Goal: Task Accomplishment & Management: Manage account settings

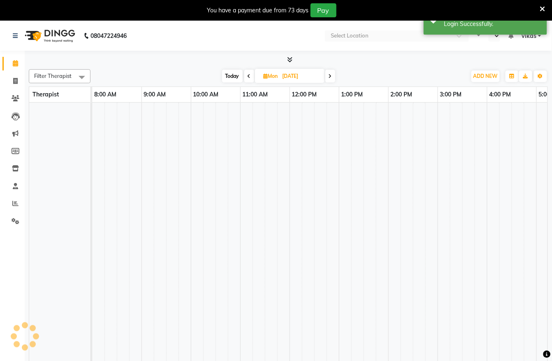
scroll to position [11, 0]
select select "en"
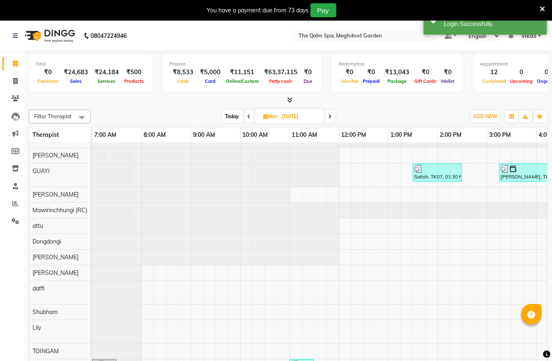
scroll to position [0, 0]
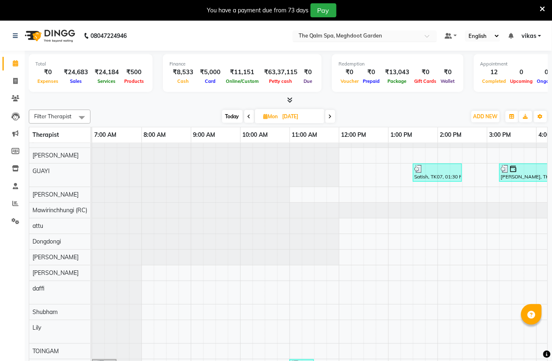
click at [369, 30] on div "Select Location × The Qalm Spa, Meghdoot Garden" at bounding box center [365, 35] width 144 height 11
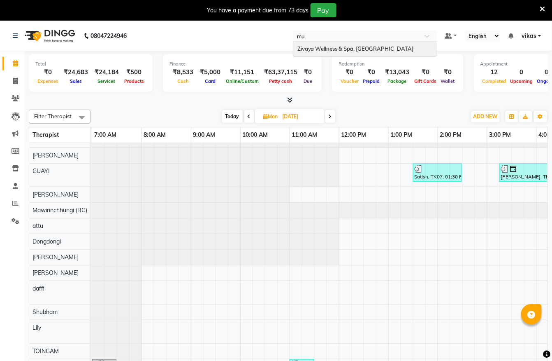
type input "mum"
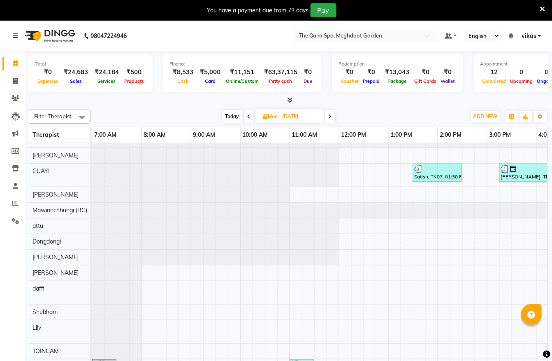
drag, startPoint x: 358, startPoint y: 57, endPoint x: 344, endPoint y: 46, distance: 17.3
click at [356, 56] on div "Redemption ₹0 Voucher ₹0 Prepaid ₹13,043 Package ₹0 Gift Cards ₹0 Wallet" at bounding box center [398, 73] width 132 height 38
click at [327, 23] on nav "08047224946 Select Location × The Qalm Spa, Meghdoot Garden Default Panel My Pa…" at bounding box center [276, 36] width 552 height 30
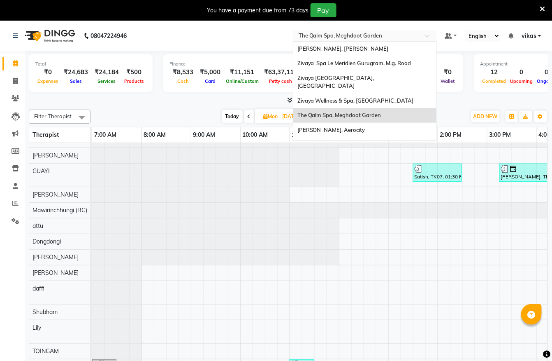
click at [323, 30] on nav "08047224946 Select Location × The Qalm Spa, Meghdoot Garden Sayaji Zivaya, Vija…" at bounding box center [276, 36] width 552 height 30
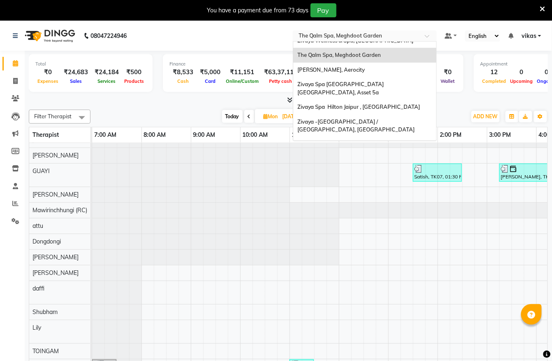
scroll to position [99, 0]
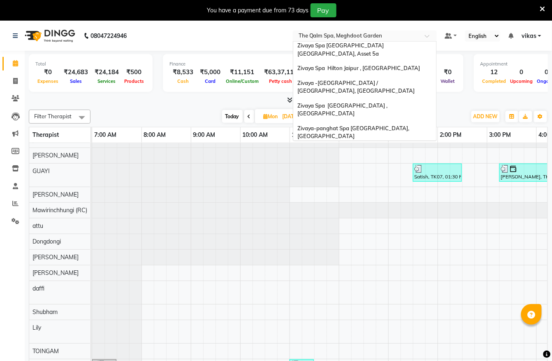
click at [333, 121] on div "Zivaya-panghat Spa [GEOGRAPHIC_DATA], [GEOGRAPHIC_DATA]" at bounding box center [364, 132] width 143 height 23
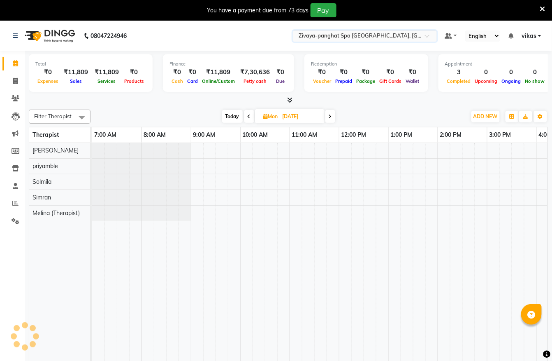
scroll to position [0, 0]
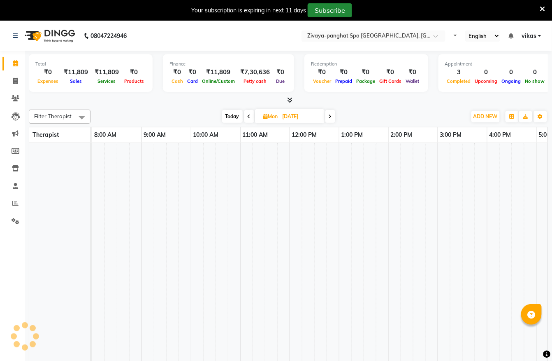
select select "en"
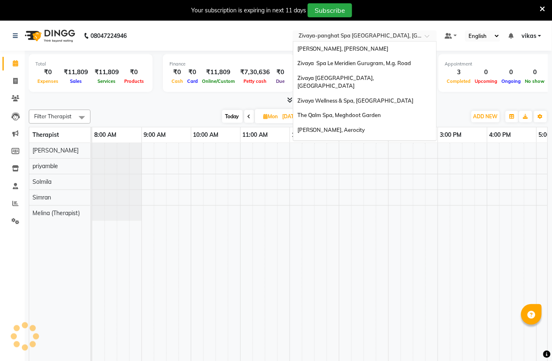
click at [349, 32] on div "× Zivaya-panghat Spa Udaipur, Panghat" at bounding box center [361, 36] width 124 height 8
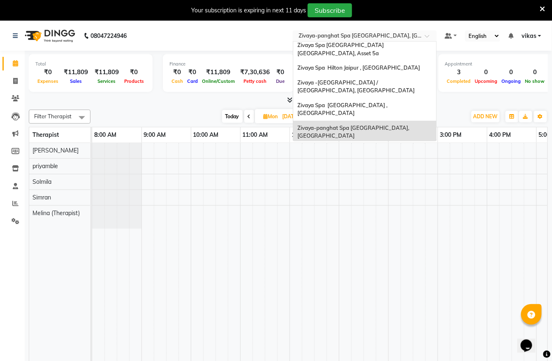
click at [337, 147] on span "Zivaya Wellness & Spa, [GEOGRAPHIC_DATA]" at bounding box center [356, 150] width 116 height 7
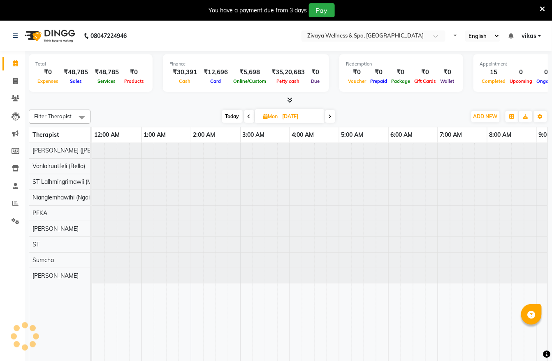
select select "en"
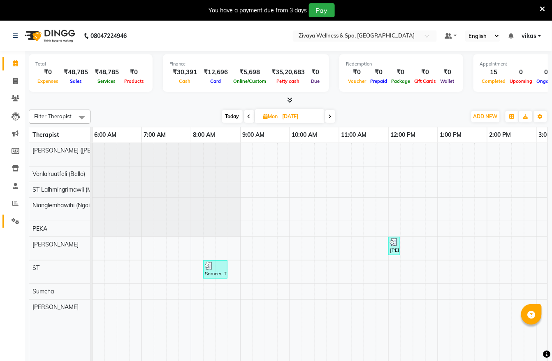
click at [16, 222] on icon at bounding box center [16, 221] width 8 height 6
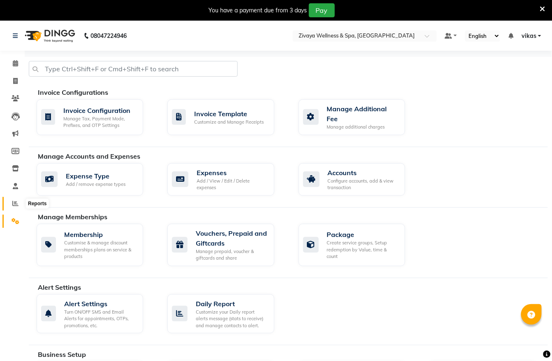
click at [14, 204] on icon at bounding box center [15, 203] width 6 height 6
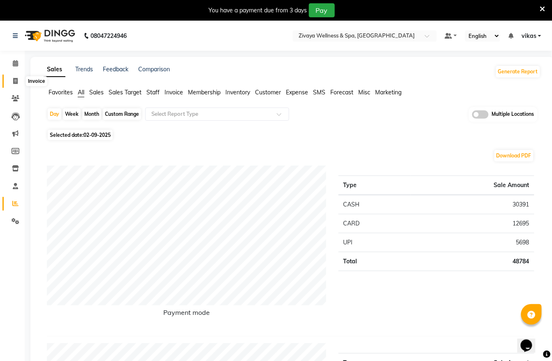
click at [15, 83] on icon at bounding box center [15, 81] width 5 height 6
select select "service"
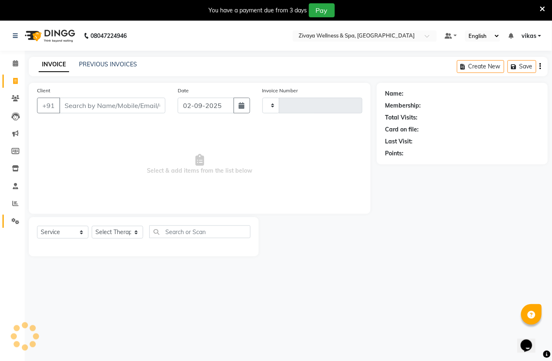
scroll to position [21, 0]
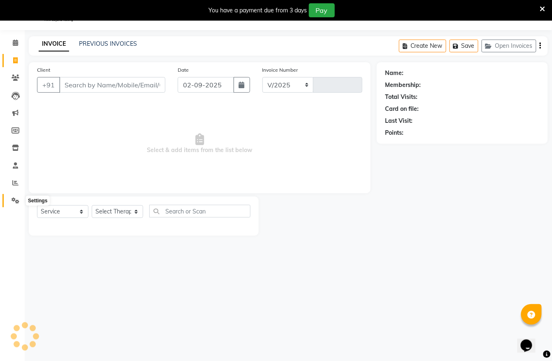
click at [11, 194] on link "Settings" at bounding box center [12, 201] width 20 height 14
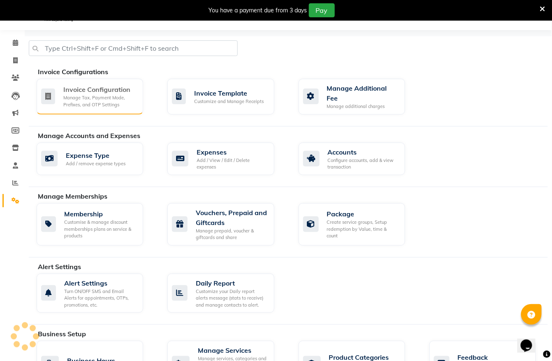
click at [65, 94] on div "Manage Tax, Payment Mode, Prefixes, and OTP Settings" at bounding box center [99, 101] width 73 height 14
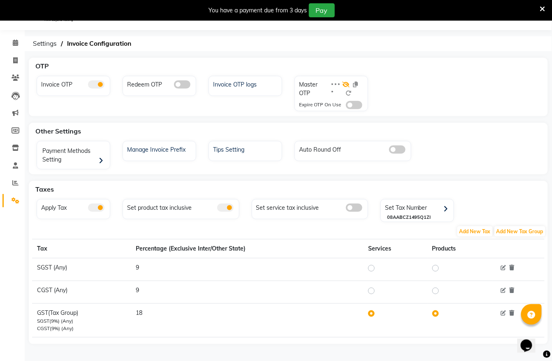
click at [343, 86] on icon at bounding box center [346, 84] width 7 height 6
click at [352, 82] on div at bounding box center [354, 90] width 23 height 21
click at [355, 81] on icon at bounding box center [355, 84] width 5 height 6
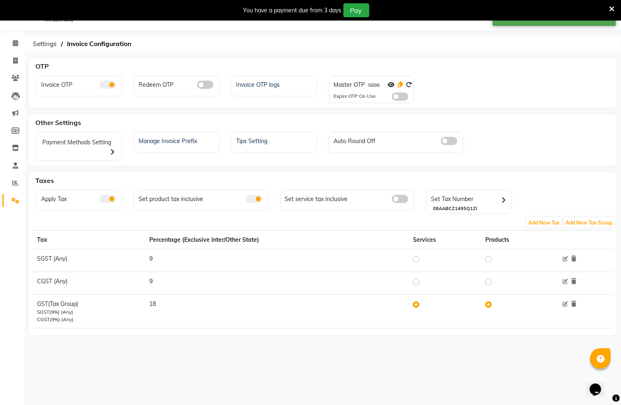
scroll to position [20, 0]
click at [396, 84] on div at bounding box center [400, 87] width 24 height 12
click at [402, 81] on div at bounding box center [400, 87] width 24 height 12
drag, startPoint x: 402, startPoint y: 81, endPoint x: 396, endPoint y: 93, distance: 13.5
click at [400, 88] on div at bounding box center [400, 87] width 24 height 12
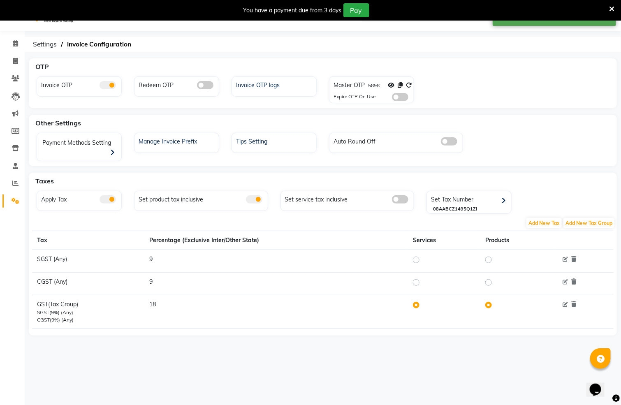
click at [397, 84] on div at bounding box center [400, 87] width 24 height 12
click at [399, 86] on icon at bounding box center [400, 85] width 5 height 6
click at [20, 57] on span at bounding box center [15, 61] width 14 height 9
select select "service"
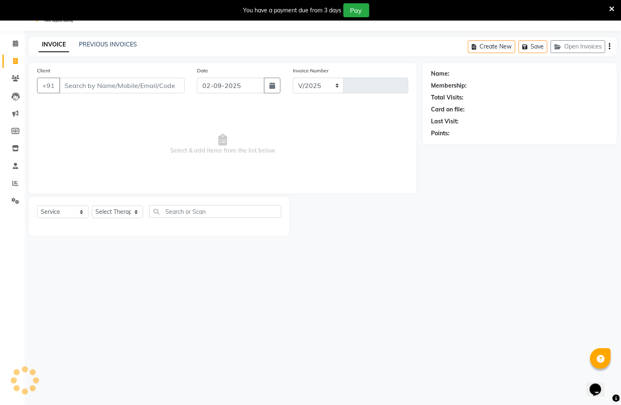
scroll to position [21, 0]
select select "7072"
type input "1992"
click at [270, 83] on icon "button" at bounding box center [273, 84] width 6 height 7
select select "9"
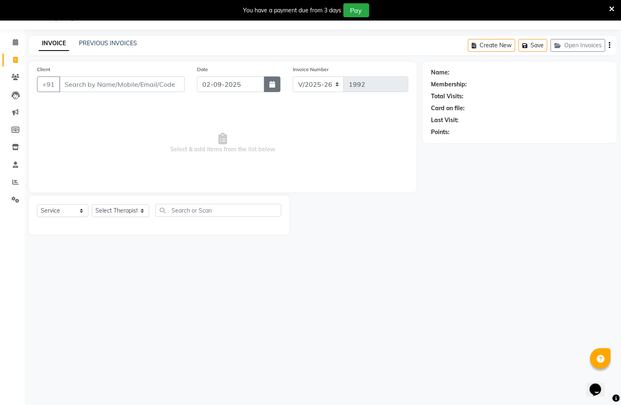
select select "2025"
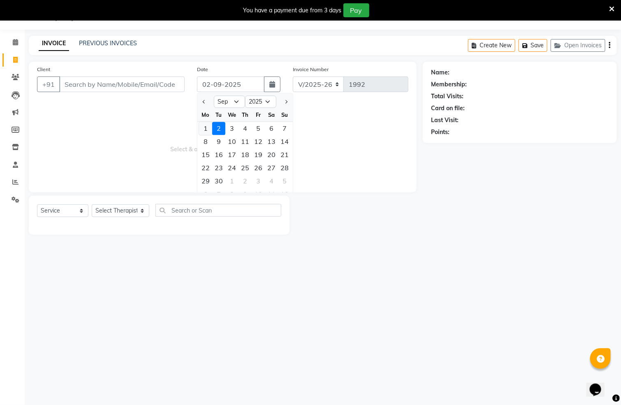
click at [206, 123] on div "1" at bounding box center [205, 128] width 13 height 13
type input "[DATE]"
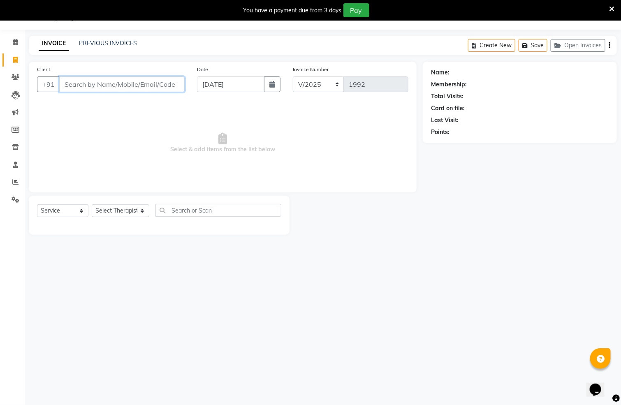
click at [96, 84] on input "Client" at bounding box center [122, 85] width 126 height 16
type input "7023416666"
click at [158, 84] on span "Add Client" at bounding box center [163, 84] width 33 height 8
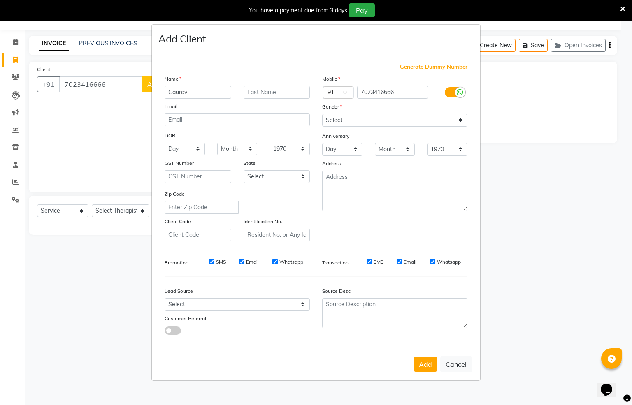
type input "Gaurav"
click at [375, 119] on select "Select [DEMOGRAPHIC_DATA] [DEMOGRAPHIC_DATA] Other Prefer Not To Say" at bounding box center [394, 120] width 145 height 13
select select "[DEMOGRAPHIC_DATA]"
click at [322, 114] on select "Select [DEMOGRAPHIC_DATA] [DEMOGRAPHIC_DATA] Other Prefer Not To Say" at bounding box center [394, 120] width 145 height 13
click at [428, 360] on button "Add" at bounding box center [425, 364] width 23 height 15
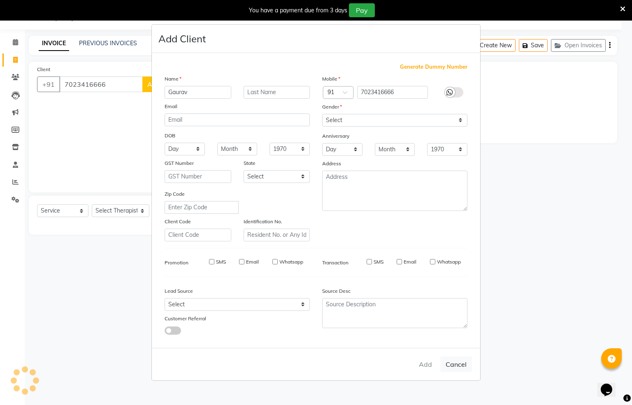
select select
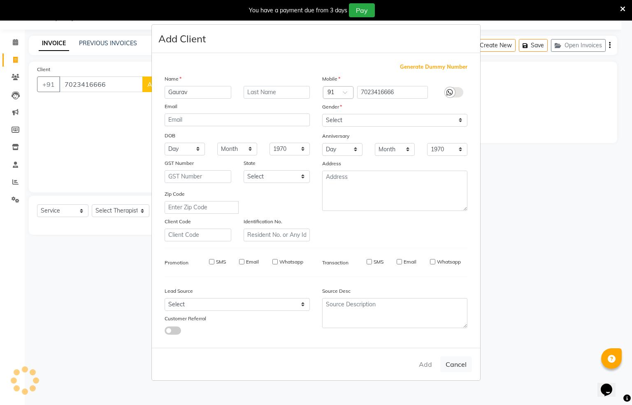
select select
checkbox input "false"
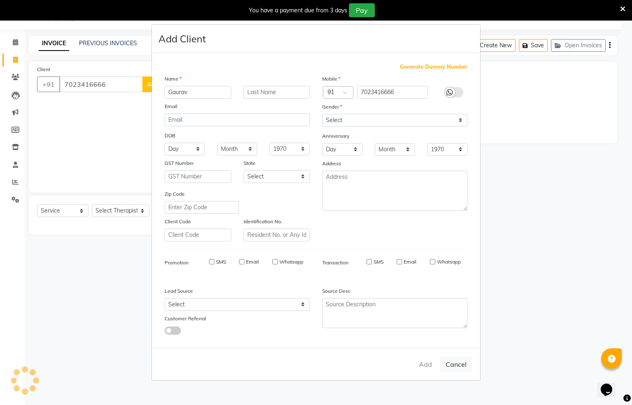
checkbox input "false"
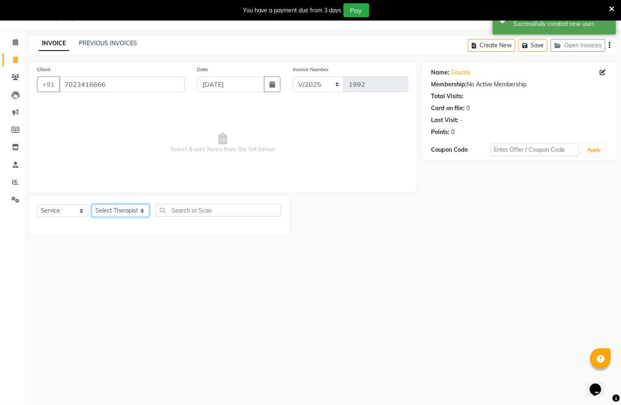
click at [118, 208] on select "Select Therapist ALEN Hima Immanuel Lalthuoizing (Emma) Joseph Laldinpuia Niang…" at bounding box center [121, 211] width 58 height 13
select select "62791"
click at [92, 205] on select "Select Therapist ALEN Hima Immanuel Lalthuoizing (Emma) Joseph Laldinpuia Niang…" at bounding box center [121, 211] width 58 height 13
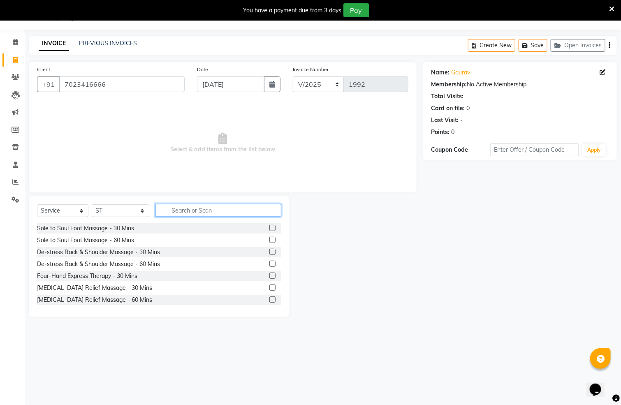
click at [168, 212] on input "text" at bounding box center [219, 210] width 126 height 13
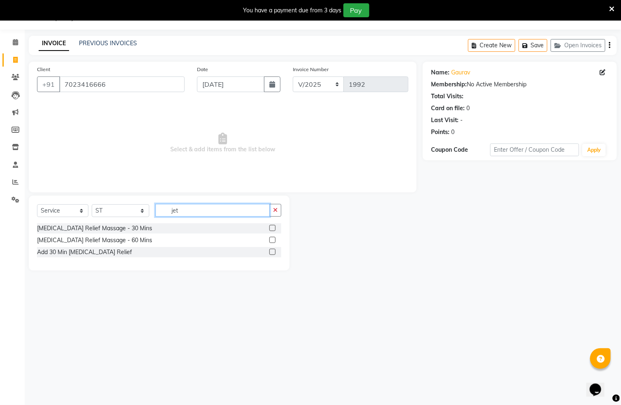
type input "jet"
click at [274, 228] on label at bounding box center [273, 228] width 6 height 6
click at [274, 228] on input "checkbox" at bounding box center [272, 228] width 5 height 5
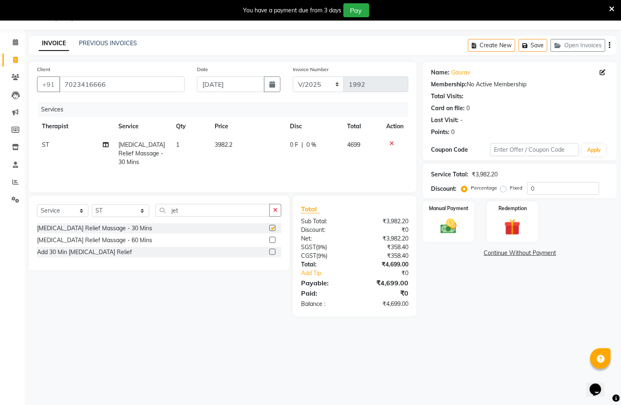
checkbox input "false"
click at [440, 223] on img at bounding box center [449, 226] width 28 height 19
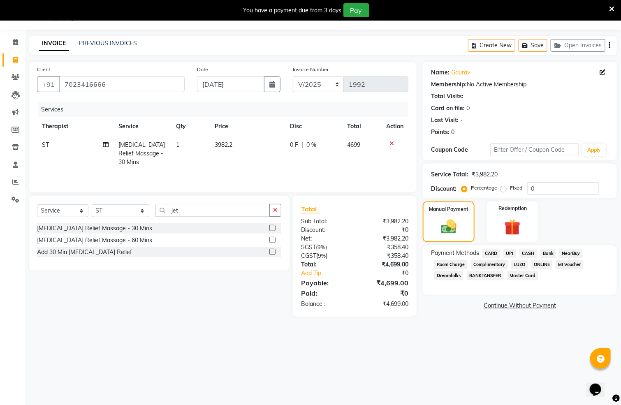
click at [493, 252] on span "CARD" at bounding box center [492, 253] width 18 height 9
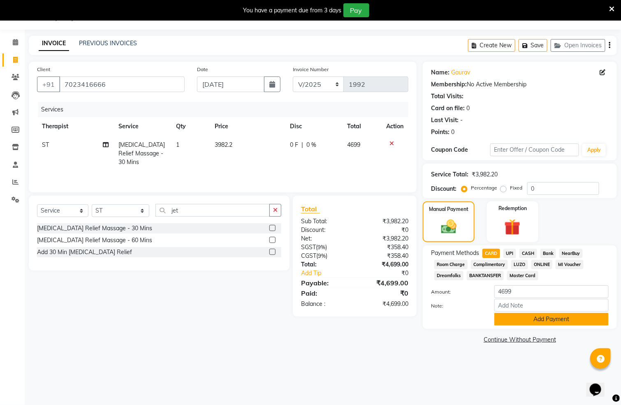
click at [508, 323] on button "Add Payment" at bounding box center [552, 319] width 114 height 13
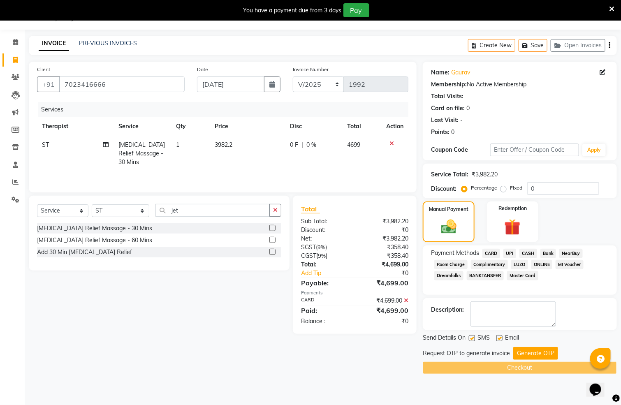
click at [471, 338] on label at bounding box center [472, 338] width 6 height 6
click at [471, 338] on input "checkbox" at bounding box center [471, 338] width 5 height 5
checkbox input "false"
click at [499, 336] on label at bounding box center [500, 338] width 6 height 6
click at [499, 336] on input "checkbox" at bounding box center [499, 338] width 5 height 5
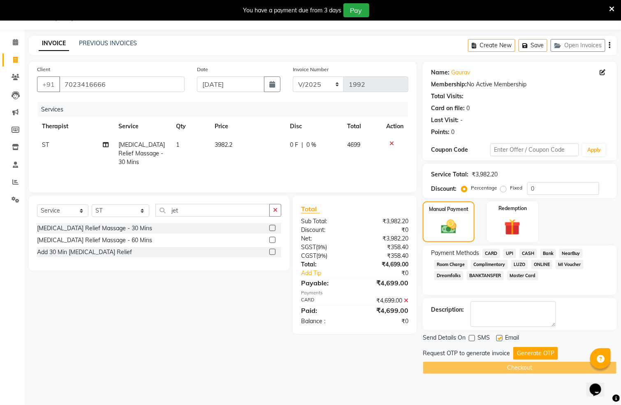
checkbox input "false"
click at [82, 140] on td "ST" at bounding box center [75, 154] width 77 height 36
select select "62791"
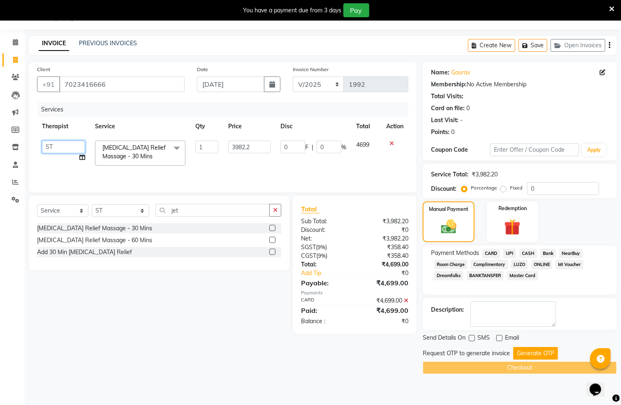
click at [76, 143] on select "ALEN Hima Immanuel Lalthuoizing (Emma) Joseph Laldinpuia Nianglemhawihi (Ngaiht…" at bounding box center [63, 147] width 43 height 13
select select "63085"
drag, startPoint x: 522, startPoint y: 356, endPoint x: 496, endPoint y: 356, distance: 25.9
click at [523, 354] on button "Generate OTP" at bounding box center [536, 353] width 45 height 13
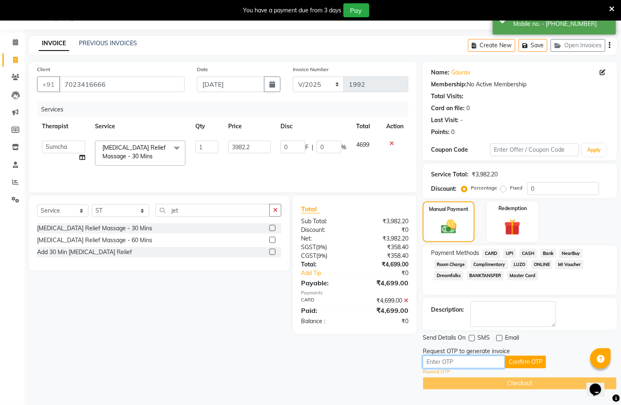
click at [454, 360] on input "text" at bounding box center [464, 362] width 82 height 13
paste input "5898"
type input "5898"
click at [512, 360] on button "Confirm OTP" at bounding box center [525, 362] width 41 height 13
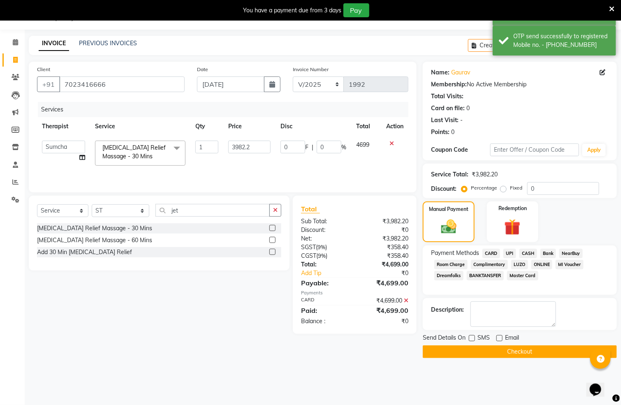
click at [501, 354] on button "Checkout" at bounding box center [520, 352] width 194 height 13
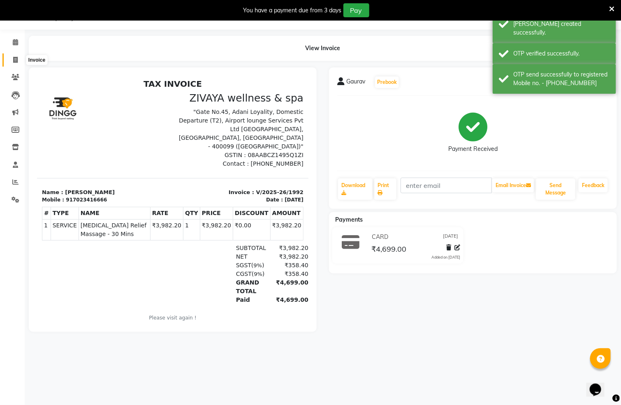
click at [9, 61] on span at bounding box center [15, 60] width 14 height 9
select select "7072"
select select "service"
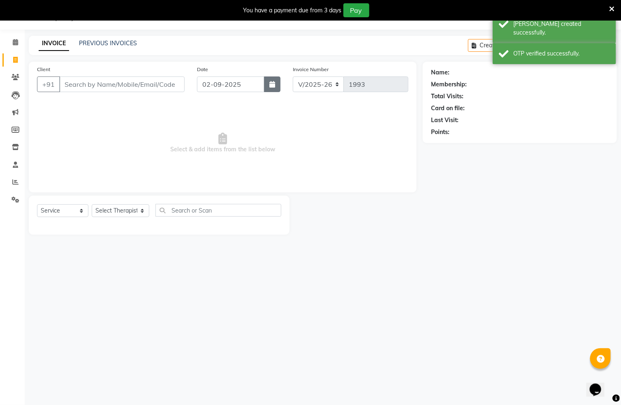
click at [276, 86] on button "button" at bounding box center [272, 85] width 16 height 16
select select "9"
select select "2025"
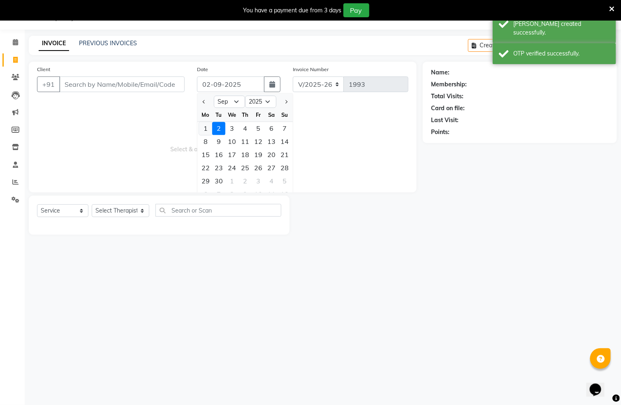
click at [207, 124] on div "1" at bounding box center [205, 128] width 13 height 13
type input "01-09-2025"
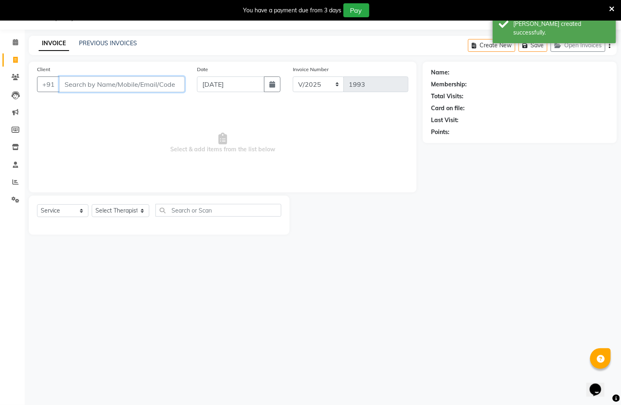
click at [95, 83] on input "Client" at bounding box center [122, 85] width 126 height 16
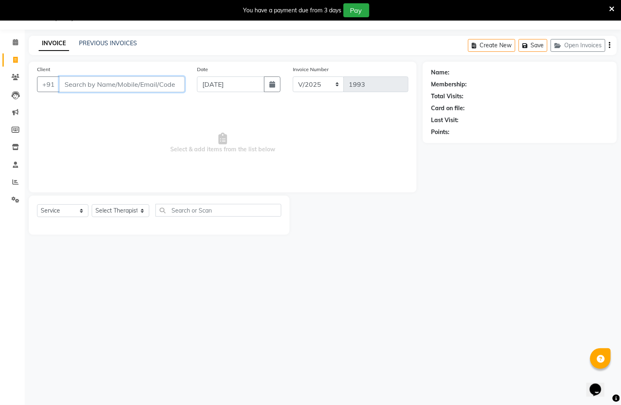
click at [102, 86] on input "Client" at bounding box center [122, 85] width 126 height 16
type input "D"
paste input "1311800001640"
type input "1311800001640"
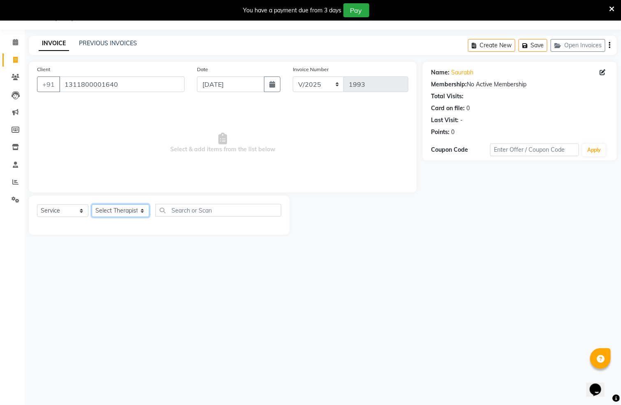
click at [133, 207] on select "Select Therapist ALEN Hima Immanuel Lalthuoizing (Emma) Joseph Laldinpuia Niang…" at bounding box center [121, 211] width 58 height 13
select select "61709"
click at [92, 205] on select "Select Therapist ALEN Hima Immanuel Lalthuoizing (Emma) Joseph Laldinpuia Niang…" at bounding box center [121, 211] width 58 height 13
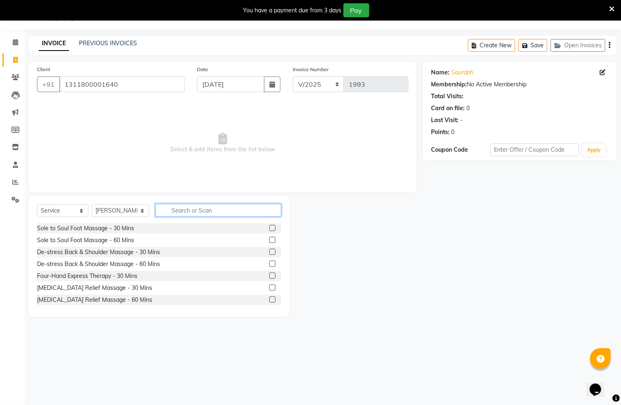
click at [188, 210] on input "text" at bounding box center [219, 210] width 126 height 13
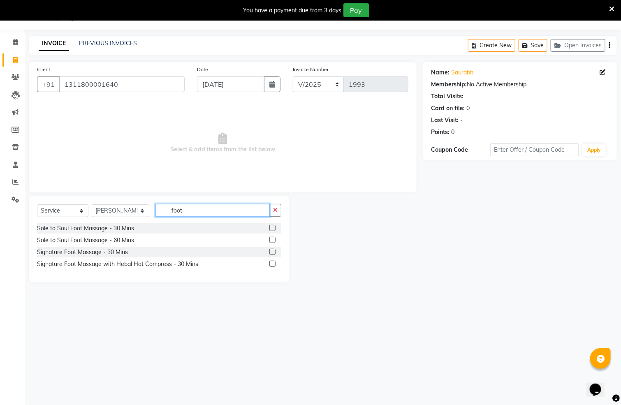
type input "foot"
click at [272, 250] on label at bounding box center [273, 252] width 6 height 6
click at [272, 250] on input "checkbox" at bounding box center [272, 252] width 5 height 5
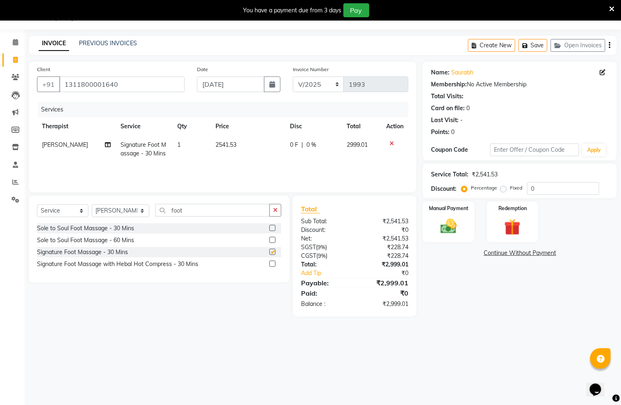
checkbox input "false"
drag, startPoint x: 203, startPoint y: 206, endPoint x: 203, endPoint y: 211, distance: 4.9
click at [203, 211] on input "foot" at bounding box center [213, 210] width 114 height 13
type input "f"
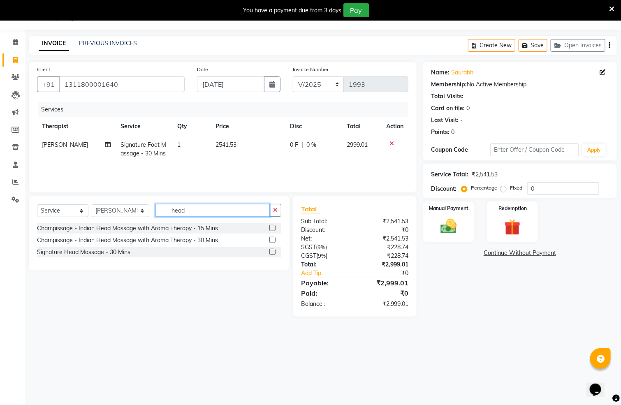
type input "head"
click at [273, 228] on label at bounding box center [273, 228] width 6 height 6
click at [273, 228] on input "checkbox" at bounding box center [272, 228] width 5 height 5
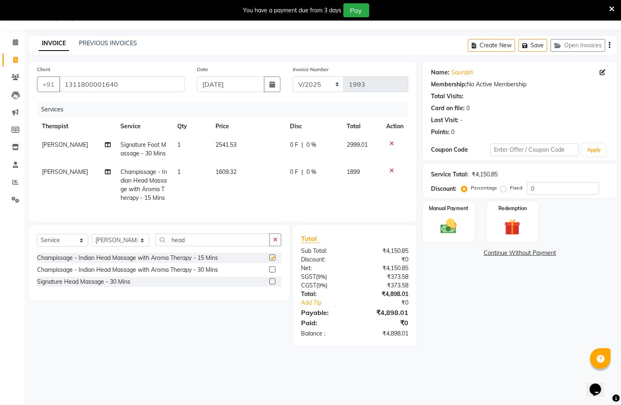
checkbox input "false"
drag, startPoint x: 447, startPoint y: 207, endPoint x: 447, endPoint y: 202, distance: 4.9
click at [444, 207] on label "Manual Payment" at bounding box center [448, 208] width 41 height 8
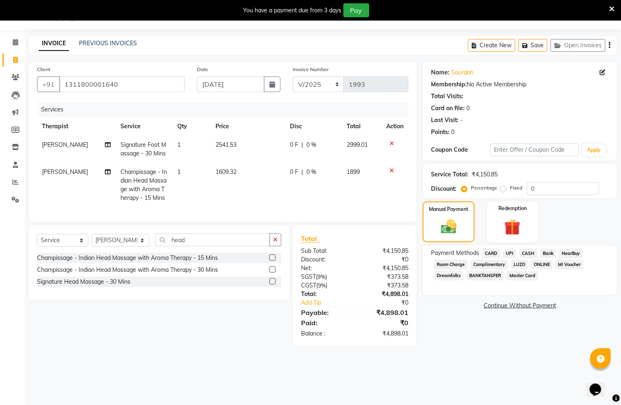
click at [494, 252] on span "CARD" at bounding box center [492, 253] width 18 height 9
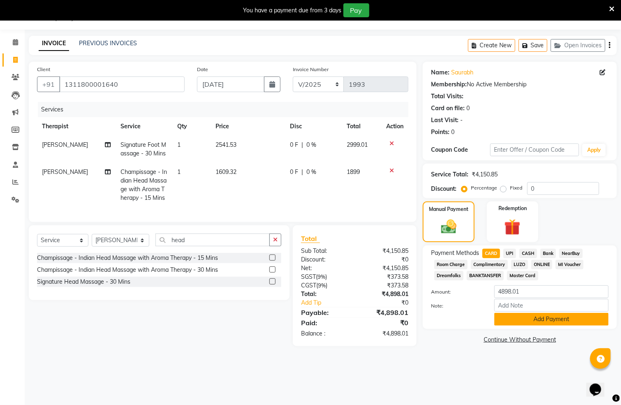
click at [515, 322] on button "Add Payment" at bounding box center [552, 319] width 114 height 13
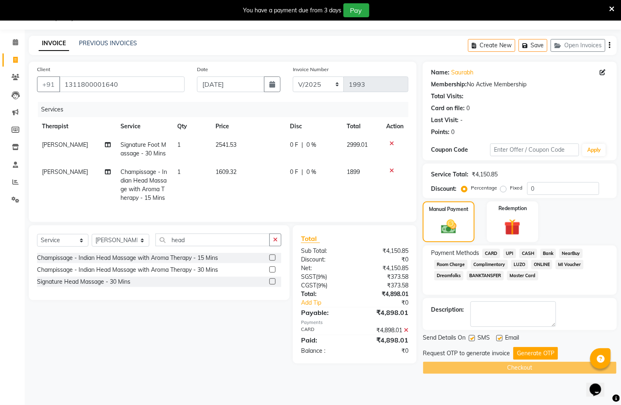
click at [470, 337] on label at bounding box center [472, 338] width 6 height 6
click at [470, 337] on input "checkbox" at bounding box center [471, 338] width 5 height 5
checkbox input "false"
click at [500, 340] on label at bounding box center [500, 338] width 6 height 6
click at [500, 340] on input "checkbox" at bounding box center [499, 338] width 5 height 5
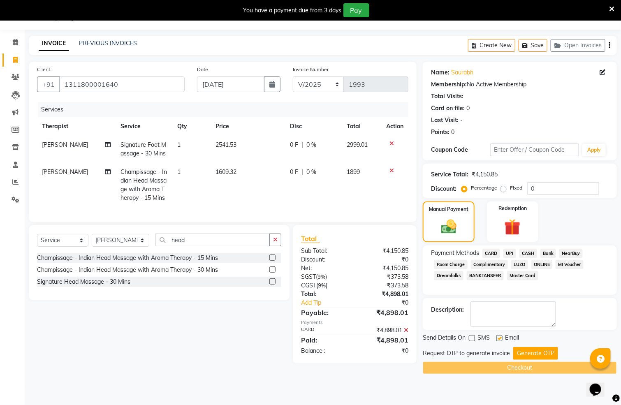
checkbox input "false"
click at [519, 352] on button "Generate OTP" at bounding box center [536, 353] width 45 height 13
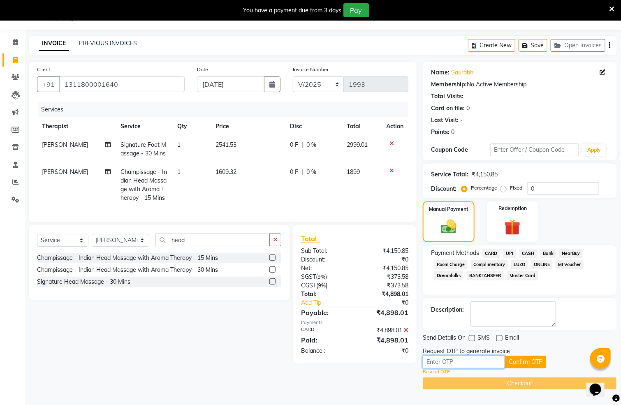
click at [457, 359] on input "text" at bounding box center [464, 362] width 82 height 13
paste input "5898"
type input "5898"
click at [515, 358] on button "Confirm OTP" at bounding box center [525, 362] width 41 height 13
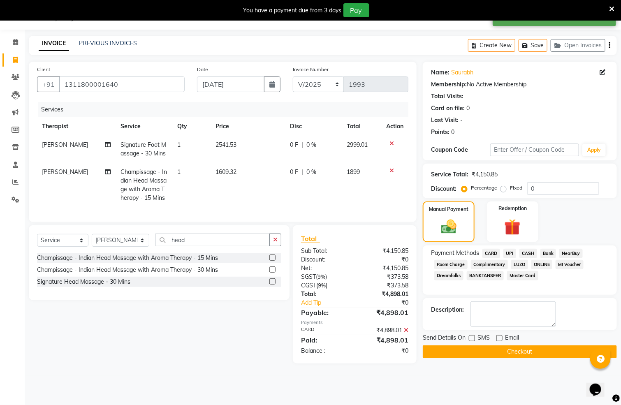
click at [510, 352] on button "Checkout" at bounding box center [520, 352] width 194 height 13
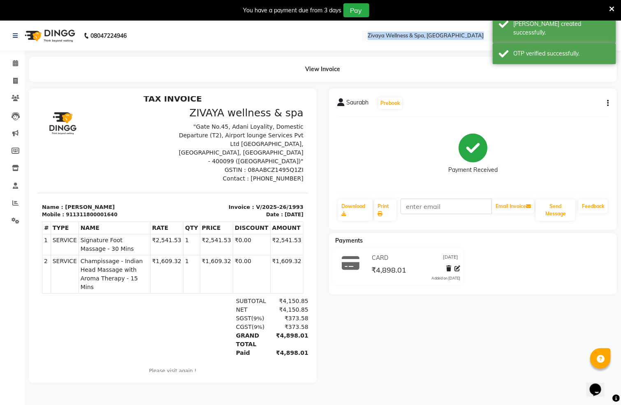
drag, startPoint x: 177, startPoint y: 58, endPoint x: 209, endPoint y: 56, distance: 32.2
click at [198, 40] on app-home "08047224946 Select Location × Zivaya Wellness & Spa, Mumbai Airport Default Pan…" at bounding box center [310, 208] width 621 height 375
click at [16, 77] on span at bounding box center [15, 81] width 14 height 9
select select "service"
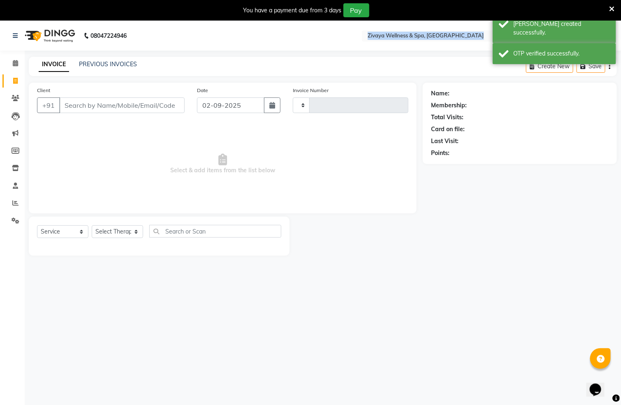
scroll to position [21, 0]
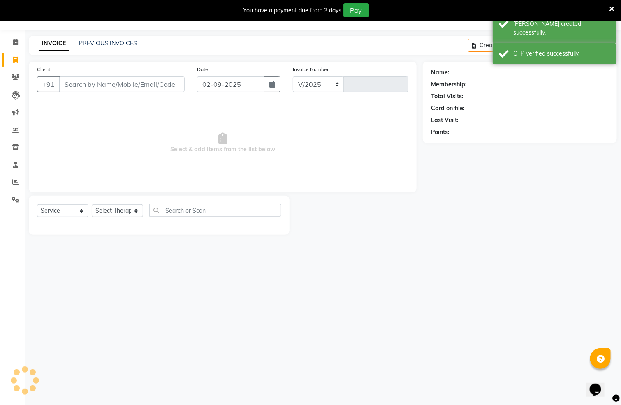
select select "7072"
type input "1994"
click at [94, 41] on link "PREVIOUS INVOICES" at bounding box center [108, 43] width 58 height 7
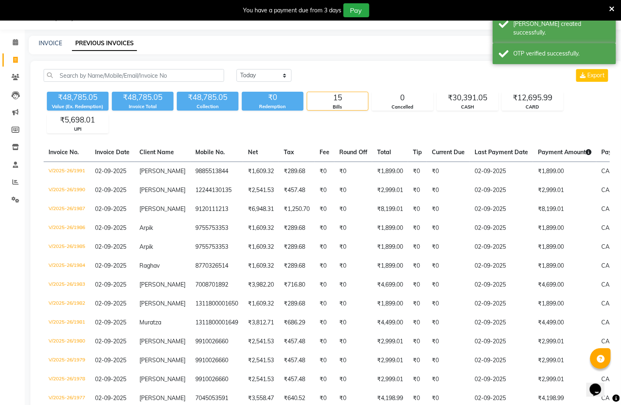
click at [52, 37] on div "INVOICE PREVIOUS INVOICES" at bounding box center [323, 45] width 589 height 19
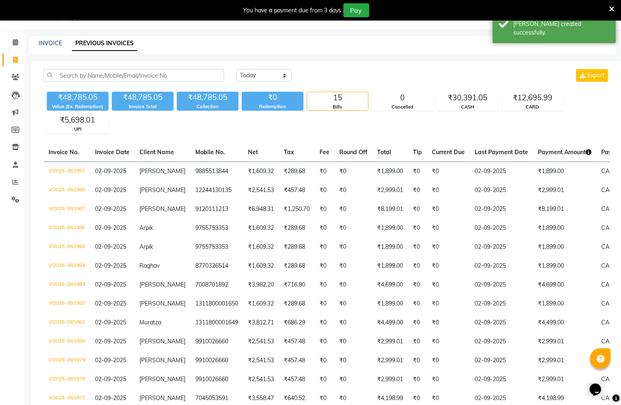
click at [52, 37] on div "INVOICE PREVIOUS INVOICES" at bounding box center [323, 45] width 589 height 19
click at [51, 42] on link "INVOICE" at bounding box center [50, 43] width 23 height 7
select select "service"
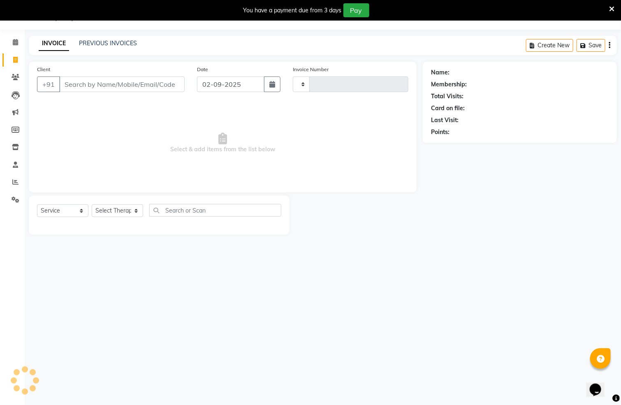
type input "1994"
select select "7072"
click at [267, 86] on button "button" at bounding box center [272, 85] width 16 height 16
select select "9"
select select "2025"
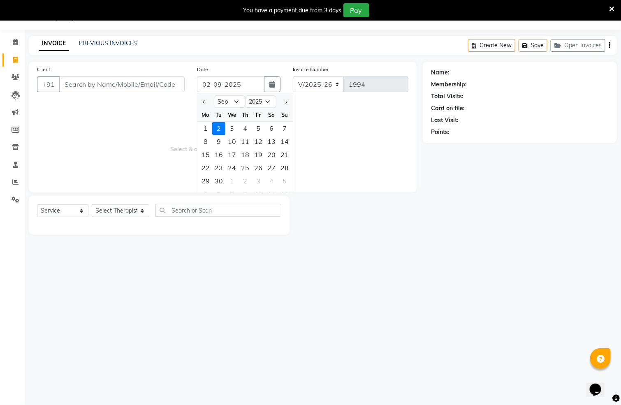
drag, startPoint x: 207, startPoint y: 126, endPoint x: 207, endPoint y: 121, distance: 4.6
click at [209, 125] on div "1" at bounding box center [205, 128] width 13 height 13
type input "01-09-2025"
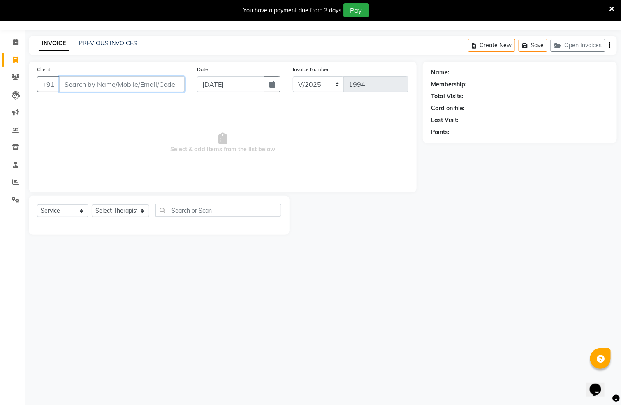
click at [120, 84] on input "Client" at bounding box center [122, 85] width 126 height 16
type input "9866135525"
click at [173, 83] on span "Add Client" at bounding box center [163, 84] width 33 height 8
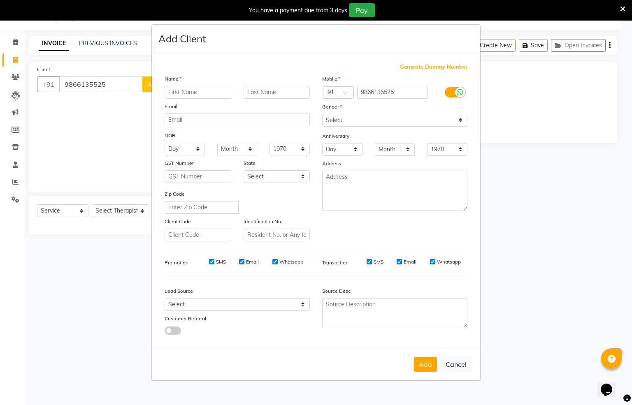
click at [199, 94] on input "text" at bounding box center [198, 92] width 67 height 13
type input "Ankit"
drag, startPoint x: 344, startPoint y: 136, endPoint x: 344, endPoint y: 123, distance: 13.2
click at [343, 135] on label "Anniversary" at bounding box center [335, 136] width 27 height 7
click at [344, 120] on select "Select Male Female Other Prefer Not To Say" at bounding box center [394, 120] width 145 height 13
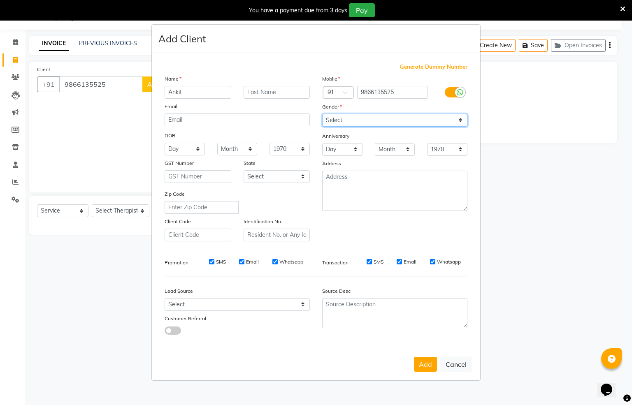
select select "male"
click at [322, 114] on select "Select Male Female Other Prefer Not To Say" at bounding box center [394, 120] width 145 height 13
click at [424, 356] on div "Add Cancel" at bounding box center [316, 364] width 328 height 33
click at [419, 360] on button "Add" at bounding box center [425, 364] width 23 height 15
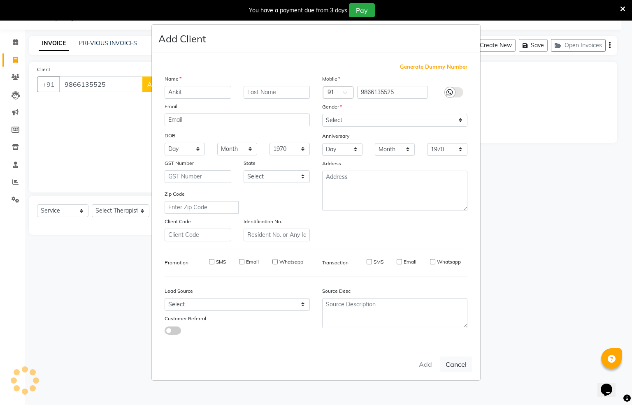
select select
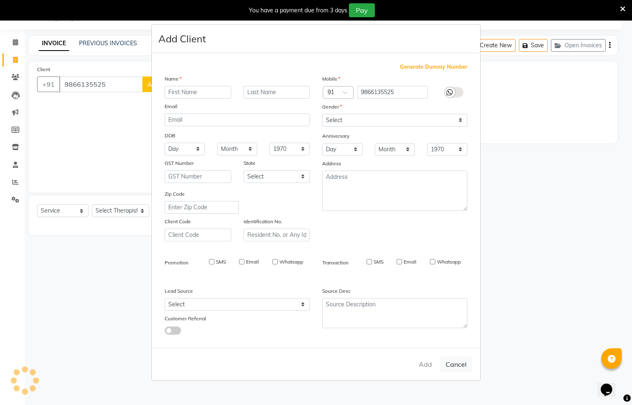
select select
checkbox input "false"
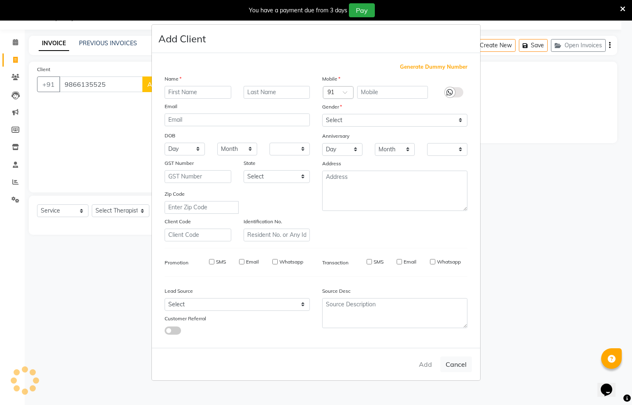
checkbox input "false"
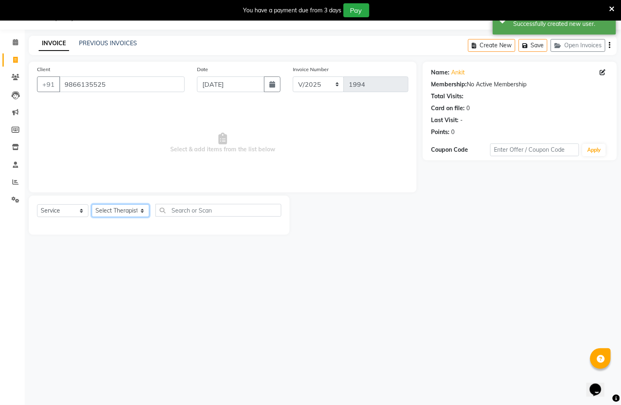
click at [121, 211] on select "Select Therapist ALEN Hima Immanuel Lalthuoizing (Emma) Joseph Laldinpuia Niang…" at bounding box center [121, 211] width 58 height 13
select select "80331"
click at [92, 205] on select "Select Therapist ALEN Hima Immanuel Lalthuoizing (Emma) Joseph Laldinpuia Niang…" at bounding box center [121, 211] width 58 height 13
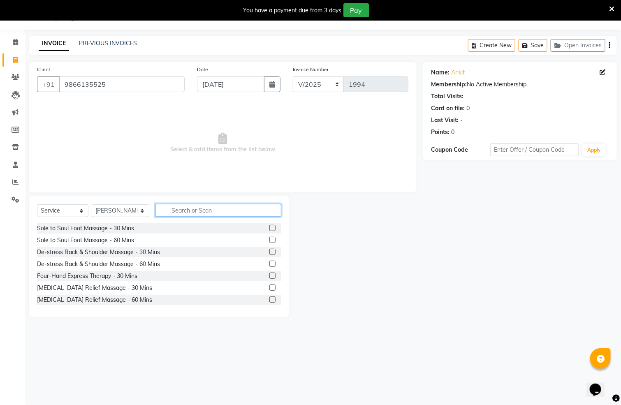
click at [191, 214] on input "text" at bounding box center [219, 210] width 126 height 13
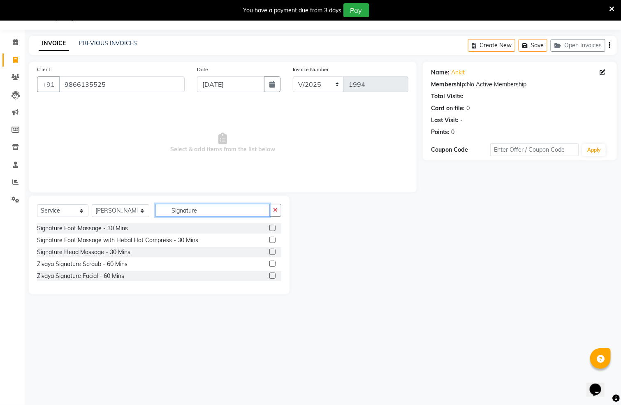
type input "Signature"
click at [270, 230] on label at bounding box center [273, 228] width 6 height 6
click at [270, 230] on input "checkbox" at bounding box center [272, 228] width 5 height 5
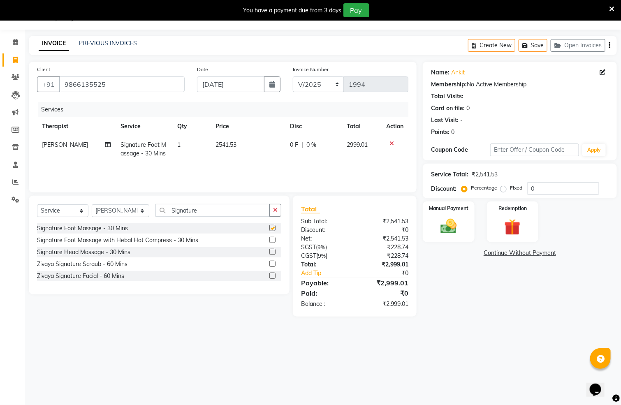
checkbox input "false"
click at [215, 215] on input "Signature" at bounding box center [213, 210] width 114 height 13
type input "S"
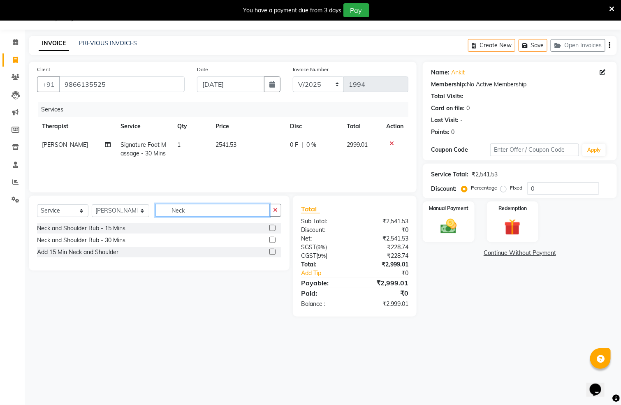
type input "Neck"
click at [271, 242] on label at bounding box center [273, 240] width 6 height 6
click at [271, 242] on input "checkbox" at bounding box center [272, 240] width 5 height 5
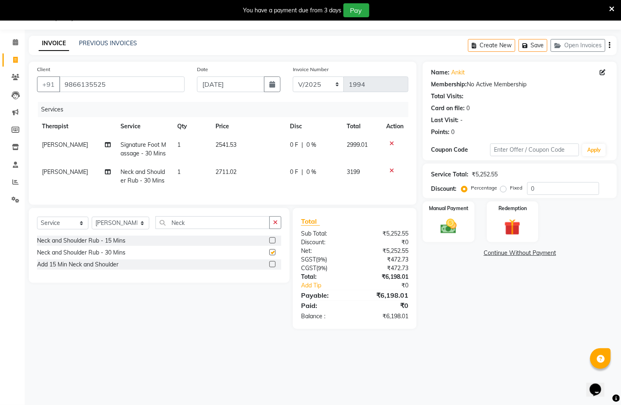
checkbox input "false"
drag, startPoint x: 450, startPoint y: 221, endPoint x: 531, endPoint y: 245, distance: 84.8
click at [450, 222] on img at bounding box center [449, 226] width 26 height 19
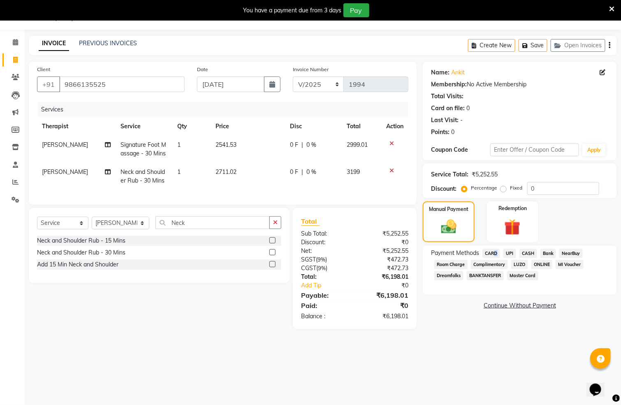
click at [494, 252] on span "CARD" at bounding box center [492, 253] width 18 height 9
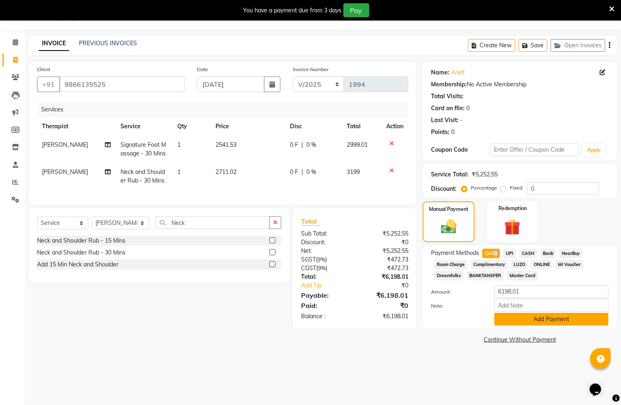
click at [513, 316] on button "Add Payment" at bounding box center [552, 319] width 114 height 13
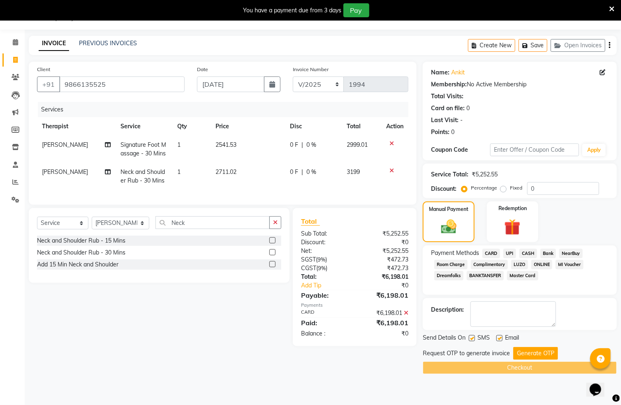
click at [503, 340] on div "Email" at bounding box center [511, 339] width 29 height 10
click at [472, 339] on label at bounding box center [472, 338] width 6 height 6
click at [472, 339] on input "checkbox" at bounding box center [471, 338] width 5 height 5
checkbox input "false"
click at [497, 336] on div at bounding box center [499, 339] width 5 height 9
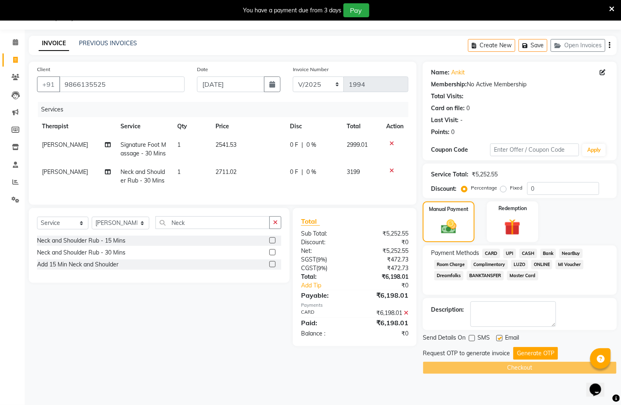
click at [499, 339] on label at bounding box center [500, 338] width 6 height 6
click at [499, 339] on input "checkbox" at bounding box center [499, 338] width 5 height 5
checkbox input "false"
click at [525, 352] on button "Generate OTP" at bounding box center [536, 353] width 45 height 13
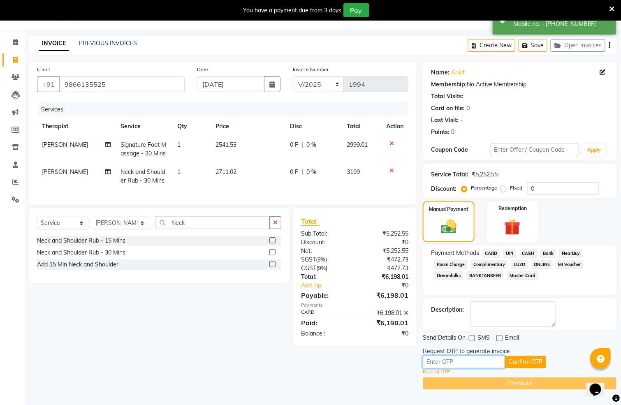
click at [468, 360] on input "text" at bounding box center [464, 362] width 82 height 13
paste input "5898"
type input "5898"
click at [510, 357] on button "Confirm OTP" at bounding box center [525, 362] width 41 height 13
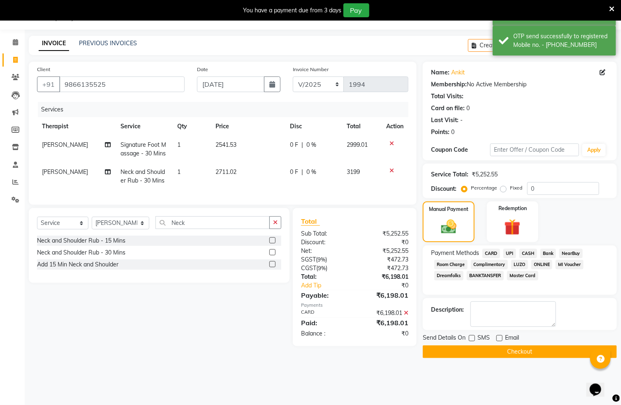
click at [500, 355] on button "Checkout" at bounding box center [520, 352] width 194 height 13
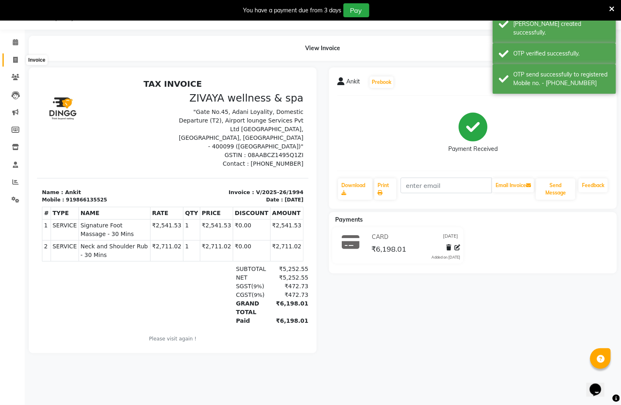
drag, startPoint x: 14, startPoint y: 62, endPoint x: 40, endPoint y: 63, distance: 25.5
click at [15, 62] on span at bounding box center [15, 60] width 14 height 9
select select "service"
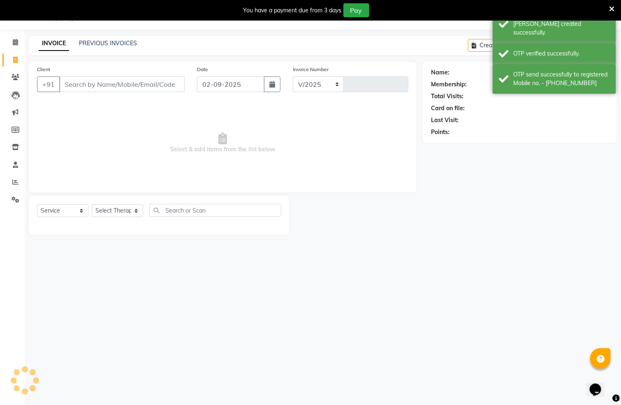
select select "7072"
type input "1995"
click at [275, 86] on icon "button" at bounding box center [273, 84] width 6 height 7
select select "9"
select select "2025"
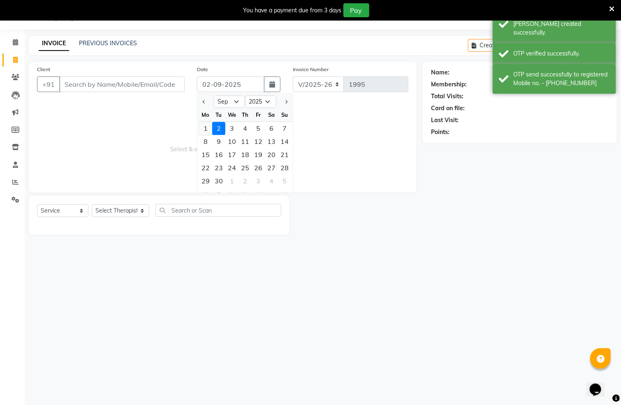
click at [206, 125] on div "1" at bounding box center [205, 128] width 13 height 13
type input "01-09-2025"
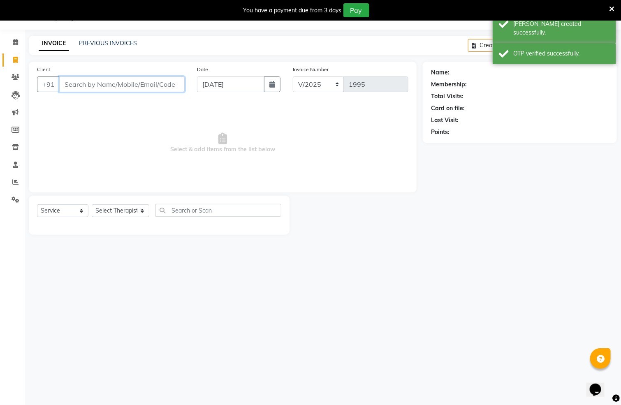
click at [105, 83] on input "Client" at bounding box center [122, 85] width 126 height 16
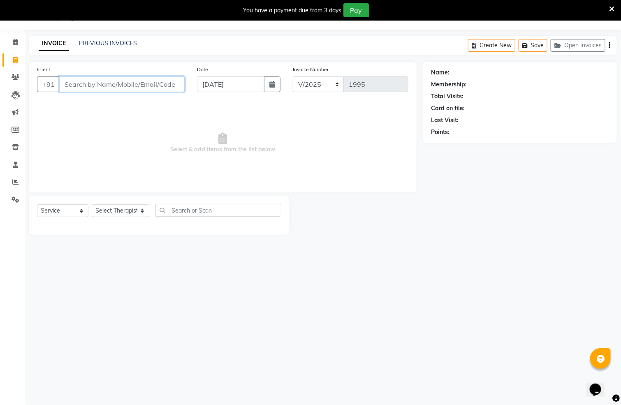
paste input "1311800001644"
type input "1311800001644"
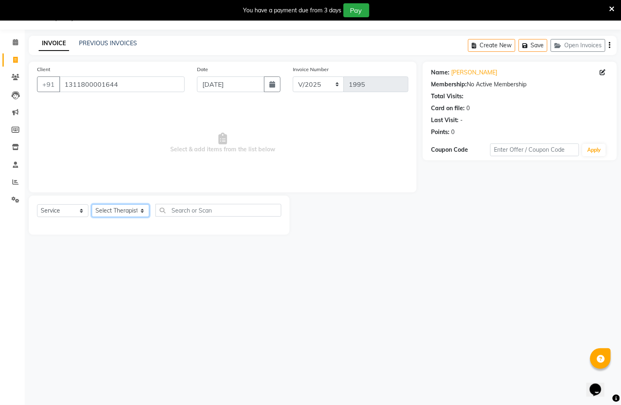
click at [111, 214] on select "Select Therapist ALEN Hima Immanuel Lalthuoizing (Emma) Joseph Laldinpuia Niang…" at bounding box center [121, 211] width 58 height 13
select select "63085"
click at [92, 205] on select "Select Therapist ALEN Hima Immanuel Lalthuoizing (Emma) Joseph Laldinpuia Niang…" at bounding box center [121, 211] width 58 height 13
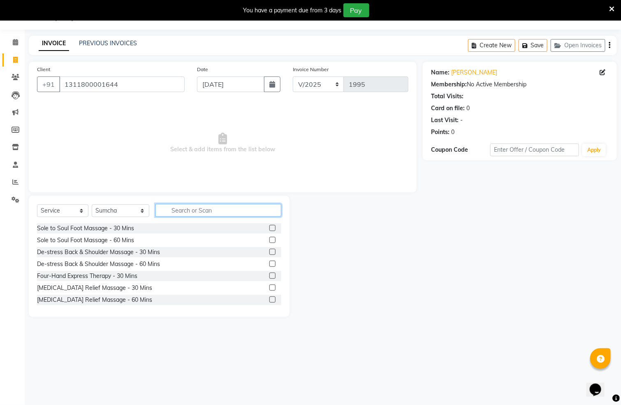
click at [203, 214] on input "text" at bounding box center [219, 210] width 126 height 13
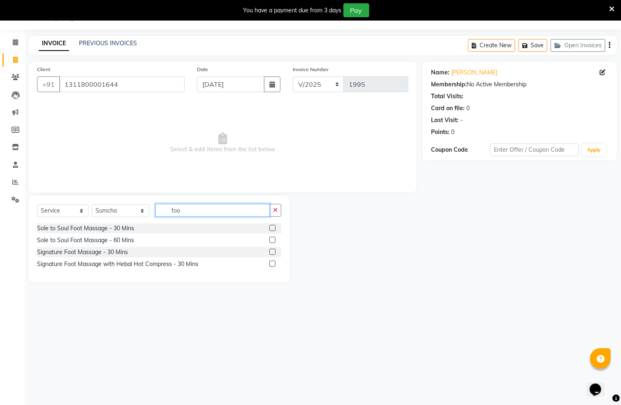
type input "foo"
click at [271, 228] on label at bounding box center [273, 228] width 6 height 6
click at [271, 228] on input "checkbox" at bounding box center [272, 228] width 5 height 5
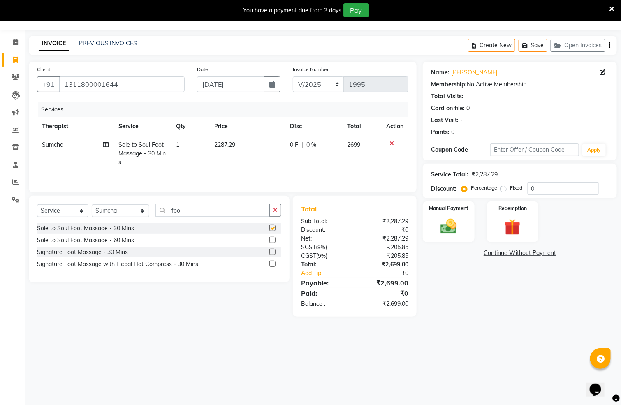
checkbox input "false"
click at [391, 143] on icon at bounding box center [392, 144] width 5 height 6
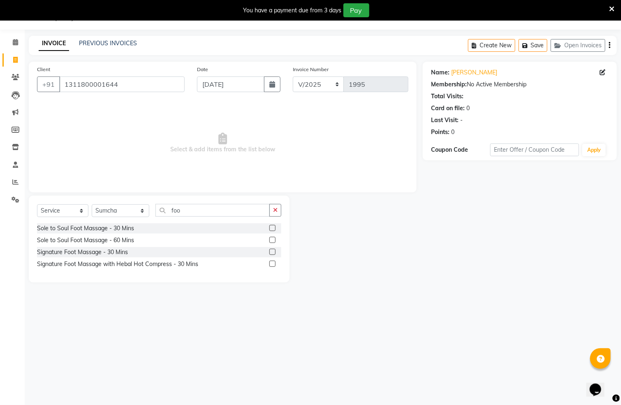
click at [272, 252] on label at bounding box center [273, 252] width 6 height 6
click at [272, 252] on input "checkbox" at bounding box center [272, 252] width 5 height 5
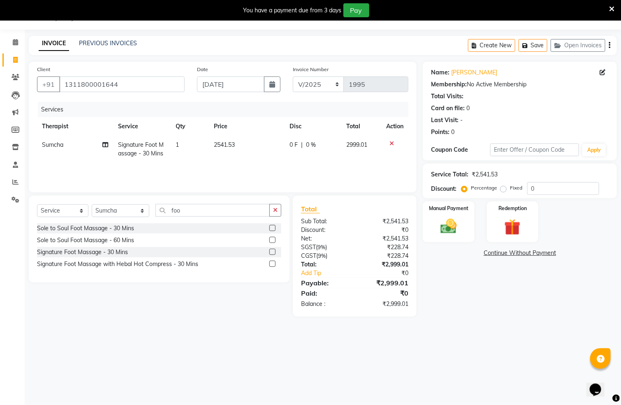
click at [391, 140] on td at bounding box center [395, 149] width 27 height 27
click at [390, 142] on icon at bounding box center [392, 144] width 5 height 6
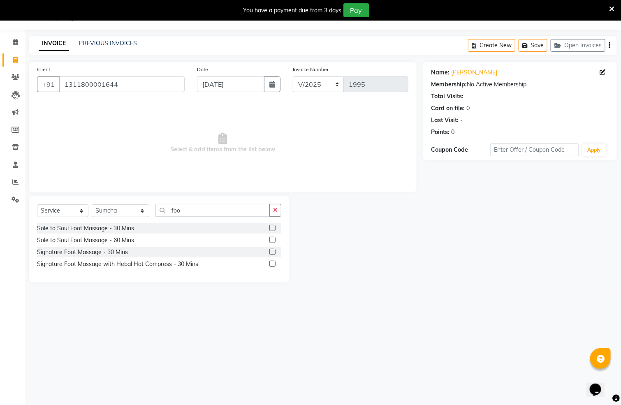
click at [272, 252] on label at bounding box center [273, 252] width 6 height 6
click at [272, 252] on input "checkbox" at bounding box center [272, 252] width 5 height 5
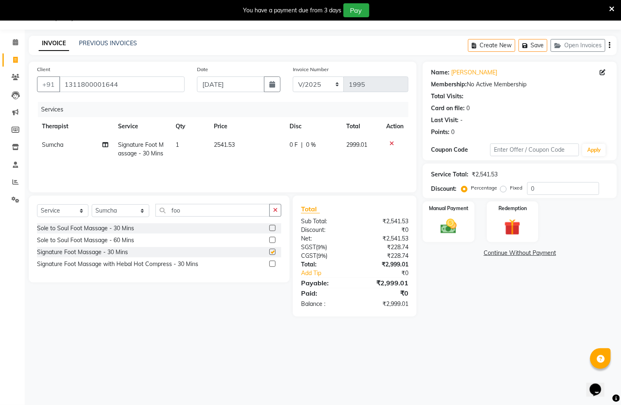
checkbox input "false"
click at [392, 144] on icon at bounding box center [392, 144] width 5 height 6
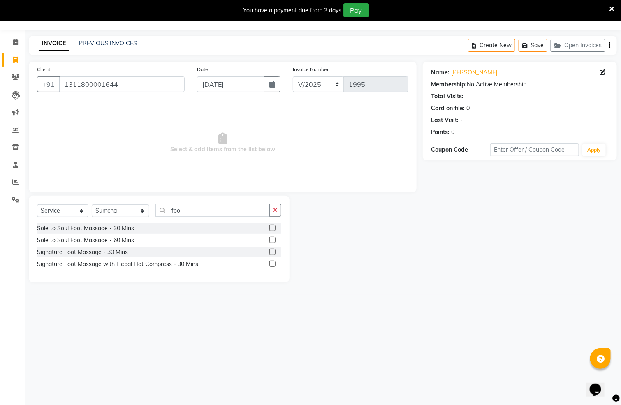
click at [272, 263] on label at bounding box center [273, 264] width 6 height 6
click at [272, 263] on input "checkbox" at bounding box center [272, 264] width 5 height 5
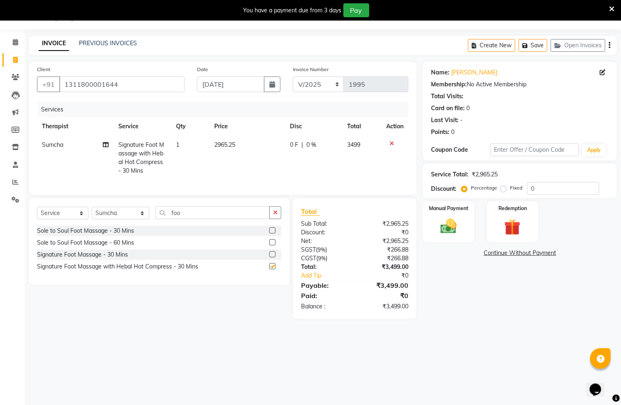
checkbox input "false"
drag, startPoint x: 379, startPoint y: 151, endPoint x: 392, endPoint y: 142, distance: 14.8
click at [392, 142] on icon at bounding box center [392, 144] width 5 height 6
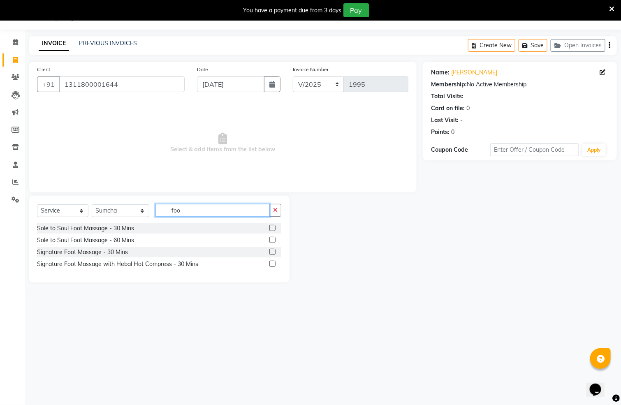
click at [227, 209] on input "foo" at bounding box center [213, 210] width 114 height 13
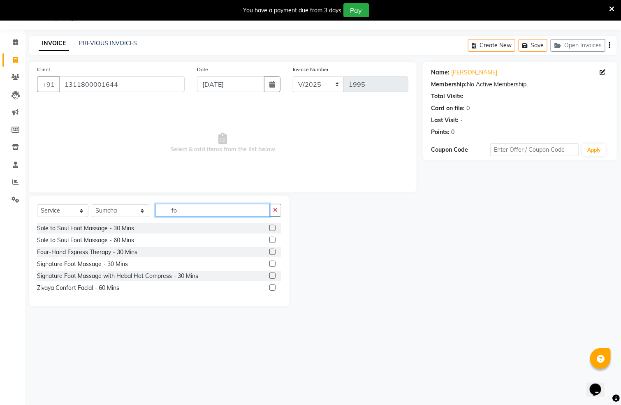
type input "f"
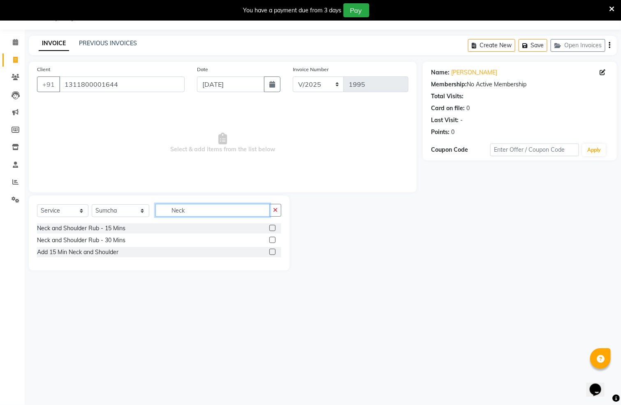
type input "Neck"
click at [276, 239] on div at bounding box center [276, 240] width 12 height 10
click at [272, 239] on label at bounding box center [273, 240] width 6 height 6
click at [272, 239] on input "checkbox" at bounding box center [272, 240] width 5 height 5
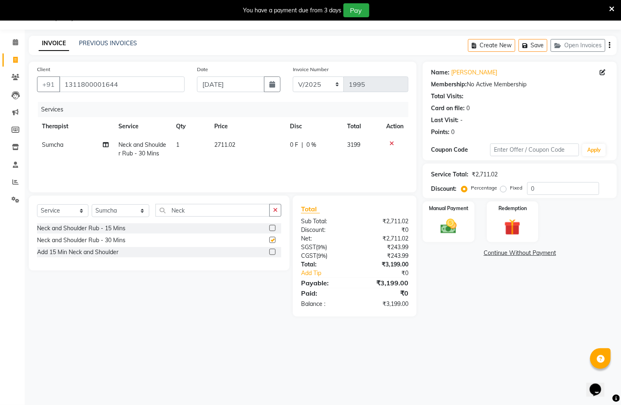
checkbox input "false"
click at [389, 141] on td at bounding box center [395, 149] width 27 height 27
click at [390, 141] on icon at bounding box center [392, 144] width 5 height 6
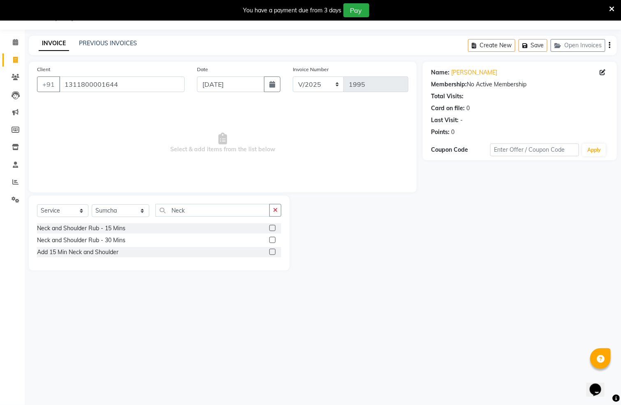
click at [272, 228] on label at bounding box center [273, 228] width 6 height 6
click at [272, 228] on input "checkbox" at bounding box center [272, 228] width 5 height 5
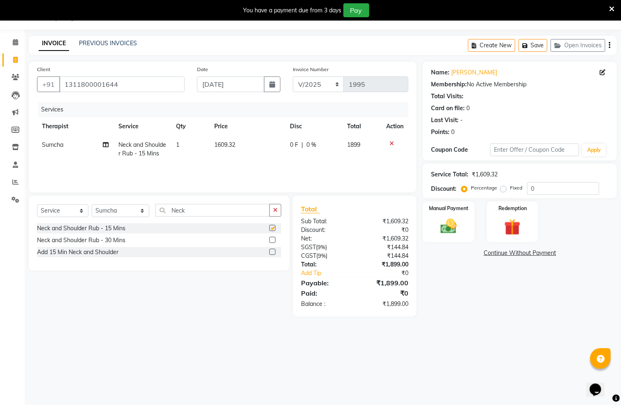
checkbox input "false"
drag, startPoint x: 277, startPoint y: 210, endPoint x: 257, endPoint y: 208, distance: 20.3
click at [277, 210] on icon "button" at bounding box center [275, 210] width 5 height 6
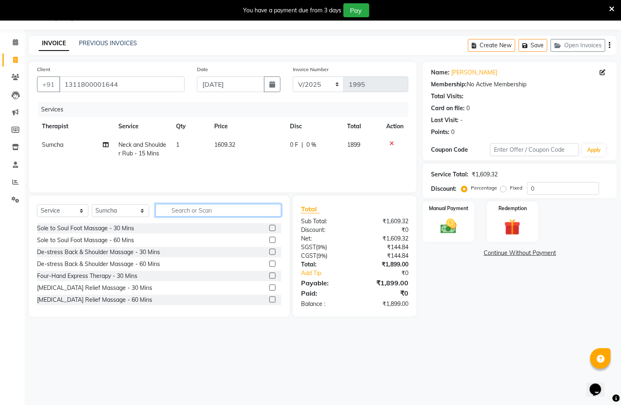
click at [226, 206] on input "text" at bounding box center [219, 210] width 126 height 13
click at [225, 209] on input "text" at bounding box center [219, 210] width 126 height 13
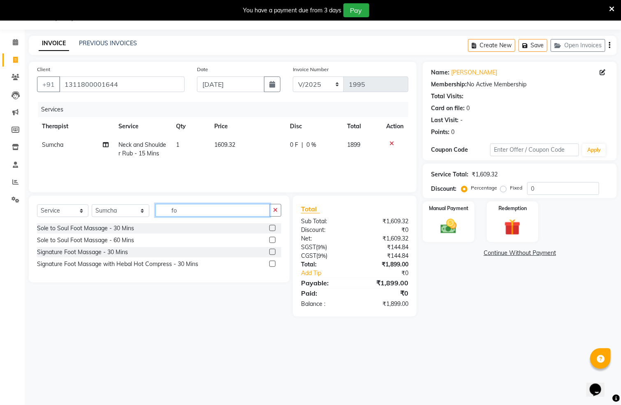
type input "f"
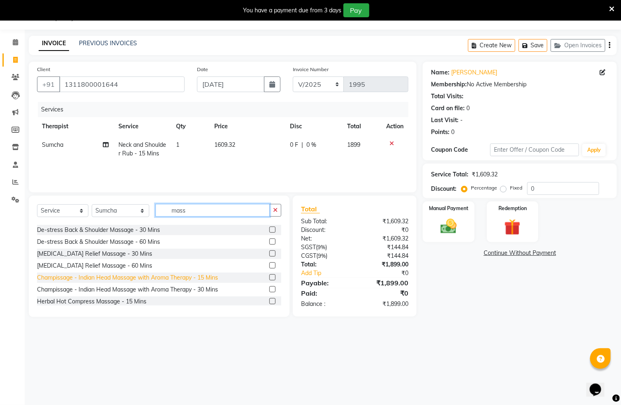
scroll to position [62, 0]
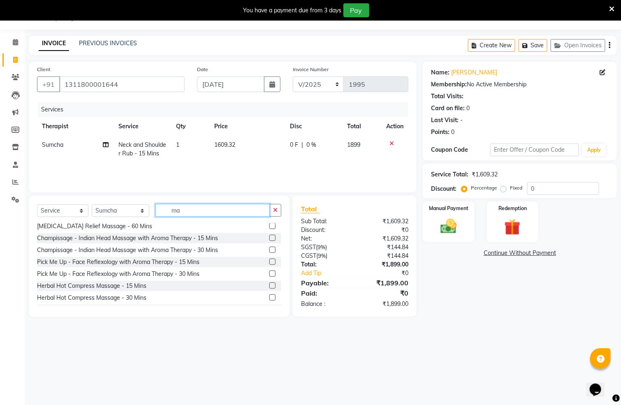
type input "m"
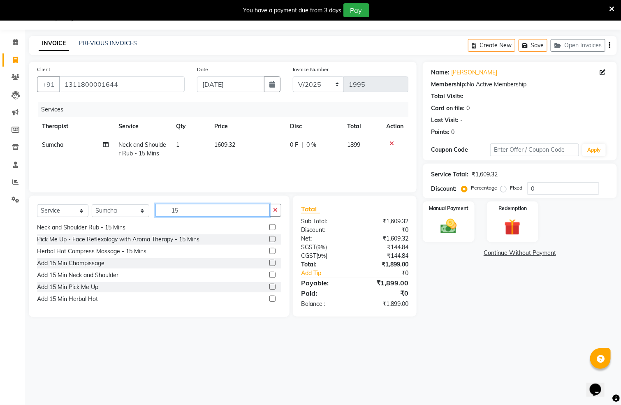
scroll to position [0, 0]
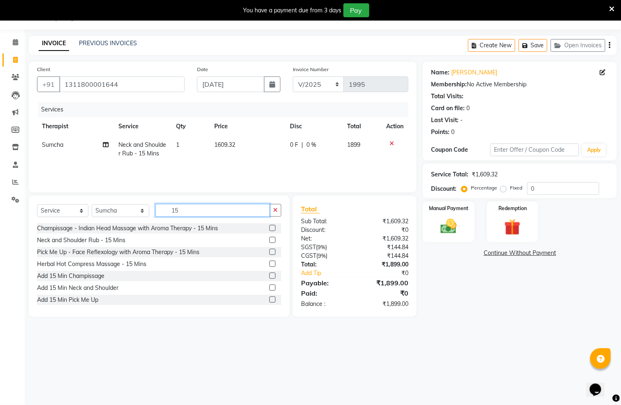
type input "15"
click at [270, 252] on label at bounding box center [273, 252] width 6 height 6
click at [270, 252] on input "checkbox" at bounding box center [272, 252] width 5 height 5
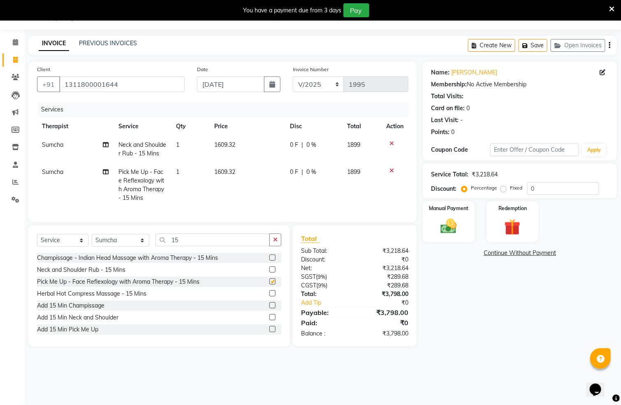
checkbox input "false"
click at [449, 220] on img at bounding box center [449, 226] width 28 height 19
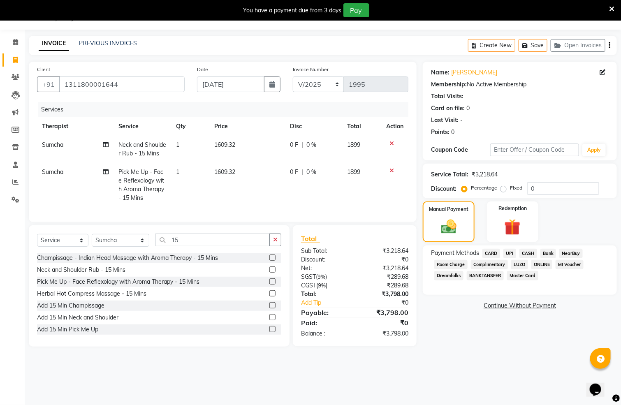
click at [489, 251] on span "CARD" at bounding box center [492, 253] width 18 height 9
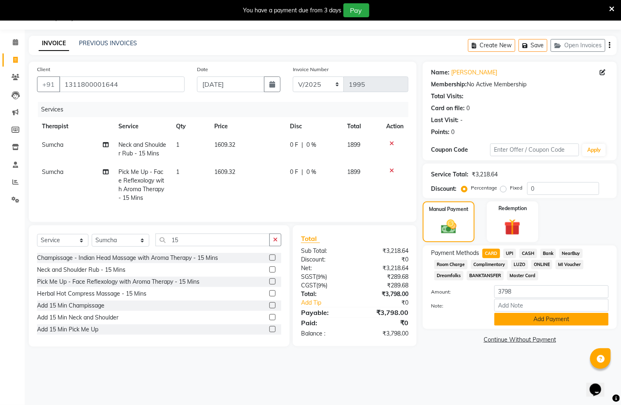
click at [506, 317] on button "Add Payment" at bounding box center [552, 319] width 114 height 13
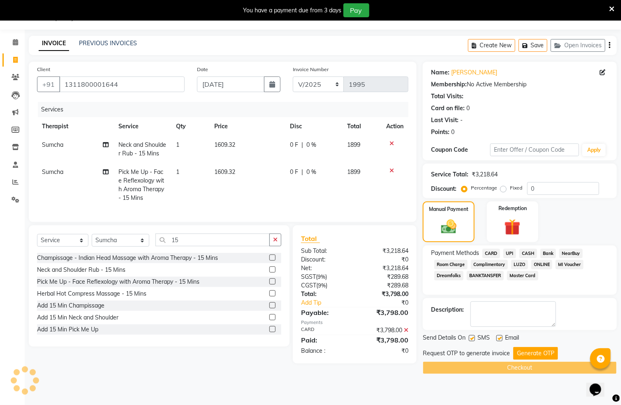
drag, startPoint x: 473, startPoint y: 337, endPoint x: 494, endPoint y: 338, distance: 21.4
click at [475, 337] on label at bounding box center [472, 338] width 6 height 6
click at [475, 337] on input "checkbox" at bounding box center [471, 338] width 5 height 5
checkbox input "false"
click at [500, 337] on label at bounding box center [500, 338] width 6 height 6
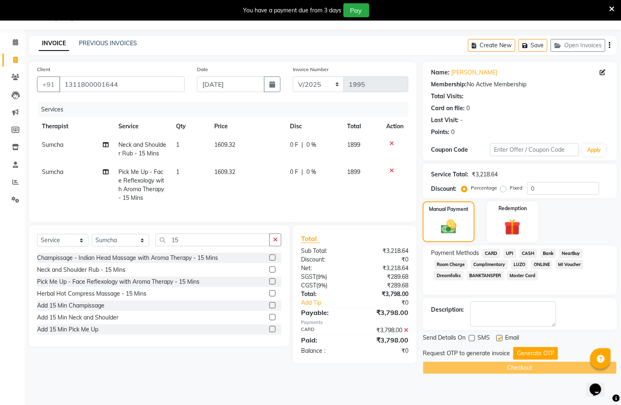
click at [500, 337] on input "checkbox" at bounding box center [499, 338] width 5 height 5
checkbox input "false"
click at [514, 348] on button "Generate OTP" at bounding box center [536, 353] width 45 height 13
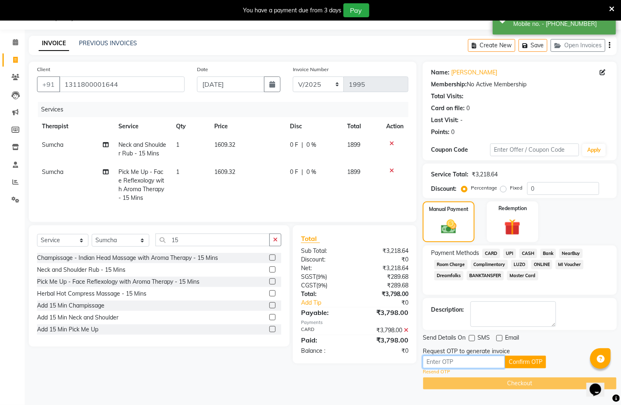
click at [476, 360] on input "text" at bounding box center [464, 362] width 82 height 13
click at [516, 360] on button "Confirm OTP" at bounding box center [525, 362] width 41 height 13
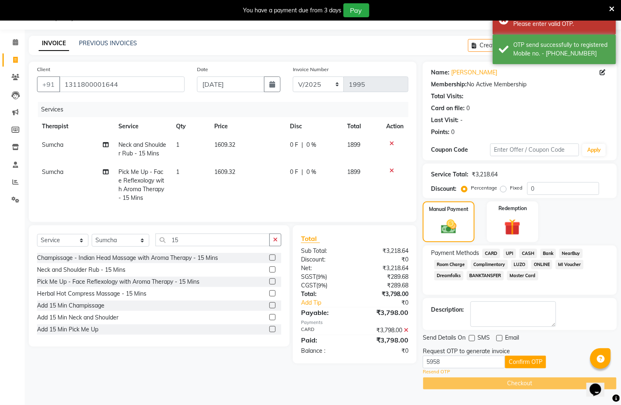
click at [499, 360] on div "Checkout" at bounding box center [520, 383] width 194 height 13
click at [486, 358] on input "5958" at bounding box center [464, 362] width 82 height 13
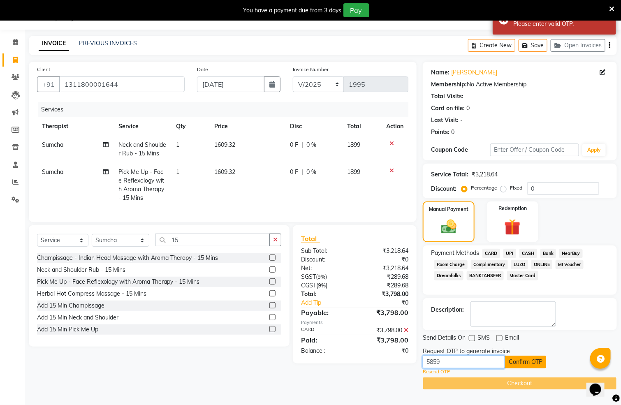
type input "5859"
click at [514, 360] on button "Confirm OTP" at bounding box center [525, 362] width 41 height 13
click at [509, 360] on button "Confirm OTP" at bounding box center [525, 362] width 41 height 13
drag, startPoint x: 430, startPoint y: 368, endPoint x: 407, endPoint y: 367, distance: 22.7
click at [407, 360] on div "Client +91 1311800001644 Date 01-09-2025 Invoice Number V/2025 V/2025-26 1995 S…" at bounding box center [323, 226] width 601 height 328
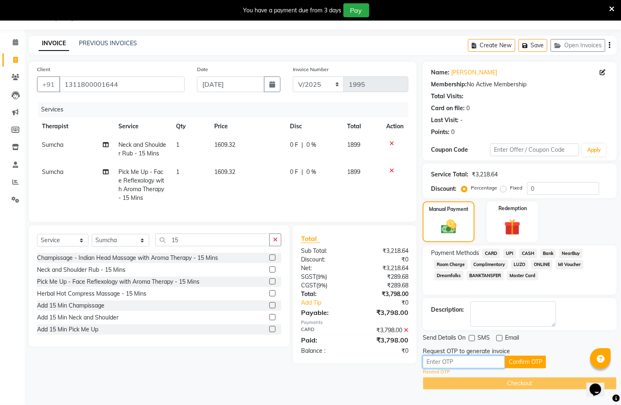
paste input "5898"
type input "5898"
click at [524, 360] on button "Confirm OTP" at bounding box center [525, 362] width 41 height 13
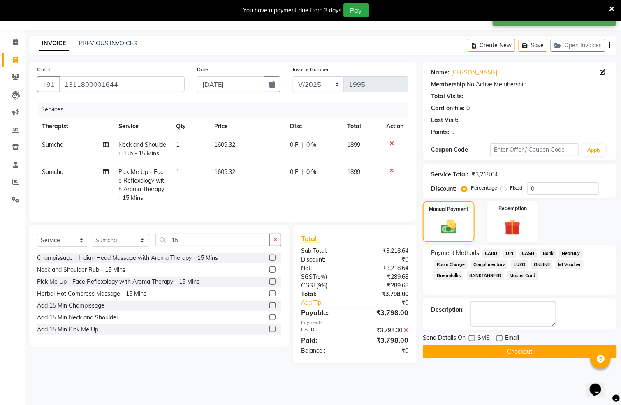
click at [518, 351] on button "Checkout" at bounding box center [520, 352] width 194 height 13
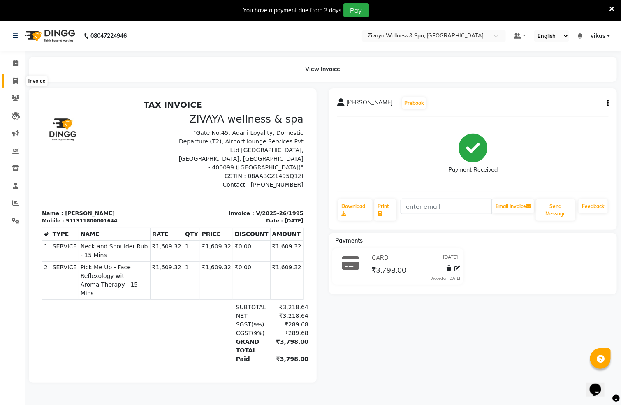
click at [15, 82] on icon at bounding box center [15, 81] width 5 height 6
select select "service"
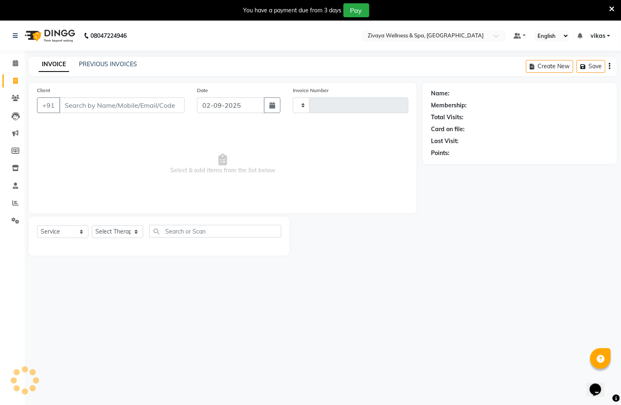
scroll to position [21, 0]
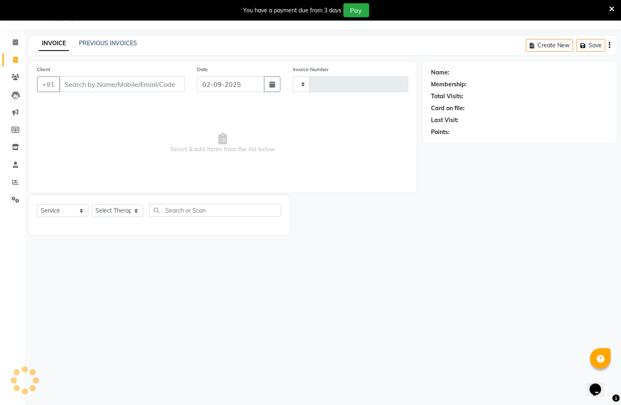
type input "1996"
select select "7072"
click at [276, 84] on button "button" at bounding box center [272, 85] width 16 height 16
select select "9"
select select "2025"
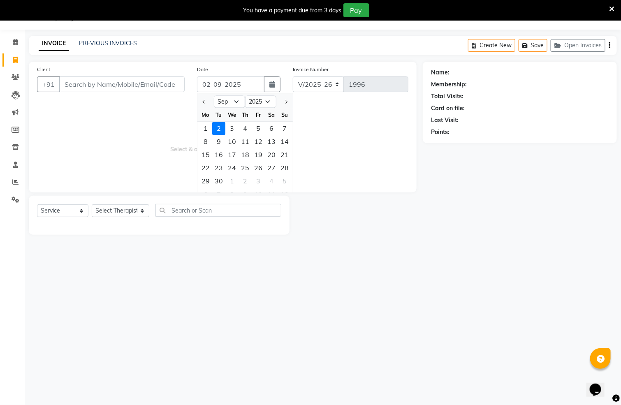
click at [210, 128] on div "1" at bounding box center [205, 128] width 13 height 13
type input "01-09-2025"
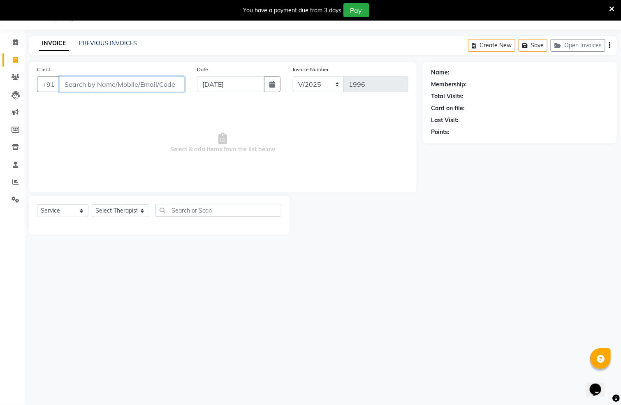
drag, startPoint x: 102, startPoint y: 89, endPoint x: 105, endPoint y: 84, distance: 5.5
click at [102, 87] on input "Client" at bounding box center [122, 85] width 126 height 16
paste input "1311800001645"
type input "1311800001645"
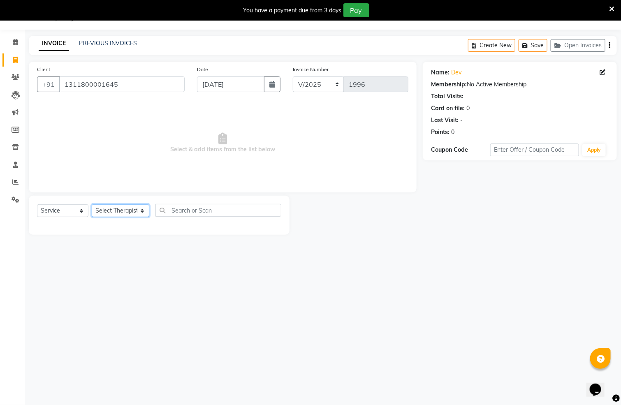
click at [122, 207] on select "Select Therapist ALEN Hima Immanuel Lalthuoizing (Emma) Joseph Laldinpuia Niang…" at bounding box center [121, 211] width 58 height 13
select select "63085"
click at [92, 205] on select "Select Therapist ALEN Hima Immanuel Lalthuoizing (Emma) Joseph Laldinpuia Niang…" at bounding box center [121, 211] width 58 height 13
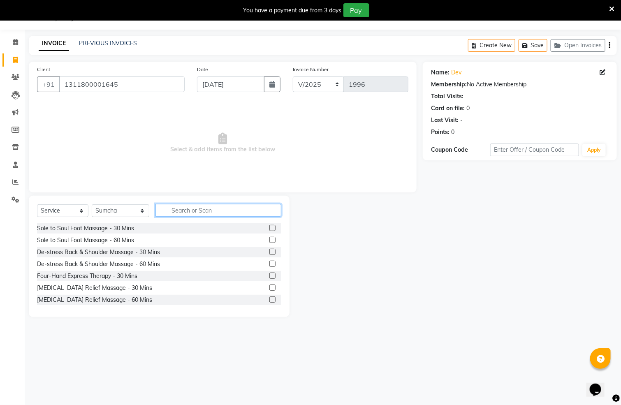
click at [231, 215] on input "text" at bounding box center [219, 210] width 126 height 13
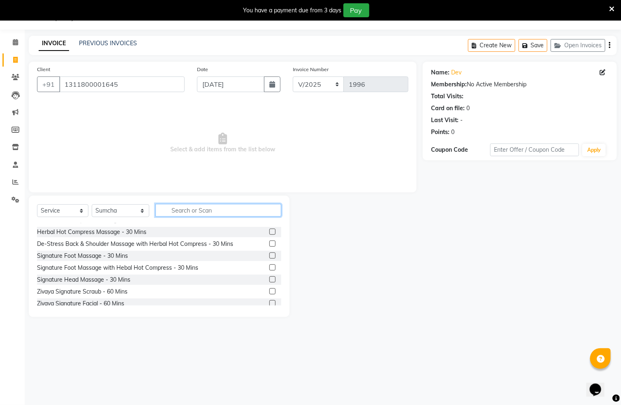
scroll to position [101, 0]
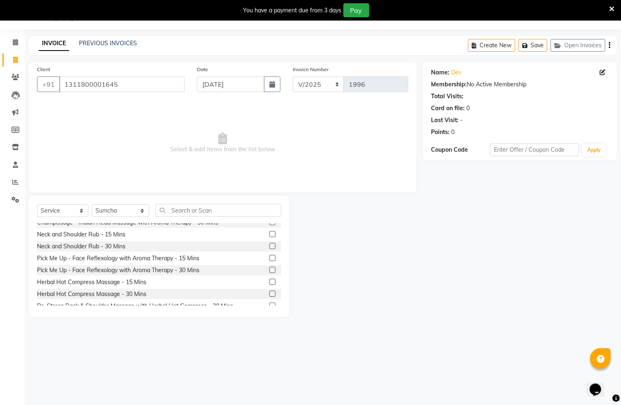
click at [270, 248] on label at bounding box center [273, 246] width 6 height 6
click at [270, 248] on input "checkbox" at bounding box center [272, 246] width 5 height 5
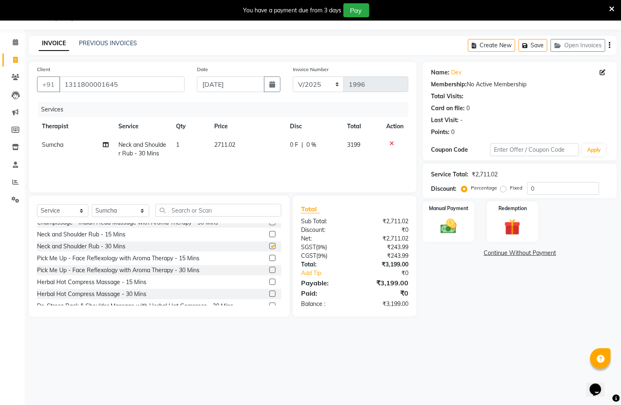
checkbox input "false"
click at [447, 249] on link "Continue Without Payment" at bounding box center [520, 253] width 191 height 9
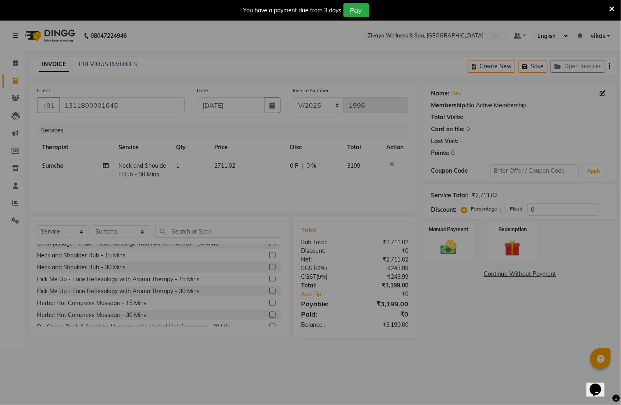
scroll to position [0, 0]
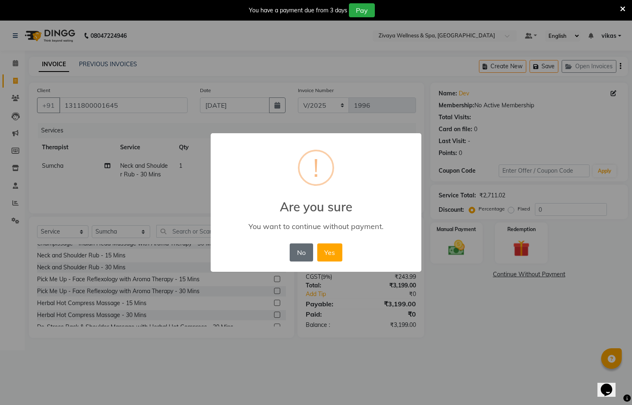
click at [307, 247] on button "No" at bounding box center [301, 253] width 23 height 18
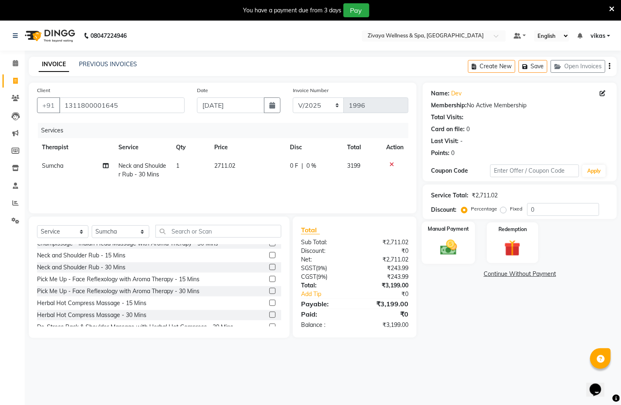
click at [441, 238] on img at bounding box center [449, 247] width 28 height 19
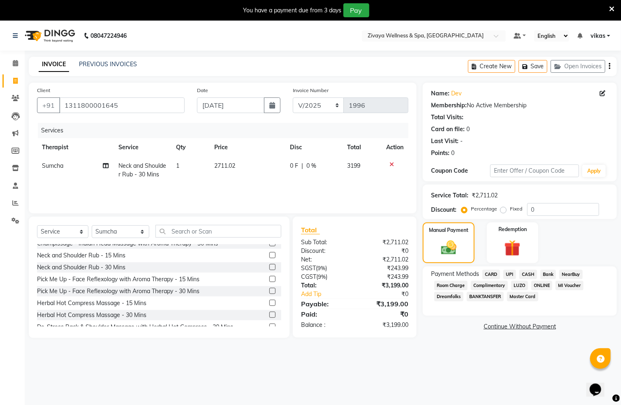
click at [521, 274] on span "CASH" at bounding box center [529, 274] width 18 height 9
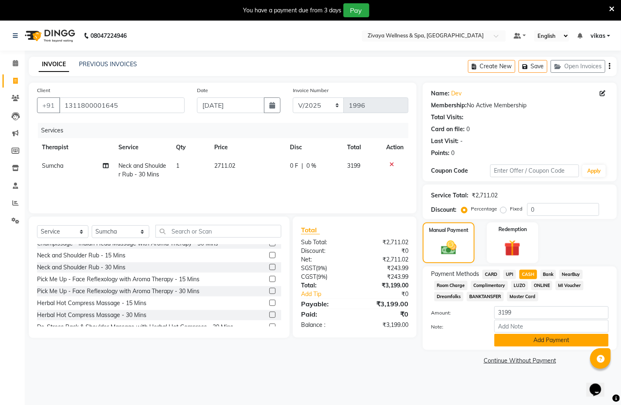
click at [510, 337] on button "Add Payment" at bounding box center [552, 340] width 114 height 13
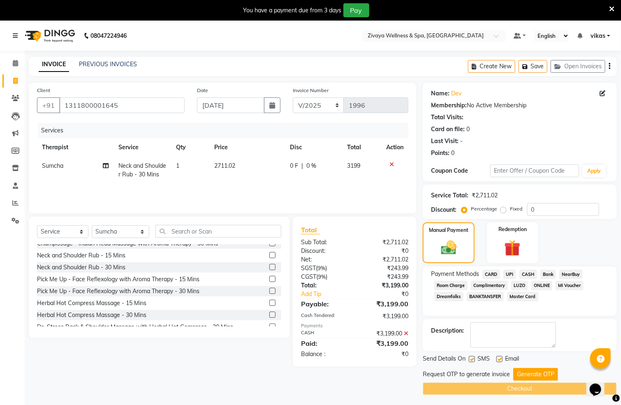
drag, startPoint x: 475, startPoint y: 357, endPoint x: 467, endPoint y: 360, distance: 9.1
click at [469, 358] on div "SMS" at bounding box center [483, 360] width 28 height 10
click at [470, 360] on label at bounding box center [472, 359] width 6 height 6
click at [470, 360] on input "checkbox" at bounding box center [471, 359] width 5 height 5
checkbox input "false"
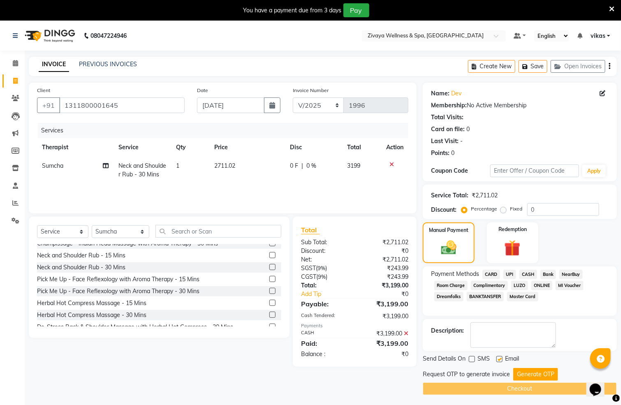
click at [503, 356] on div "Email" at bounding box center [511, 360] width 29 height 10
click at [498, 360] on label at bounding box center [500, 359] width 6 height 6
click at [498, 360] on input "checkbox" at bounding box center [499, 359] width 5 height 5
checkbox input "false"
click at [529, 360] on button "Generate OTP" at bounding box center [536, 374] width 45 height 13
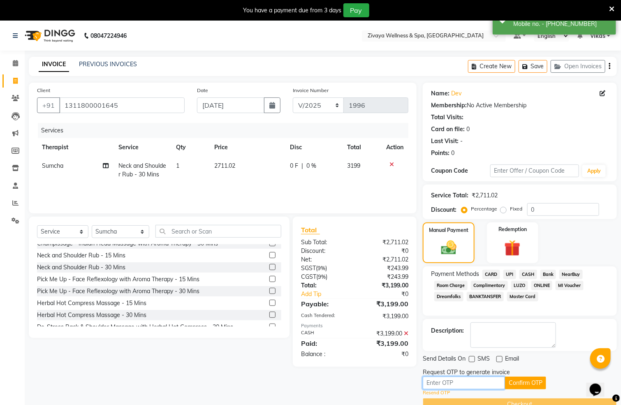
click at [466, 360] on input "text" at bounding box center [464, 383] width 82 height 13
paste input "5898"
type input "5898"
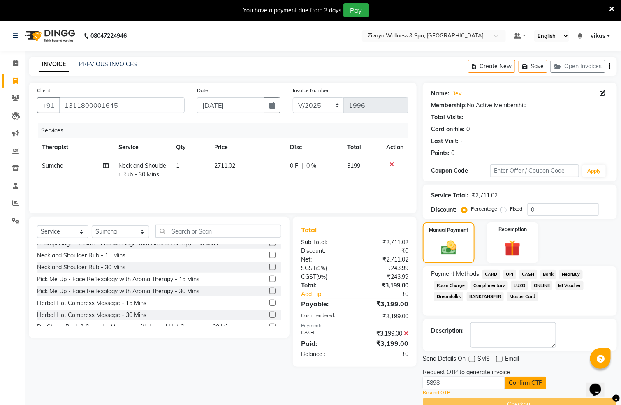
click at [528, 360] on button "Confirm OTP" at bounding box center [525, 383] width 41 height 13
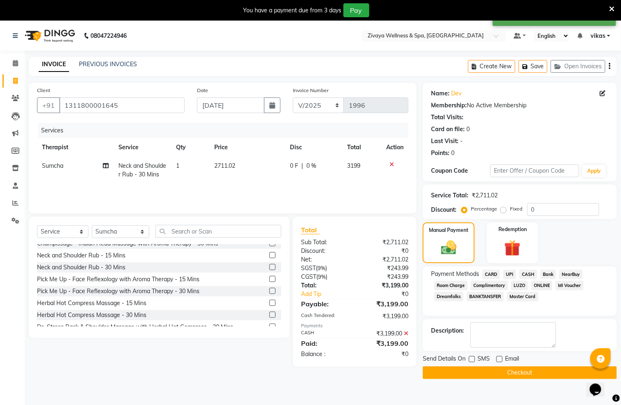
drag, startPoint x: 500, startPoint y: 396, endPoint x: 507, endPoint y: 383, distance: 13.8
click at [501, 360] on div "08047224946 Select Location × Zivaya Wellness & Spa, Mumbai Airport Default Pan…" at bounding box center [310, 223] width 621 height 405
click at [508, 360] on main "INVOICE PREVIOUS INVOICES Create New Save Open Invoices Client +91 131180000164…" at bounding box center [323, 224] width 597 height 335
click at [510, 360] on button "Checkout" at bounding box center [520, 373] width 194 height 13
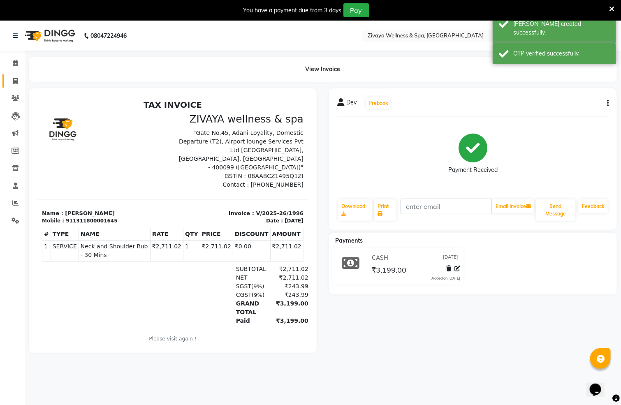
click at [15, 75] on link "Invoice" at bounding box center [12, 81] width 20 height 14
select select "service"
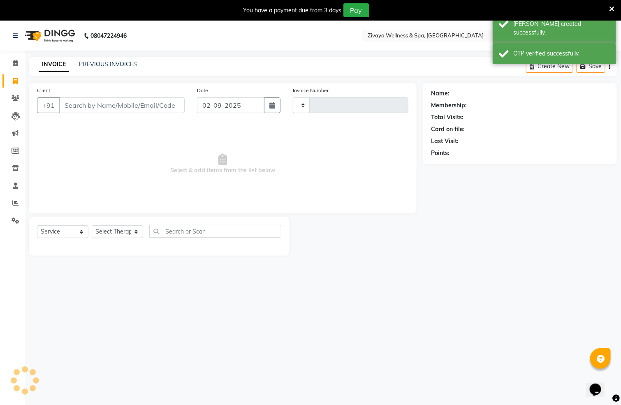
scroll to position [21, 0]
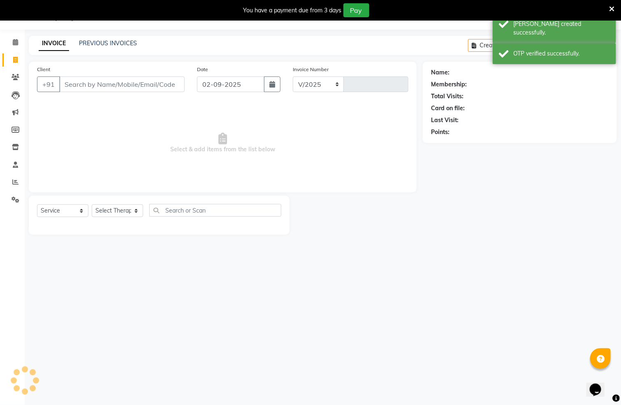
select select "7072"
type input "1997"
click at [268, 86] on button "button" at bounding box center [272, 85] width 16 height 16
select select "9"
select select "2025"
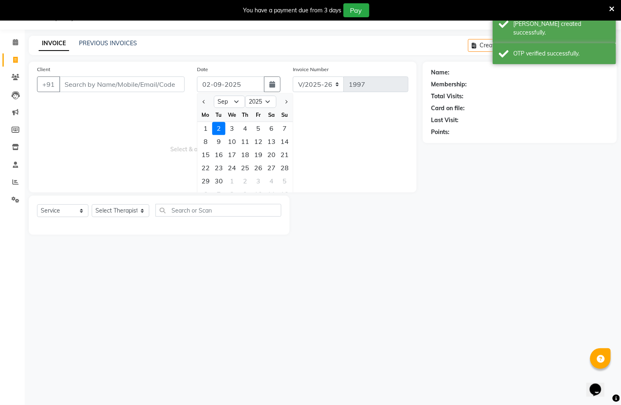
click at [205, 130] on div "1" at bounding box center [205, 128] width 13 height 13
type input "01-09-2025"
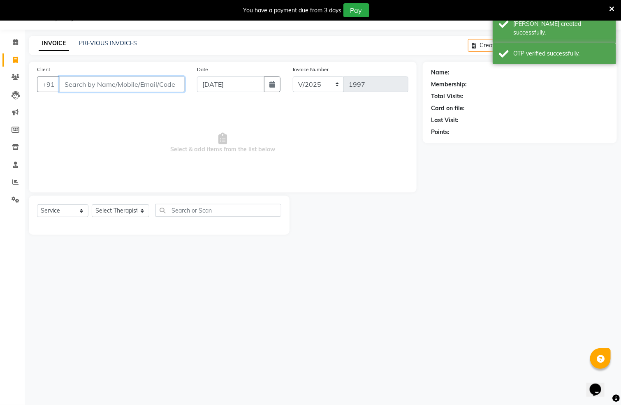
click at [111, 78] on input "Client" at bounding box center [122, 85] width 126 height 16
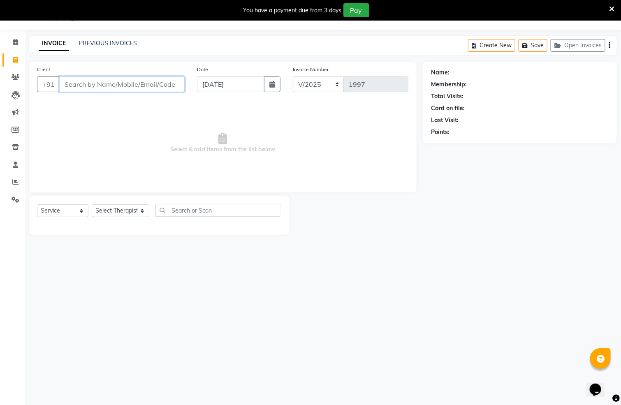
paste input "1311800001646"
type input "1311800001646"
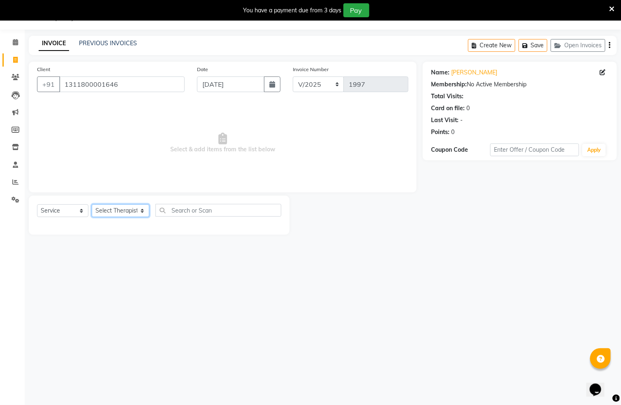
click at [114, 210] on select "Select Therapist ALEN Hima Immanuel Lalthuoizing (Emma) Joseph Laldinpuia Niang…" at bounding box center [121, 211] width 58 height 13
select select "80331"
click at [92, 205] on select "Select Therapist ALEN Hima Immanuel Lalthuoizing (Emma) Joseph Laldinpuia Niang…" at bounding box center [121, 211] width 58 height 13
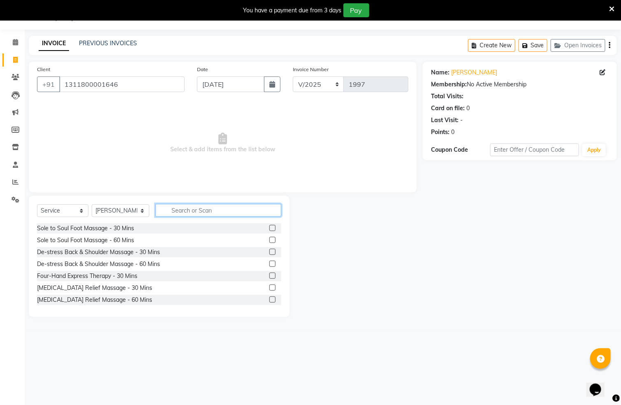
click at [211, 212] on input "text" at bounding box center [219, 210] width 126 height 13
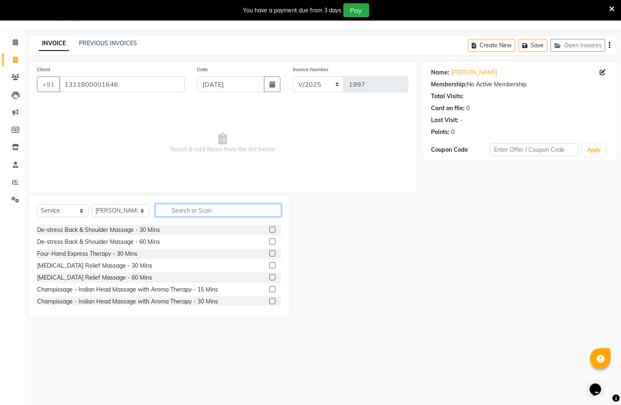
scroll to position [62, 0]
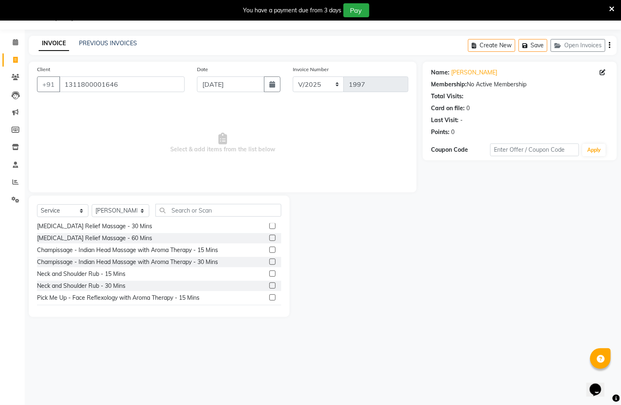
click at [270, 285] on label at bounding box center [273, 286] width 6 height 6
click at [270, 285] on input "checkbox" at bounding box center [272, 286] width 5 height 5
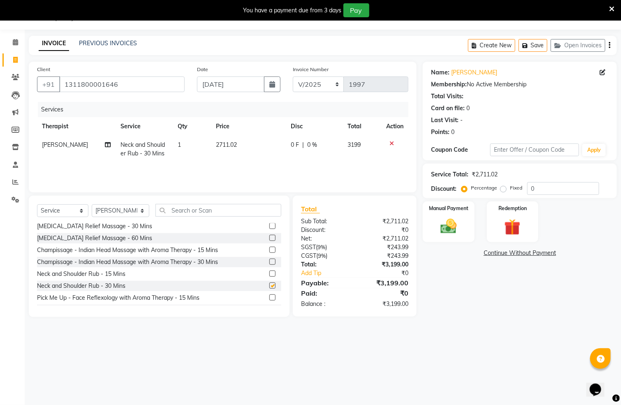
checkbox input "false"
click at [270, 273] on label at bounding box center [273, 274] width 6 height 6
click at [270, 273] on input "checkbox" at bounding box center [272, 274] width 5 height 5
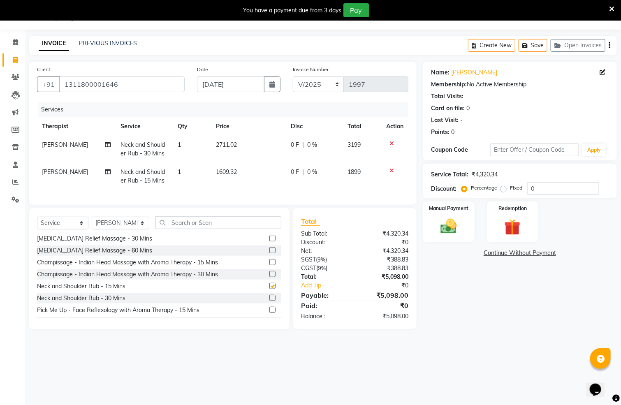
checkbox input "false"
click at [392, 139] on td at bounding box center [395, 149] width 27 height 27
click at [387, 142] on div at bounding box center [394, 144] width 17 height 6
click at [392, 142] on icon at bounding box center [392, 144] width 5 height 6
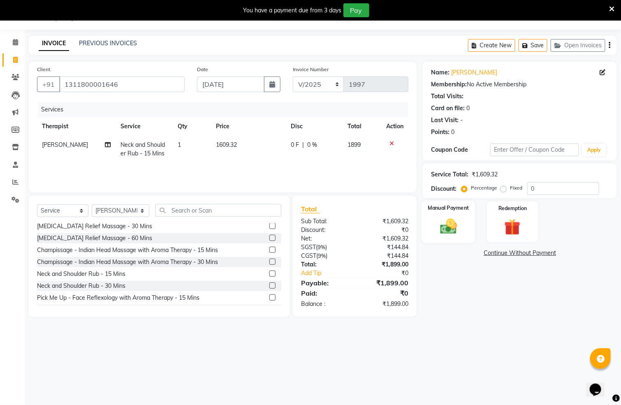
click at [454, 220] on img at bounding box center [449, 226] width 28 height 19
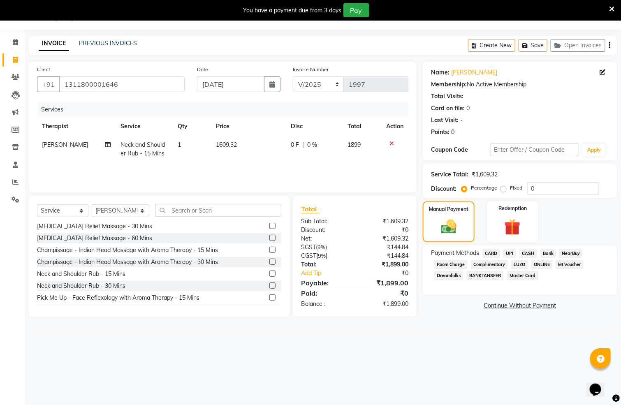
click at [527, 250] on span "CASH" at bounding box center [529, 253] width 18 height 9
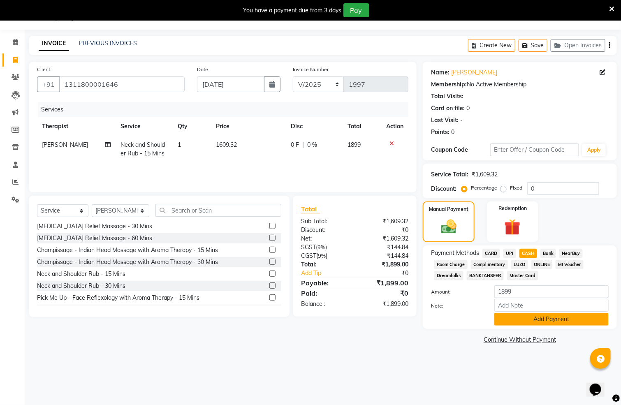
click at [514, 317] on button "Add Payment" at bounding box center [552, 319] width 114 height 13
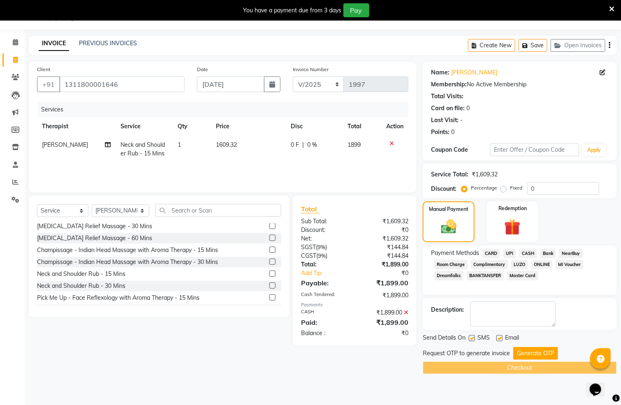
click at [472, 340] on label at bounding box center [472, 338] width 6 height 6
click at [472, 340] on input "checkbox" at bounding box center [471, 338] width 5 height 5
checkbox input "false"
drag, startPoint x: 498, startPoint y: 337, endPoint x: 488, endPoint y: 317, distance: 23.0
click at [497, 337] on label at bounding box center [500, 338] width 6 height 6
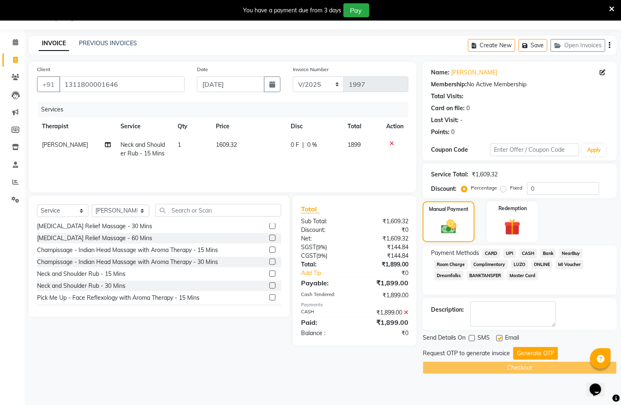
click at [497, 337] on input "checkbox" at bounding box center [499, 338] width 5 height 5
checkbox input "false"
drag, startPoint x: 530, startPoint y: 349, endPoint x: 513, endPoint y: 351, distance: 17.1
click at [526, 348] on button "Generate OTP" at bounding box center [536, 353] width 45 height 13
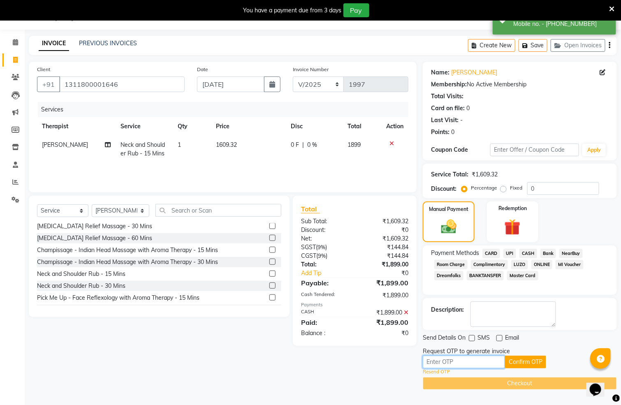
click at [480, 360] on input "text" at bounding box center [464, 362] width 82 height 13
paste input "5898"
type input "5898"
drag, startPoint x: 515, startPoint y: 362, endPoint x: 507, endPoint y: 361, distance: 7.5
click at [514, 360] on button "Confirm OTP" at bounding box center [525, 362] width 41 height 13
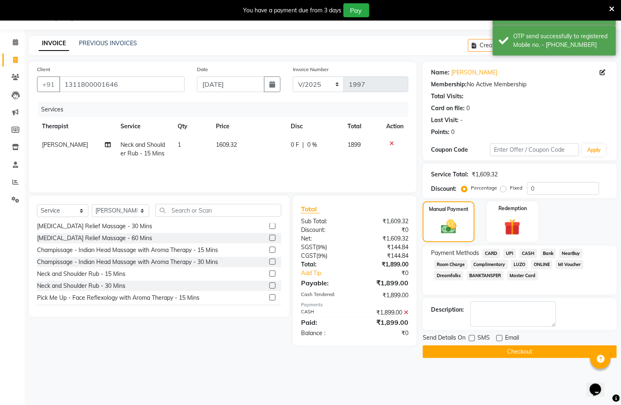
click at [505, 354] on button "Checkout" at bounding box center [520, 352] width 194 height 13
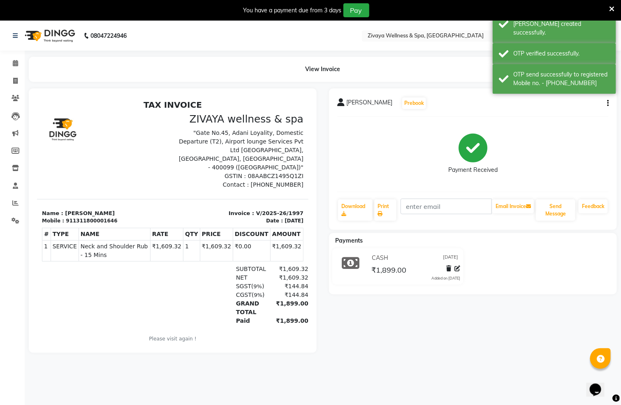
click at [5, 29] on nav "08047224946 Select Location × Zivaya Wellness & Spa, Mumbai Airport Default Pan…" at bounding box center [310, 36] width 621 height 30
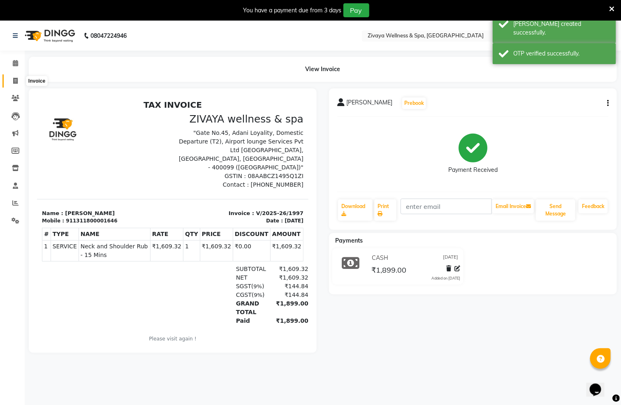
click at [14, 81] on icon at bounding box center [15, 81] width 5 height 6
select select "service"
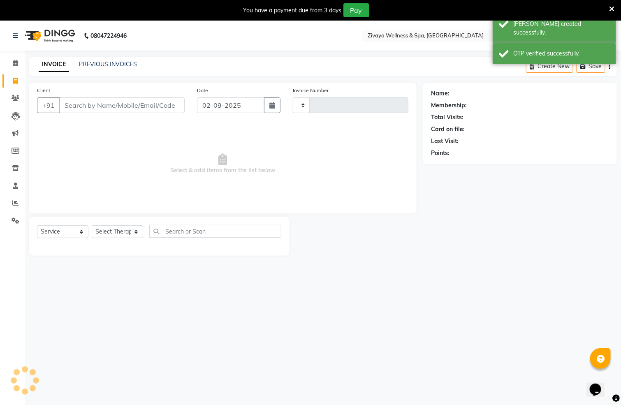
type input "1998"
select select "7072"
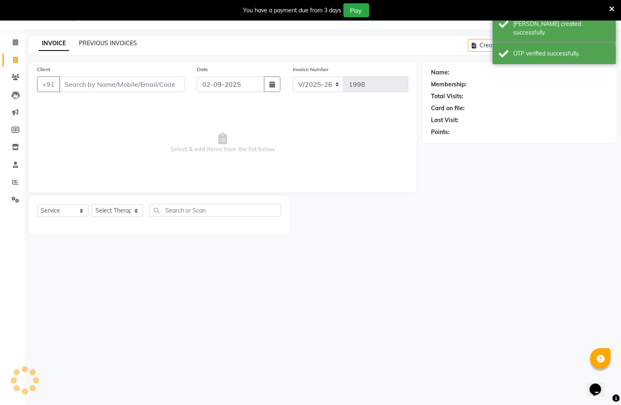
click at [94, 41] on link "PREVIOUS INVOICES" at bounding box center [108, 43] width 58 height 7
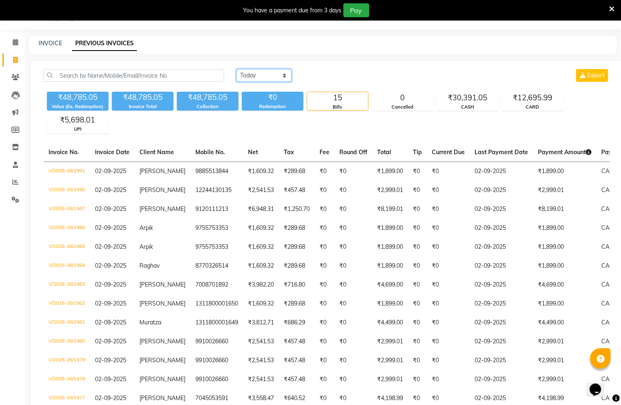
drag, startPoint x: 251, startPoint y: 77, endPoint x: 256, endPoint y: 80, distance: 5.8
click at [251, 77] on select "Today Yesterday Custom Range" at bounding box center [264, 75] width 55 height 13
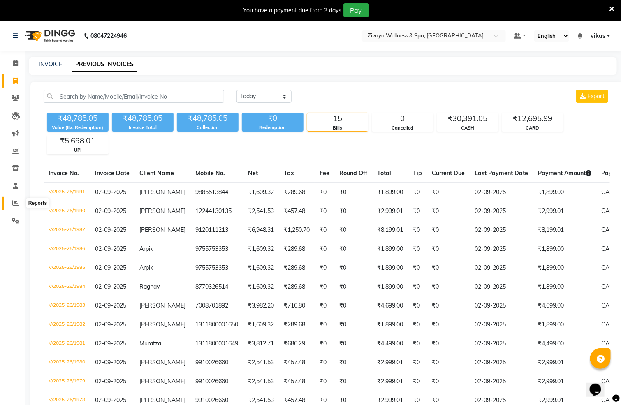
click at [20, 200] on span at bounding box center [15, 203] width 14 height 9
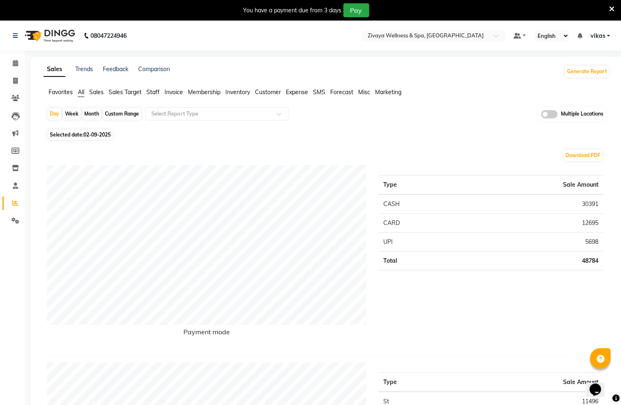
click at [95, 133] on span "02-09-2025" at bounding box center [97, 135] width 27 height 6
select select "9"
select select "2025"
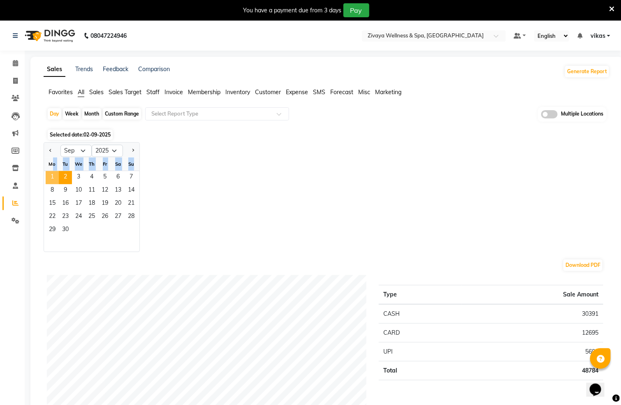
click at [52, 173] on ngb-datepicker-month "Mo Tu We Th Fr Sa Su 1 2 3 4 5 6 7 8 9 10 11 12 13 14 15 16 17 18 19 20 21 22 2…" at bounding box center [91, 205] width 95 height 94
click at [56, 178] on span "1" at bounding box center [52, 177] width 13 height 13
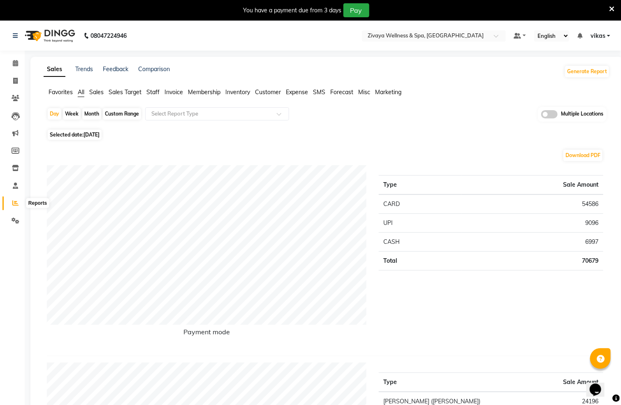
click at [12, 204] on icon at bounding box center [15, 203] width 6 height 6
click at [157, 112] on input "text" at bounding box center [209, 114] width 119 height 8
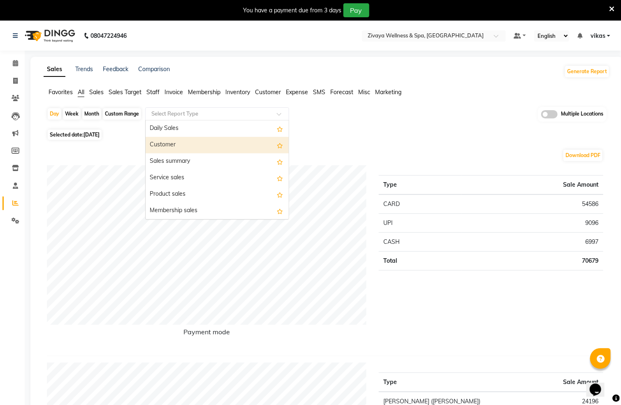
click at [165, 143] on div "Customer" at bounding box center [217, 145] width 143 height 16
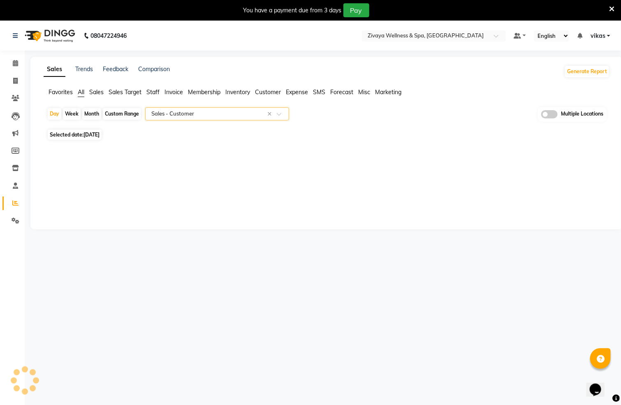
select select "full_report"
select select "csv"
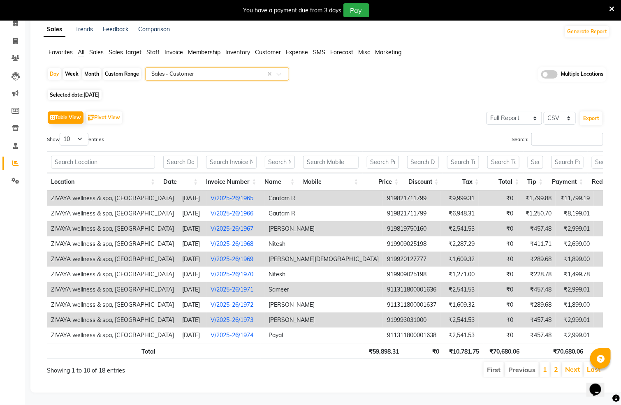
scroll to position [63, 0]
click at [72, 133] on select "10 25 50 100" at bounding box center [74, 139] width 29 height 13
select select "50"
click at [61, 133] on select "10 25 50 100" at bounding box center [74, 139] width 29 height 13
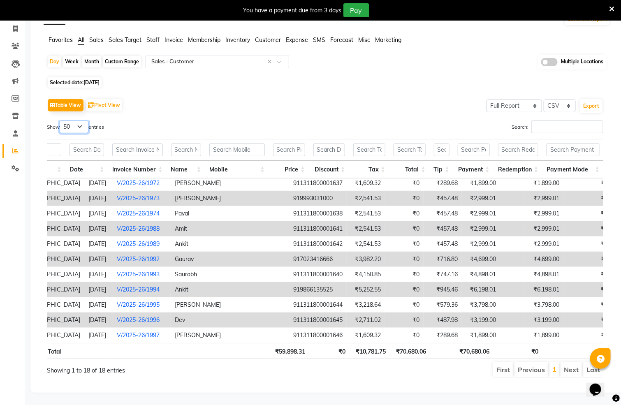
scroll to position [0, 105]
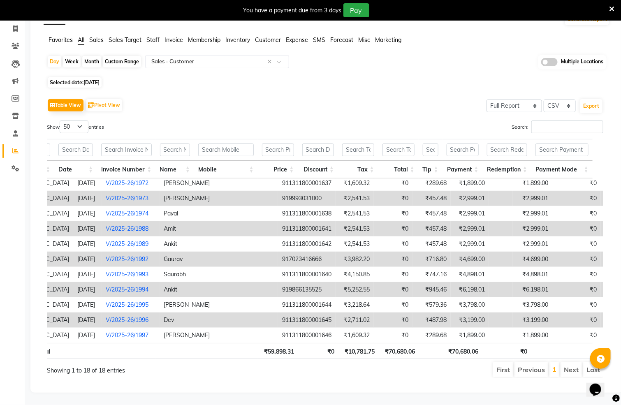
click at [476, 343] on th "₹70,680.06" at bounding box center [463, 351] width 40 height 16
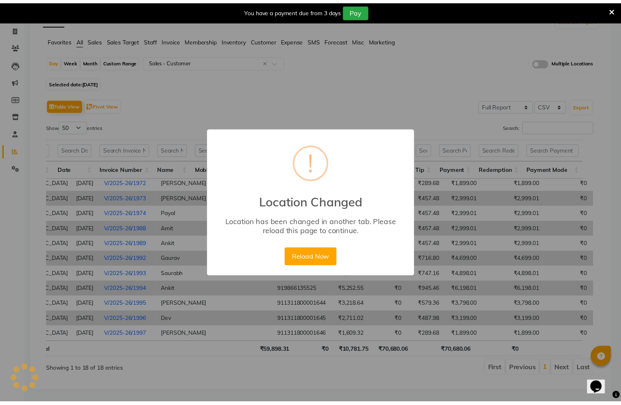
scroll to position [0, 94]
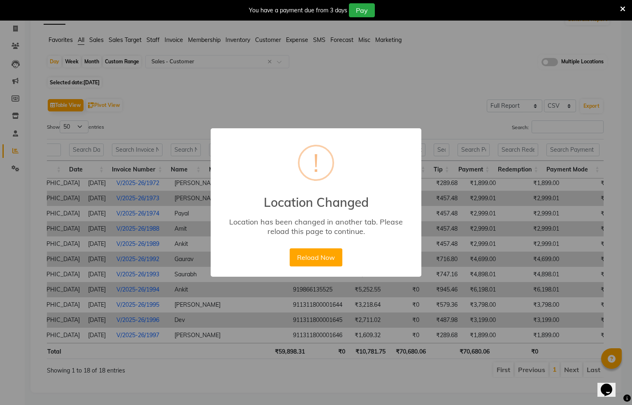
drag, startPoint x: 18, startPoint y: 145, endPoint x: 7, endPoint y: 176, distance: 32.5
click at [16, 146] on div "× ! Location Changed Location has been changed in another tab. Please reload th…" at bounding box center [316, 202] width 632 height 405
click at [14, 154] on div "× ! Location Changed Location has been changed in another tab. Please reload th…" at bounding box center [316, 202] width 632 height 405
click at [296, 255] on button "Reload Now" at bounding box center [316, 258] width 52 height 18
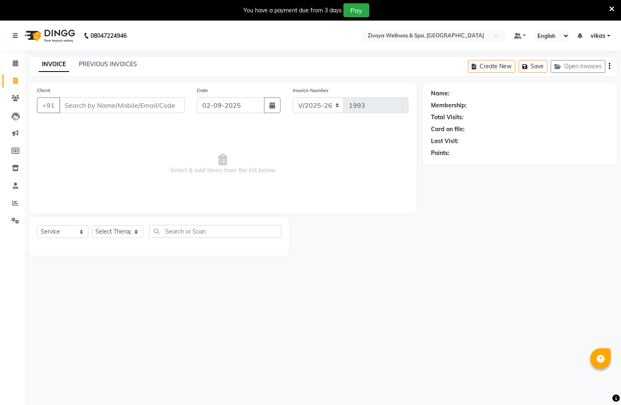
select select "7072"
select select "service"
click at [7, 81] on link "Invoice" at bounding box center [12, 81] width 20 height 14
select select "7072"
select select "service"
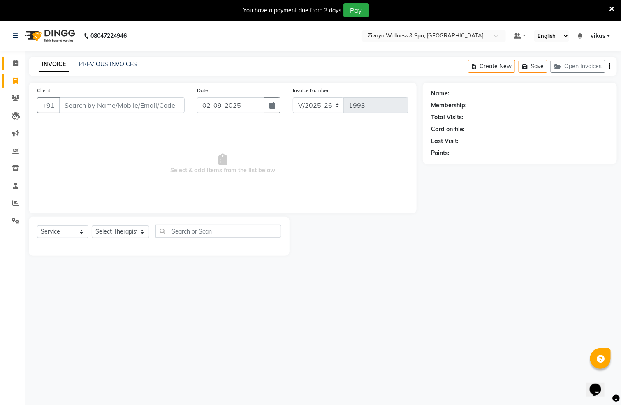
click at [21, 58] on link "Calendar" at bounding box center [12, 64] width 20 height 14
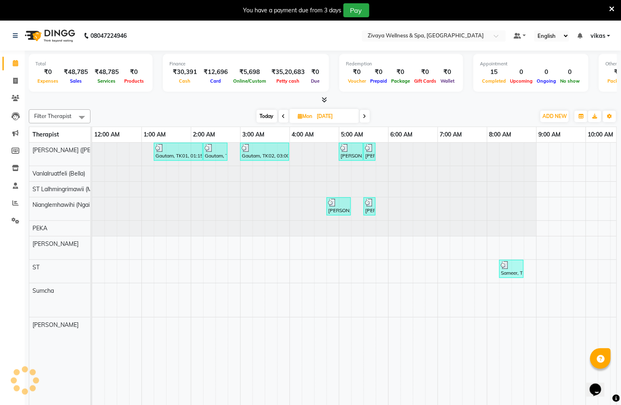
scroll to position [0, 296]
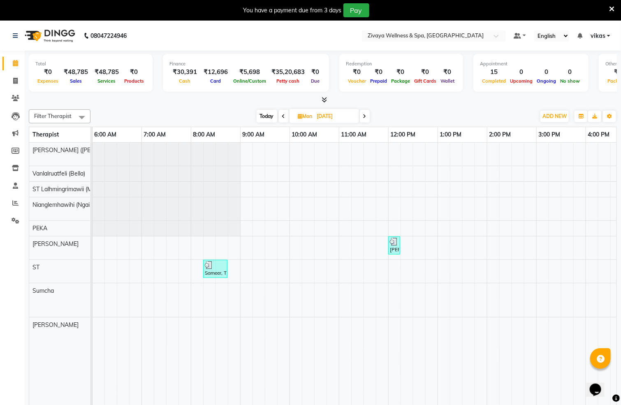
click at [283, 119] on icon at bounding box center [283, 116] width 3 height 5
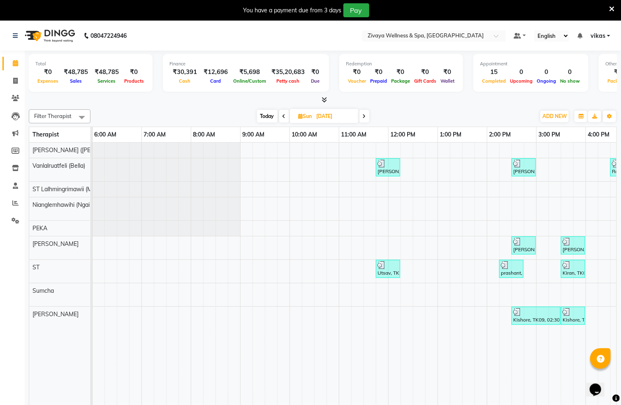
scroll to position [0, 661]
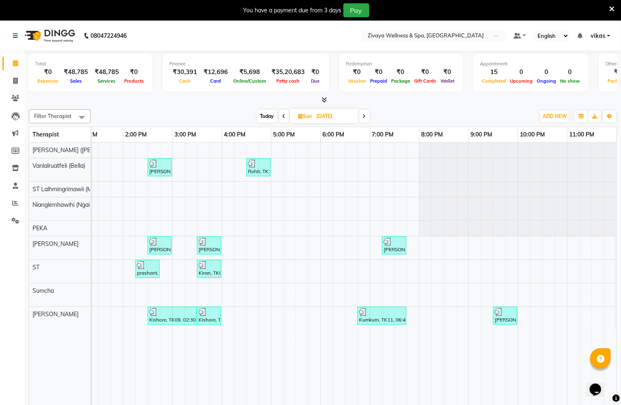
drag, startPoint x: 349, startPoint y: 133, endPoint x: 333, endPoint y: 133, distance: 16.1
drag, startPoint x: 333, startPoint y: 133, endPoint x: 365, endPoint y: 119, distance: 36.1
click at [365, 116] on icon at bounding box center [364, 116] width 3 height 5
type input "[DATE]"
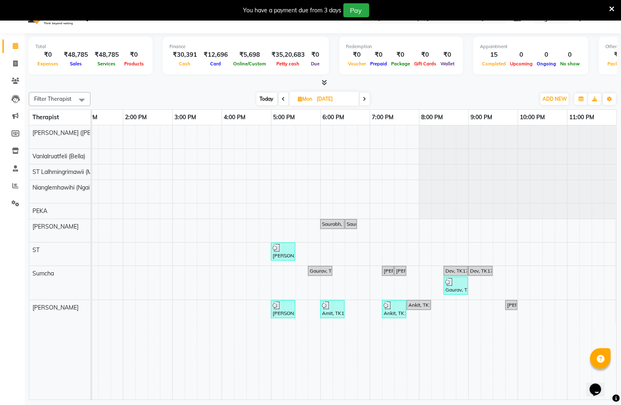
scroll to position [21, 0]
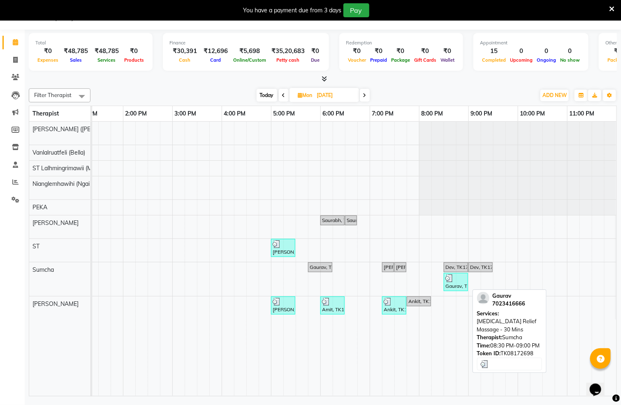
click at [446, 282] on img at bounding box center [450, 279] width 8 height 8
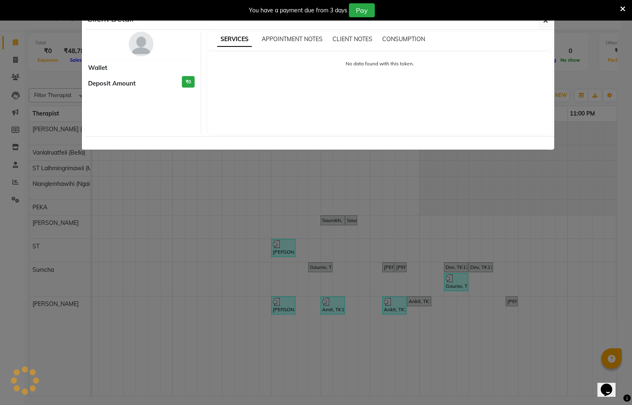
select select "3"
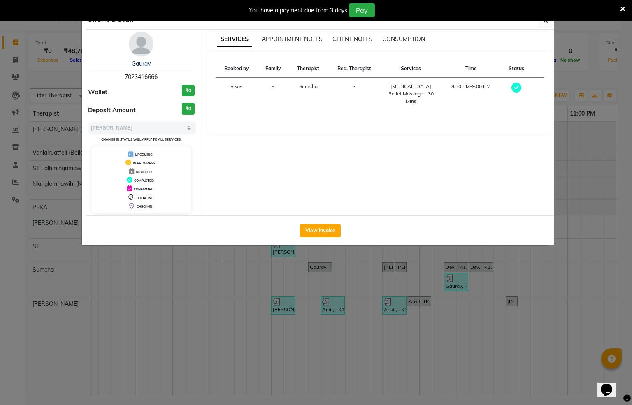
drag, startPoint x: 599, startPoint y: 112, endPoint x: 589, endPoint y: 131, distance: 21.9
click at [598, 115] on ngb-modal-window "Client Detail Gaurav 7023416666 Wallet ₹0 Deposit Amount ₹0 Select MARK DONE UP…" at bounding box center [316, 202] width 632 height 405
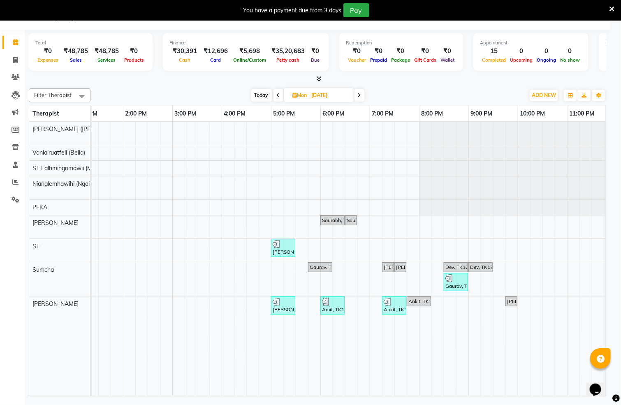
scroll to position [0, 650]
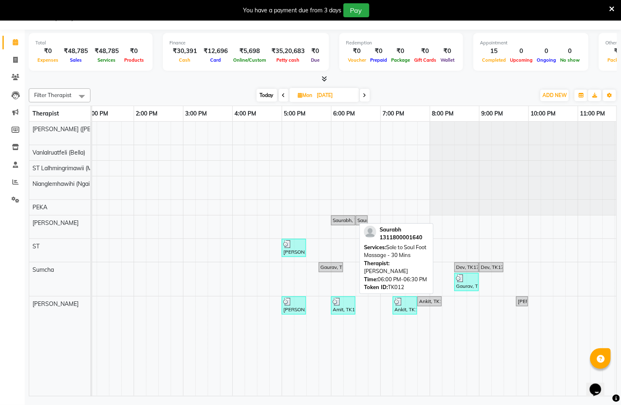
click at [339, 223] on div "Saurabh, TK12, 06:00 PM-06:30 PM, Sole to Soul Foot Massage - 30 Mins" at bounding box center [343, 220] width 23 height 7
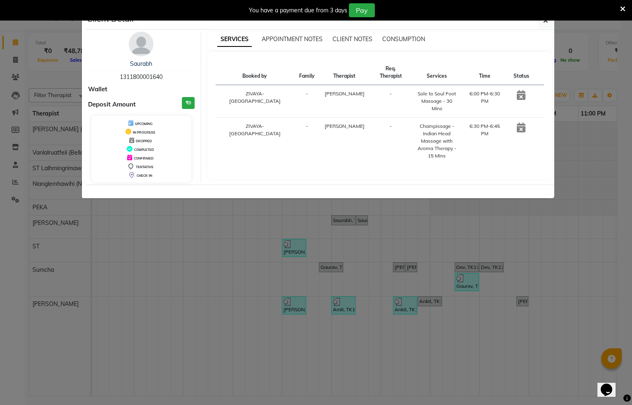
drag, startPoint x: 135, startPoint y: 81, endPoint x: 167, endPoint y: 79, distance: 32.1
click at [167, 79] on div "Saurabh 1311800001640" at bounding box center [141, 71] width 107 height 22
copy span "1311800001640"
click at [10, 206] on ngb-modal-window "Client Detail Saurabh 1311800001640 Wallet Deposit Amount ₹0 UPCOMING IN PROGRE…" at bounding box center [316, 202] width 632 height 405
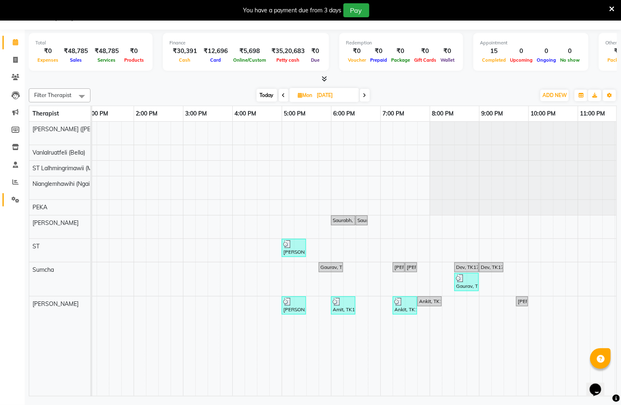
click at [5, 196] on link "Settings" at bounding box center [12, 200] width 20 height 14
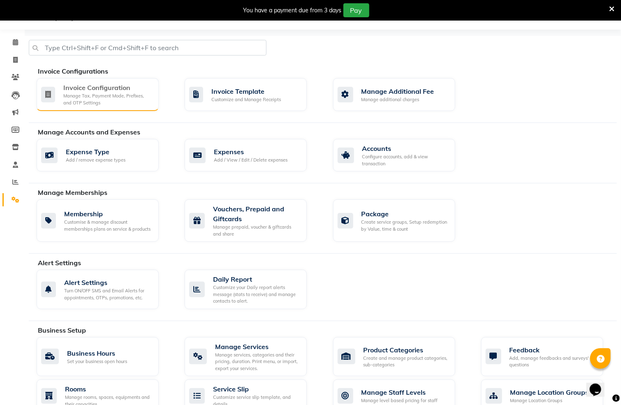
click at [58, 103] on div "Invoice Configuration Manage Tax, Payment Mode, Prefixes, and OTP Settings" at bounding box center [96, 94] width 111 height 23
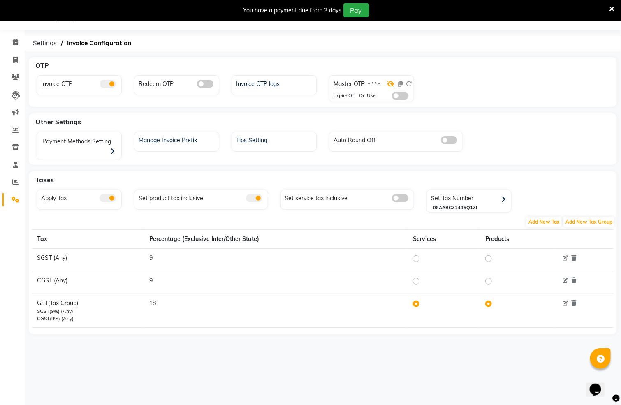
click at [393, 83] on icon at bounding box center [390, 84] width 7 height 6
click at [399, 83] on icon at bounding box center [400, 84] width 5 height 6
click at [13, 41] on icon at bounding box center [15, 42] width 5 height 6
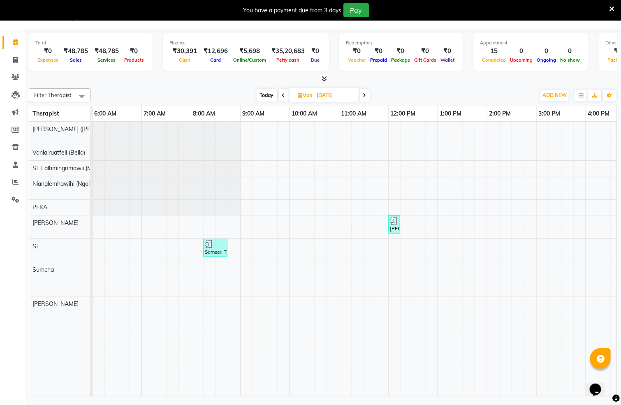
scroll to position [0, 661]
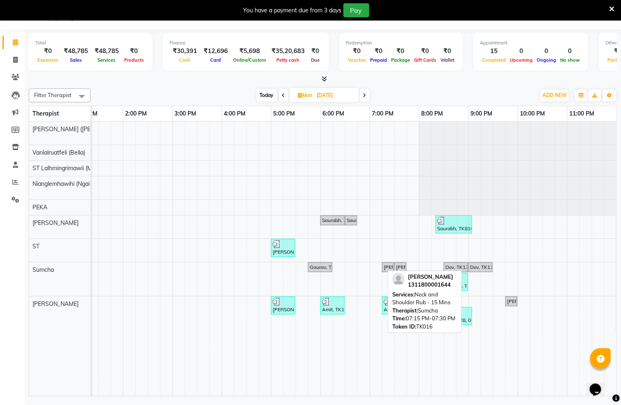
click at [383, 269] on div "Kumar, TK16, 07:15 PM-07:30 PM, Neck and Shoulder Rub - 15 Mins" at bounding box center [388, 267] width 10 height 7
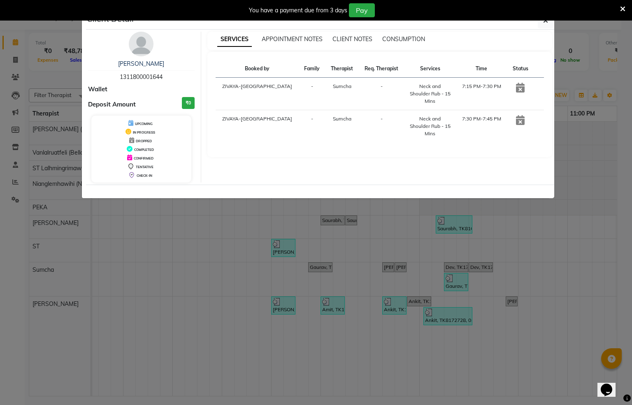
drag, startPoint x: 168, startPoint y: 70, endPoint x: 177, endPoint y: 73, distance: 9.1
click at [177, 73] on div "Kumar 1311800001644" at bounding box center [141, 71] width 107 height 22
copy div "Kumar 1311800001644"
click at [0, 199] on ngb-modal-window "Client Detail Kumar 1311800001644 Wallet Deposit Amount ₹0 UPCOMING IN PROGRESS…" at bounding box center [316, 202] width 632 height 405
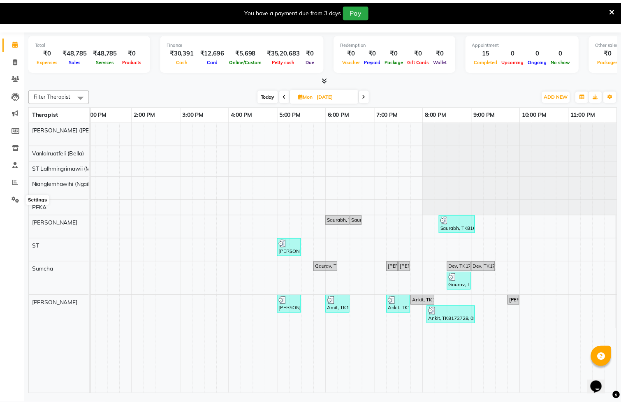
scroll to position [0, 650]
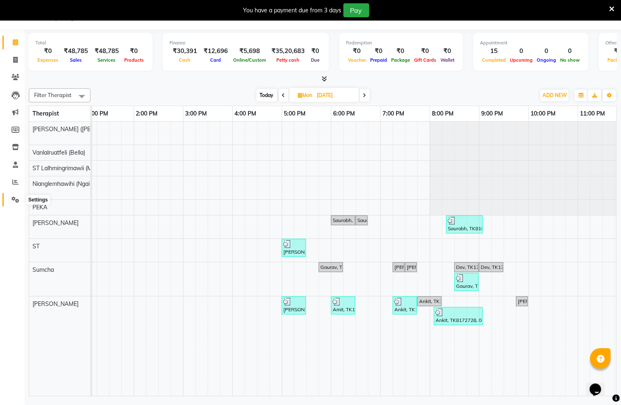
click at [14, 198] on icon at bounding box center [16, 200] width 8 height 6
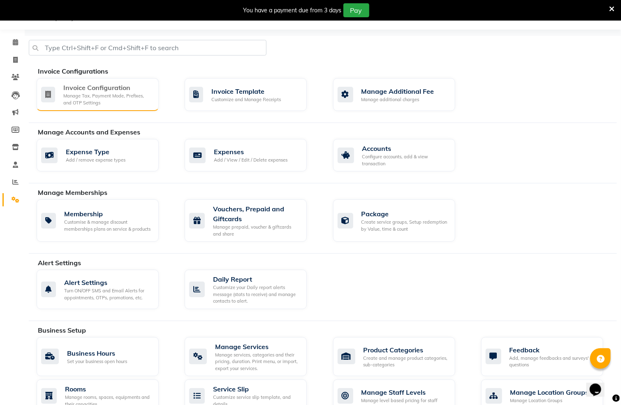
click at [99, 79] on div "Invoice Configuration Manage Tax, Payment Mode, Prefixes, and OTP Settings" at bounding box center [98, 94] width 122 height 33
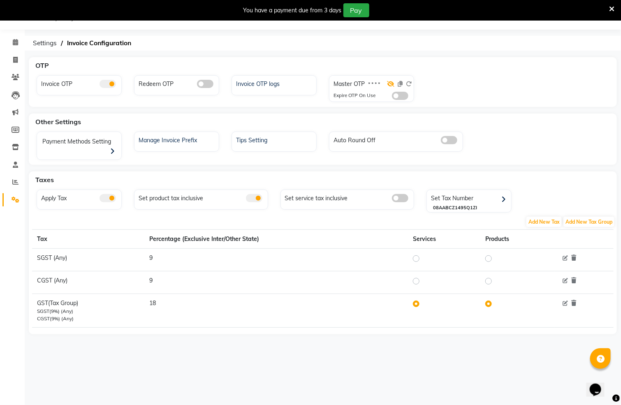
click at [391, 86] on icon at bounding box center [390, 84] width 7 height 6
click at [399, 84] on icon at bounding box center [400, 84] width 5 height 6
click at [11, 36] on link "Calendar" at bounding box center [12, 43] width 20 height 14
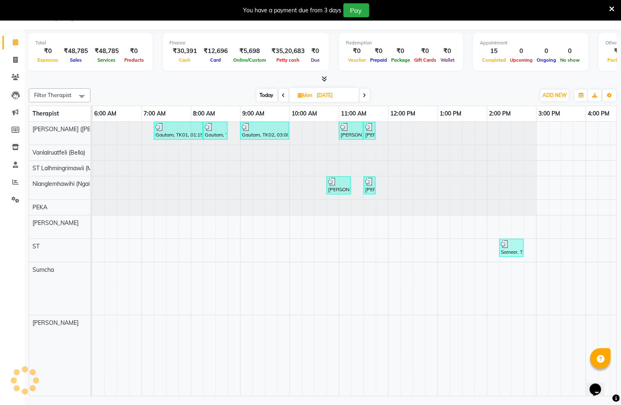
scroll to position [0, 296]
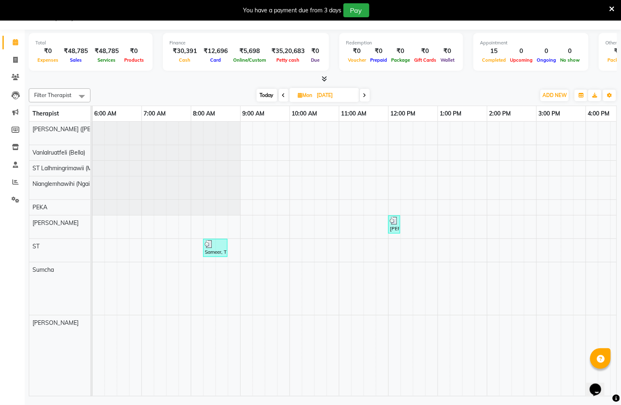
drag, startPoint x: 373, startPoint y: 380, endPoint x: 375, endPoint y: 399, distance: 18.7
click at [510, 355] on tr at bounding box center [388, 259] width 1185 height 275
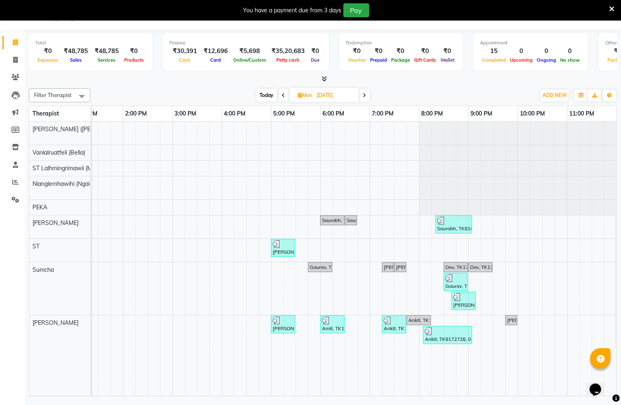
scroll to position [0, 671]
click at [447, 268] on div "Dev, TK17, 08:30 PM-09:00 PM, Neck and Shoulder Rub - 30 Mins" at bounding box center [456, 267] width 23 height 7
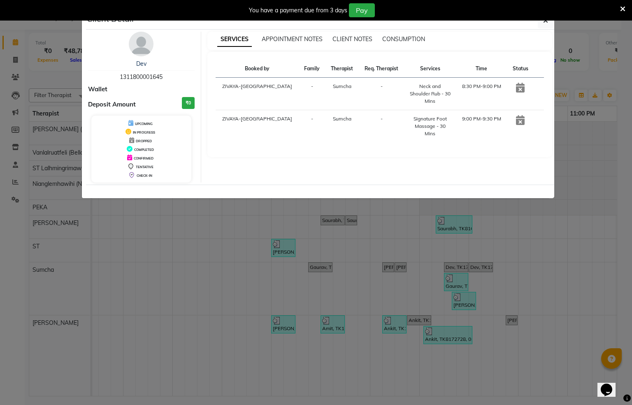
drag, startPoint x: 179, startPoint y: 76, endPoint x: 116, endPoint y: 74, distance: 62.6
click at [115, 77] on div "Dev 1311800001645" at bounding box center [141, 71] width 107 height 22
copy span "1311800001645"
click at [14, 199] on ngb-modal-window "Client Detail Dev 1311800001645 Wallet Deposit Amount ₹0 UPCOMING IN PROGRESS D…" at bounding box center [316, 202] width 632 height 405
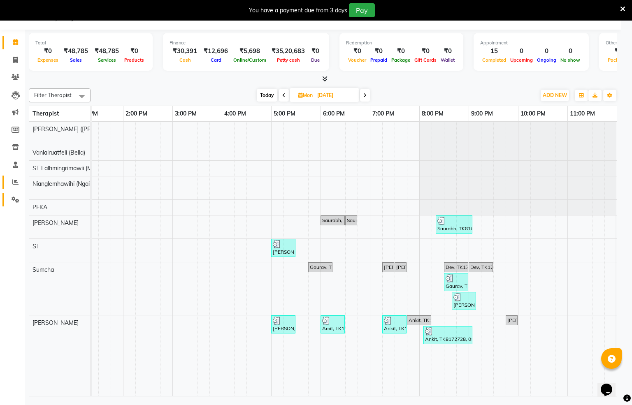
drag, startPoint x: 14, startPoint y: 198, endPoint x: 20, endPoint y: 188, distance: 11.3
click at [14, 198] on icon at bounding box center [16, 200] width 8 height 6
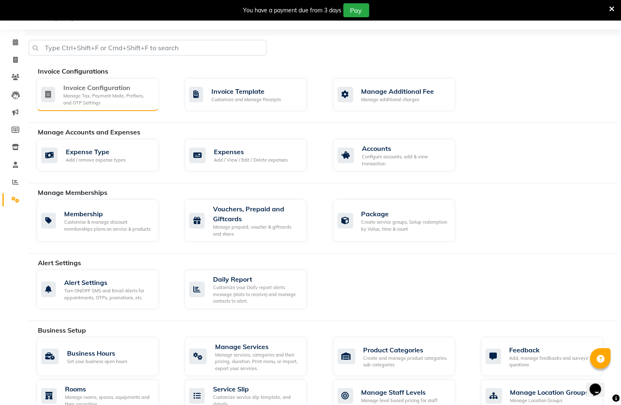
click at [104, 95] on div "Manage Tax, Payment Mode, Prefixes, and OTP Settings" at bounding box center [107, 100] width 89 height 14
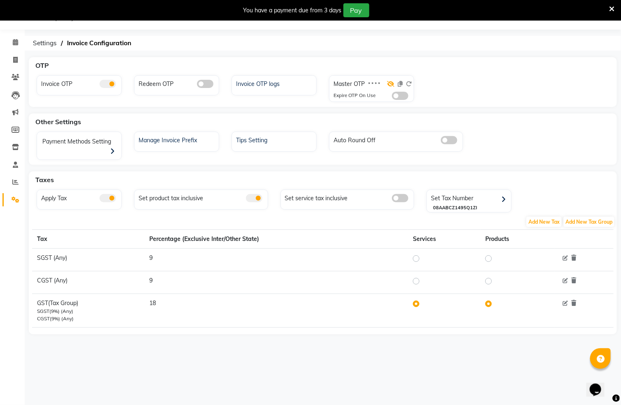
click at [391, 83] on icon at bounding box center [390, 84] width 7 height 6
click at [401, 82] on icon at bounding box center [400, 84] width 5 height 6
click at [20, 41] on span at bounding box center [15, 42] width 14 height 9
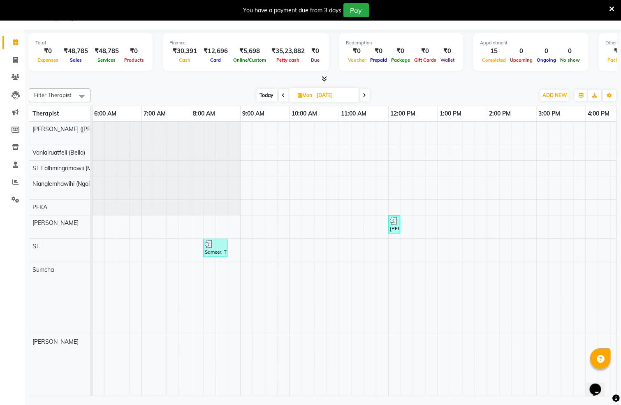
scroll to position [0, 661]
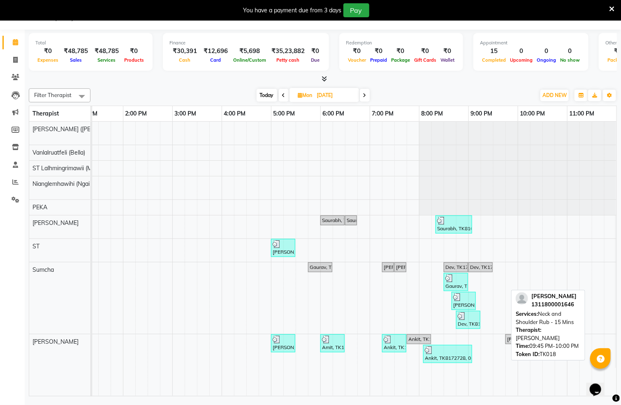
click at [506, 344] on link "Lalita, TK18, 09:45 PM-10:00 PM, Neck and Shoulder Rub - 15 Mins" at bounding box center [512, 340] width 12 height 10
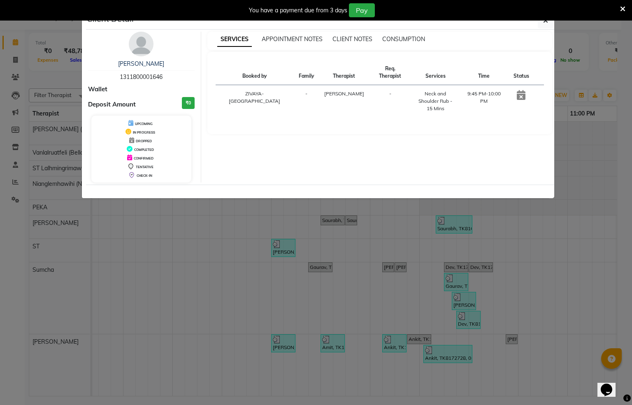
drag, startPoint x: 170, startPoint y: 77, endPoint x: 116, endPoint y: 79, distance: 53.6
click at [116, 79] on div "Lalita 1311800001646" at bounding box center [141, 71] width 107 height 22
copy span "1311800001646"
click at [10, 180] on ngb-modal-window "Client Detail Lalita 1311800001646 Wallet Deposit Amount ₹0 UPCOMING IN PROGRES…" at bounding box center [316, 202] width 632 height 405
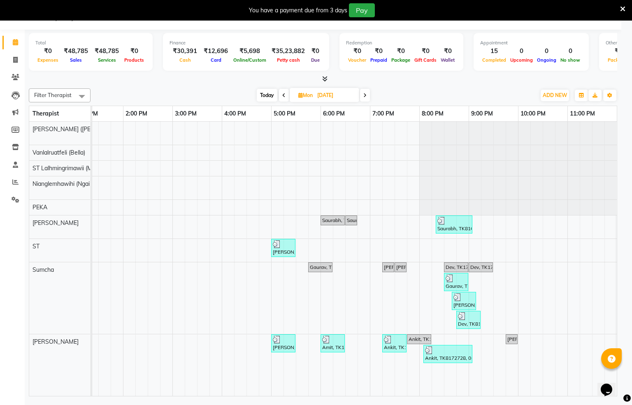
click at [6, 182] on ngb-modal-window "Client Detail Lalita 1311800001646 Wallet Deposit Amount ₹0 UPCOMING IN PROGRES…" at bounding box center [316, 202] width 632 height 405
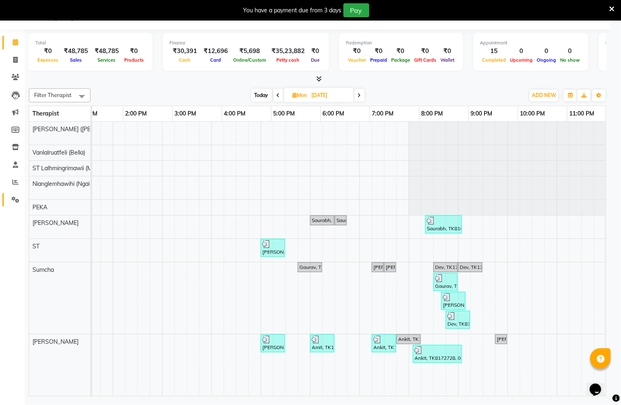
scroll to position [0, 650]
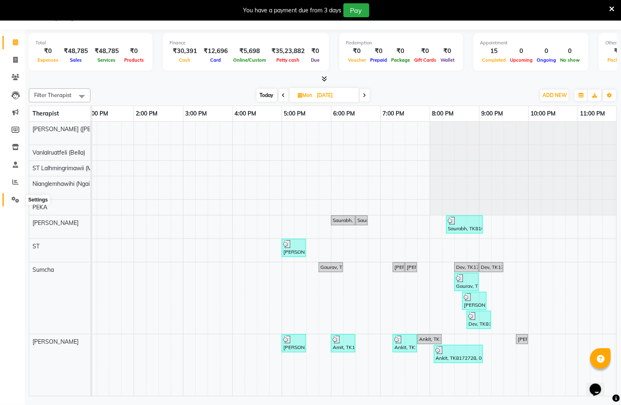
click at [10, 195] on span at bounding box center [15, 199] width 14 height 9
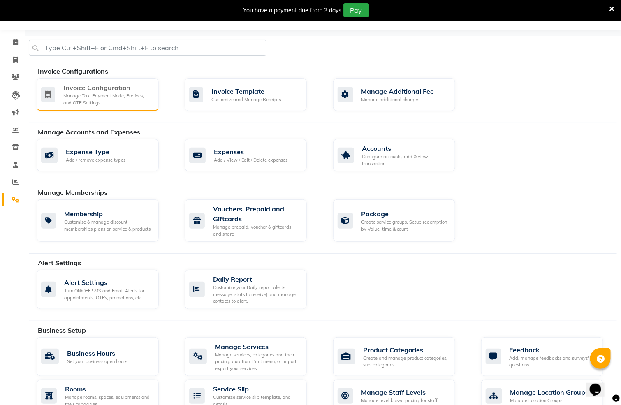
click at [40, 95] on div "Invoice Configuration Manage Tax, Payment Mode, Prefixes, and OTP Settings" at bounding box center [98, 94] width 122 height 33
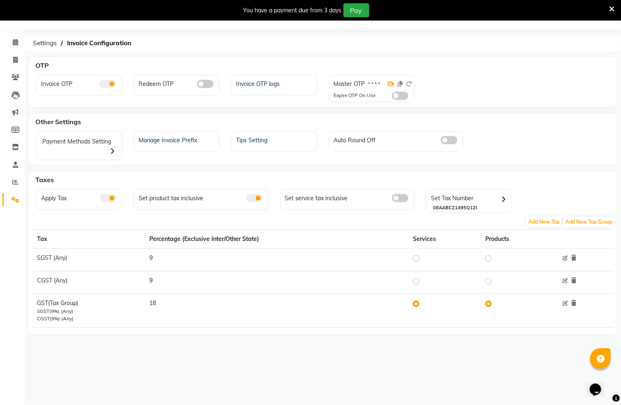
click at [390, 86] on icon at bounding box center [390, 84] width 7 height 6
click at [398, 82] on icon at bounding box center [400, 84] width 5 height 6
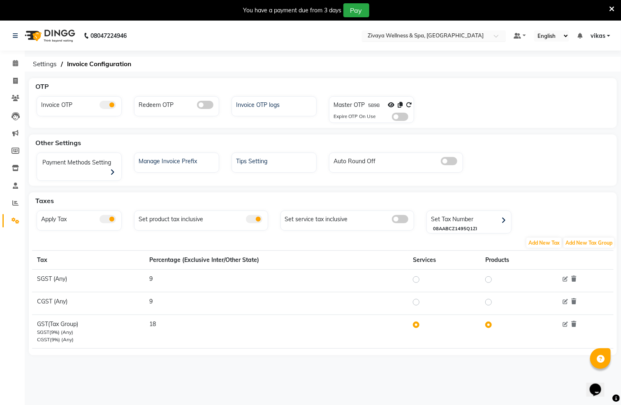
click at [440, 37] on input "text" at bounding box center [425, 37] width 119 height 8
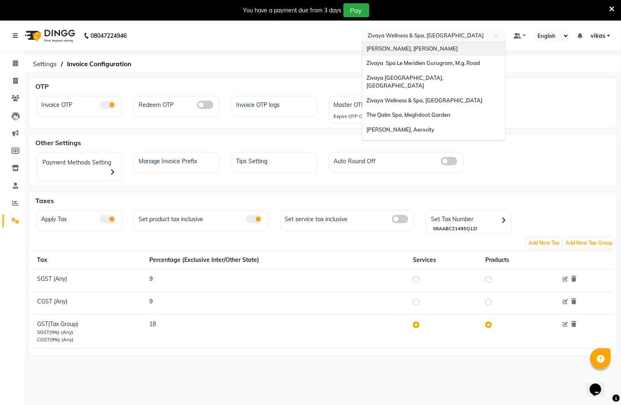
click at [436, 51] on div "[PERSON_NAME], [PERSON_NAME]" at bounding box center [434, 49] width 143 height 15
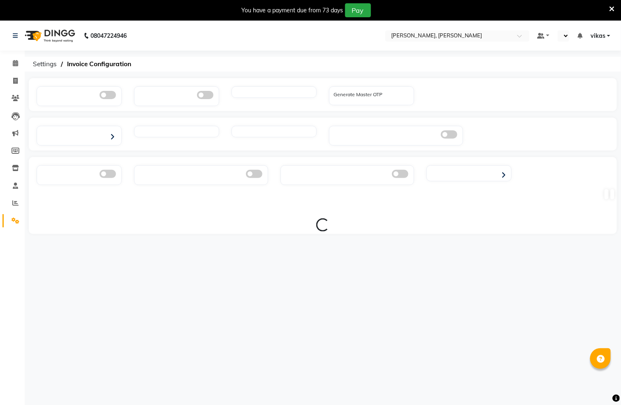
select select "en"
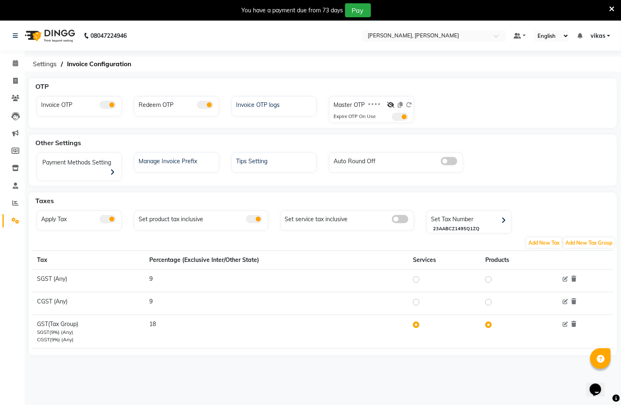
drag, startPoint x: 393, startPoint y: 104, endPoint x: 298, endPoint y: 85, distance: 96.9
click at [390, 104] on icon at bounding box center [390, 105] width 7 height 6
click at [15, 64] on icon at bounding box center [15, 63] width 5 height 6
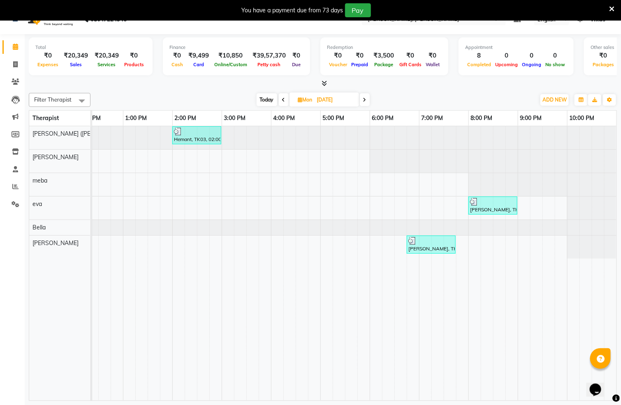
scroll to position [21, 0]
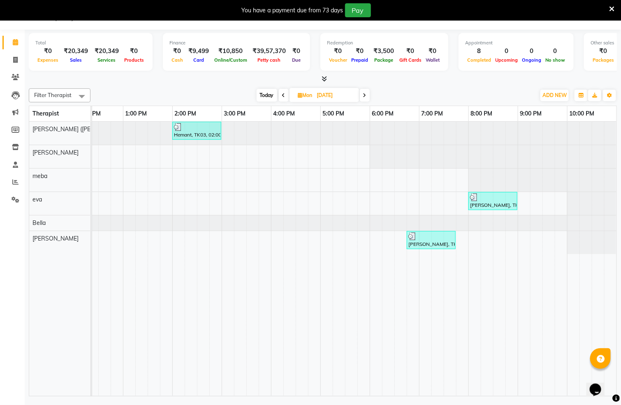
click at [261, 97] on span "Today" at bounding box center [267, 95] width 21 height 13
type input "02-09-2025"
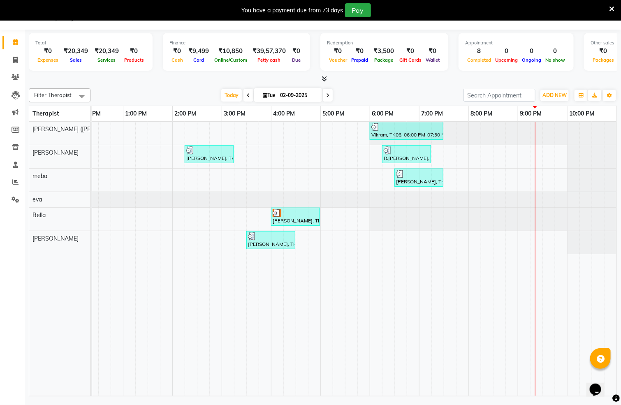
scroll to position [0, 265]
click at [384, 236] on div "[PERSON_NAME], TK06, 06:00 PM-07:30 PM, Javanese Pampering - 90 Mins [PERSON_NA…" at bounding box center [222, 259] width 790 height 275
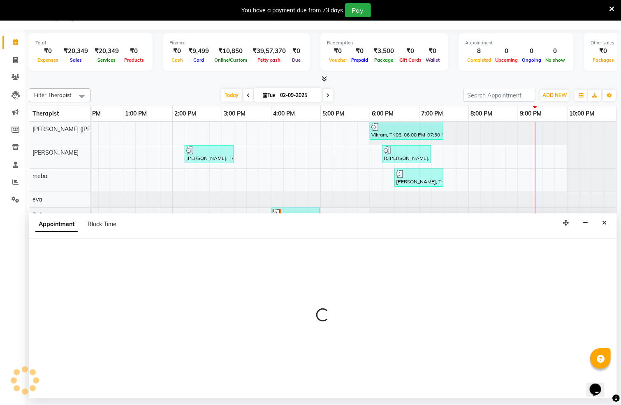
select select "83147"
select select "tentative"
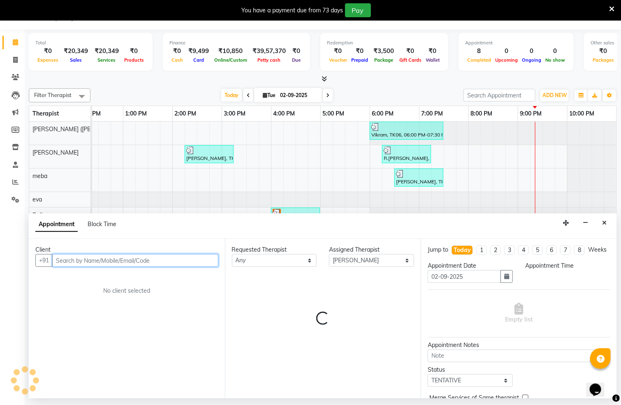
select select "1110"
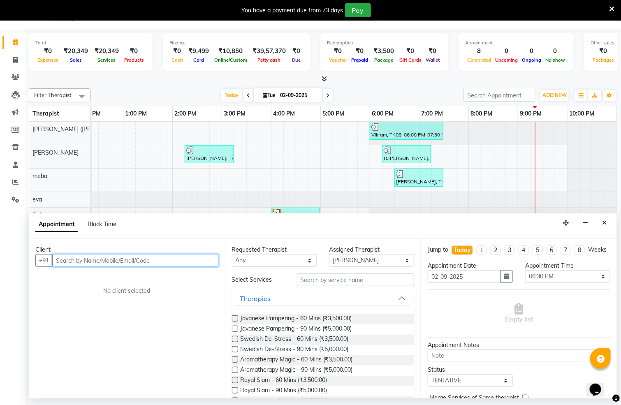
click at [104, 261] on input "text" at bounding box center [135, 260] width 166 height 13
type input "7470415168"
click at [203, 261] on span "Add Client" at bounding box center [202, 260] width 28 height 7
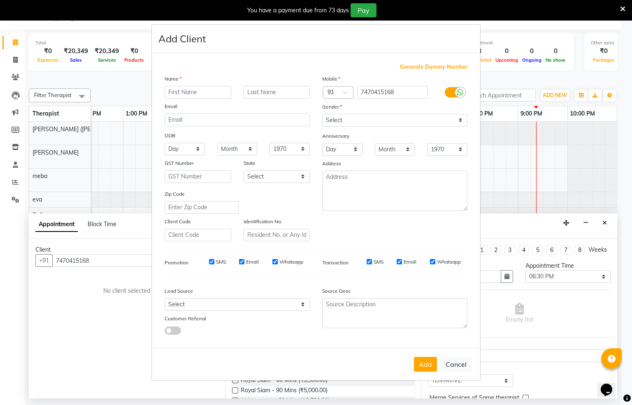
click at [192, 93] on input "text" at bounding box center [198, 92] width 67 height 13
drag, startPoint x: 199, startPoint y: 89, endPoint x: 182, endPoint y: 99, distance: 19.8
click at [179, 99] on input "Preet jaat" at bounding box center [198, 92] width 67 height 13
type input "P"
type input "Preet"
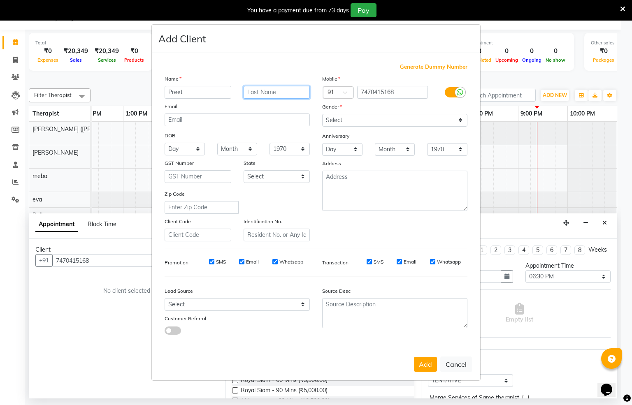
drag, startPoint x: 270, startPoint y: 91, endPoint x: 280, endPoint y: 92, distance: 10.0
click at [272, 91] on input "text" at bounding box center [277, 92] width 67 height 13
type input "jaat"
click at [421, 362] on button "Add" at bounding box center [425, 364] width 23 height 15
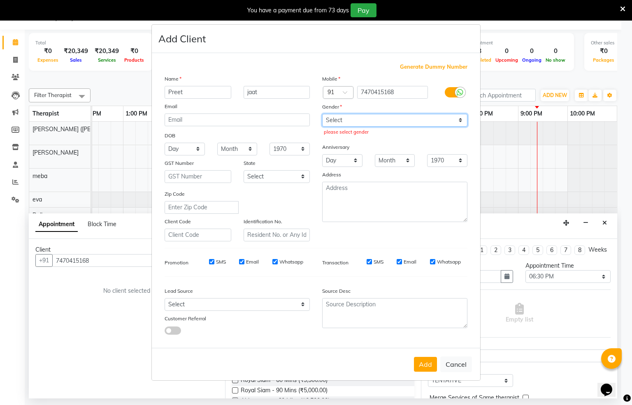
click at [326, 123] on select "Select Male Female Other Prefer Not To Say" at bounding box center [394, 120] width 145 height 13
select select "male"
click at [322, 114] on select "Select Male Female Other Prefer Not To Say" at bounding box center [394, 120] width 145 height 13
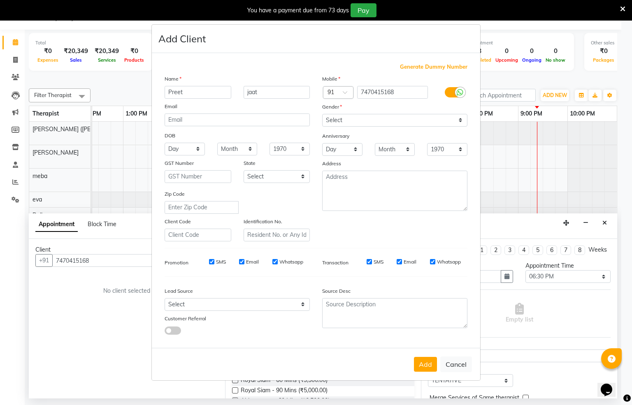
drag, startPoint x: 427, startPoint y: 368, endPoint x: 436, endPoint y: 354, distance: 16.1
click at [428, 367] on button "Add" at bounding box center [425, 364] width 23 height 15
select select
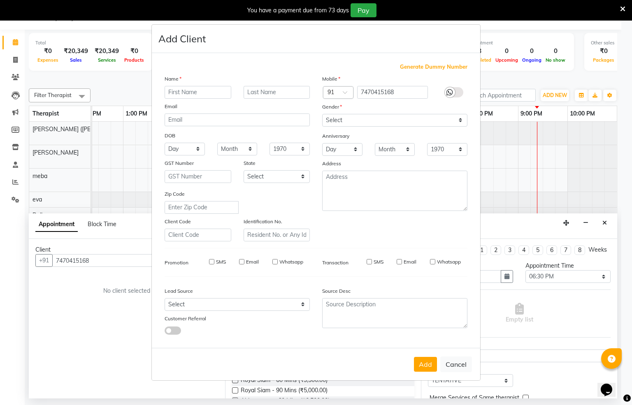
select select
checkbox input "false"
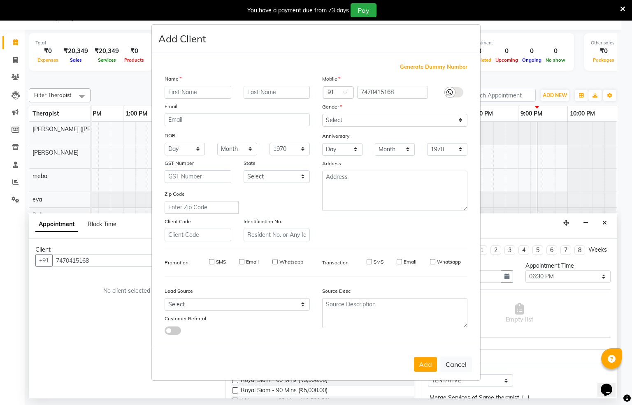
checkbox input "false"
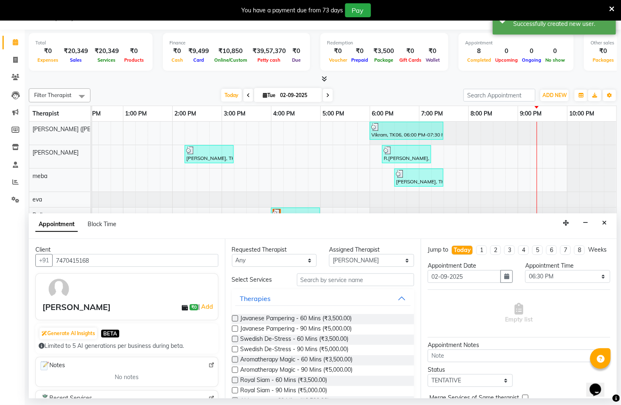
scroll to position [0, 255]
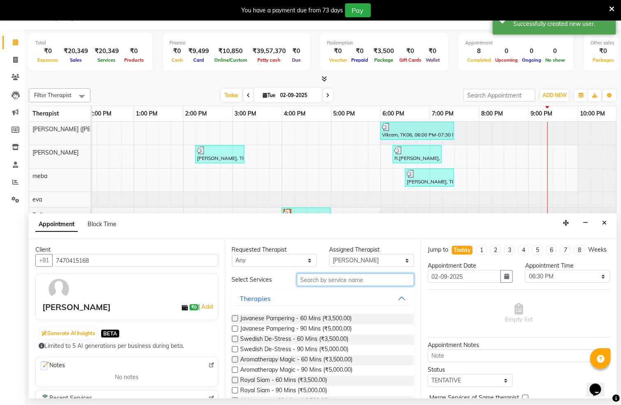
click at [344, 277] on input "text" at bounding box center [356, 280] width 118 height 13
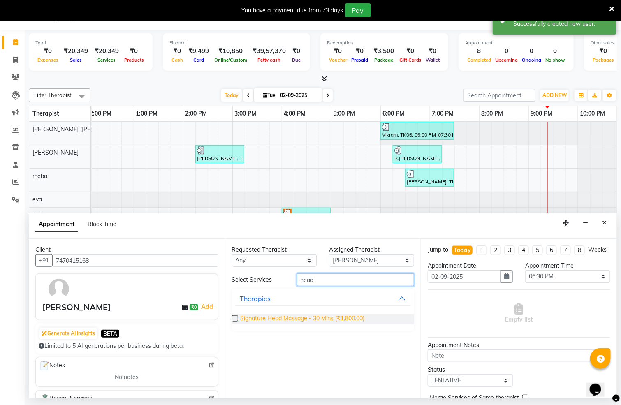
type input "head"
drag, startPoint x: 329, startPoint y: 315, endPoint x: 344, endPoint y: 312, distance: 15.9
click at [330, 315] on span "Signature Head Massage - 30 Mins (₹1,800.00)" at bounding box center [303, 319] width 124 height 10
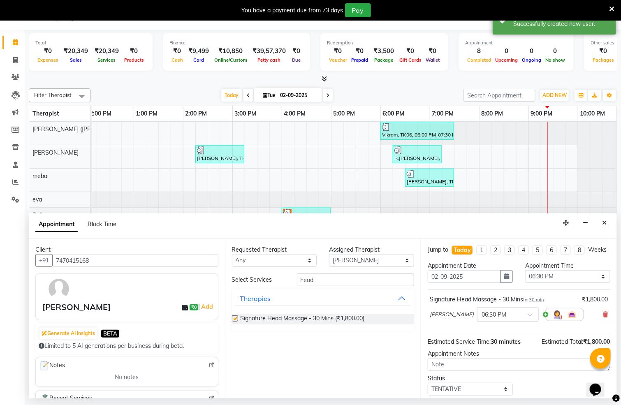
checkbox input "false"
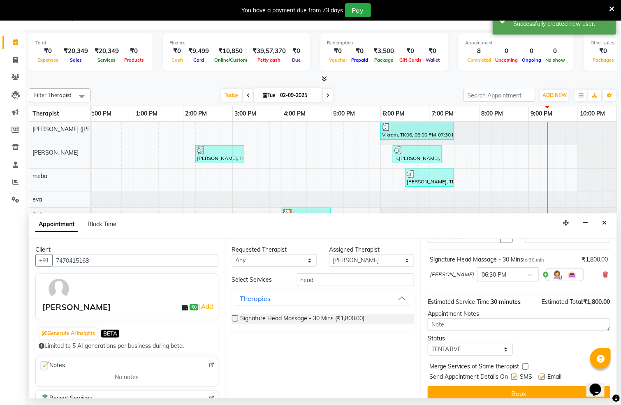
scroll to position [58, 0]
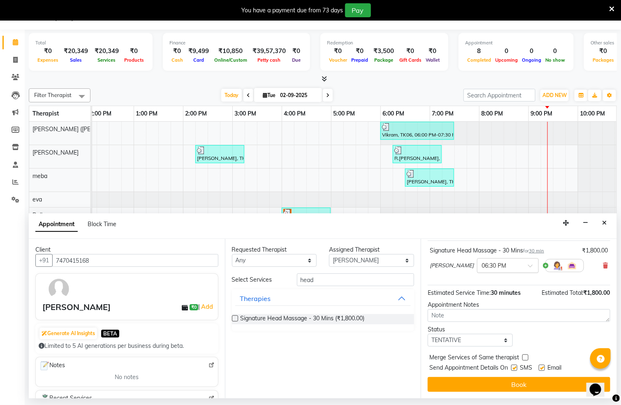
click at [482, 261] on input "text" at bounding box center [500, 265] width 36 height 9
drag, startPoint x: 454, startPoint y: 340, endPoint x: 461, endPoint y: 340, distance: 6.2
click at [478, 340] on div "09:30 PM" at bounding box center [508, 339] width 61 height 15
click at [496, 386] on button "Book" at bounding box center [519, 384] width 183 height 15
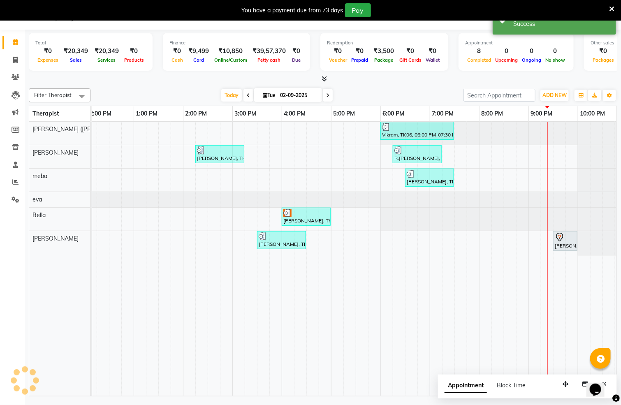
scroll to position [0, 0]
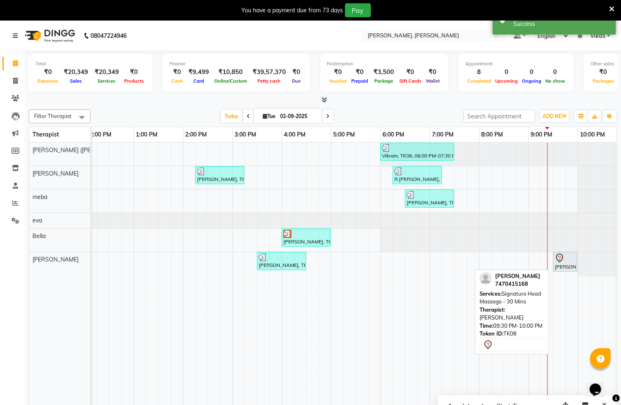
click at [569, 266] on div "Preet jaat, TK08, 09:30 PM-10:00 PM, Signature Head Massage - 30 Mins" at bounding box center [565, 262] width 23 height 17
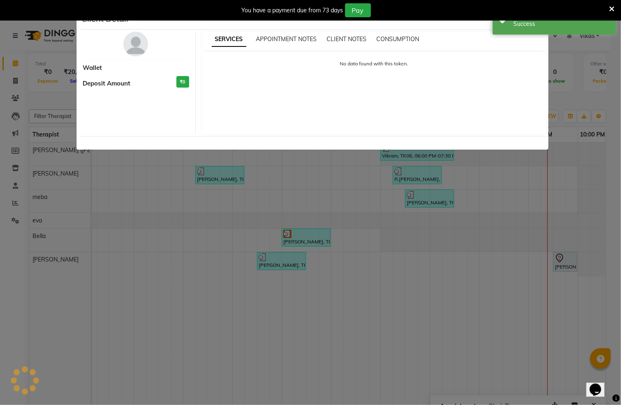
select select "7"
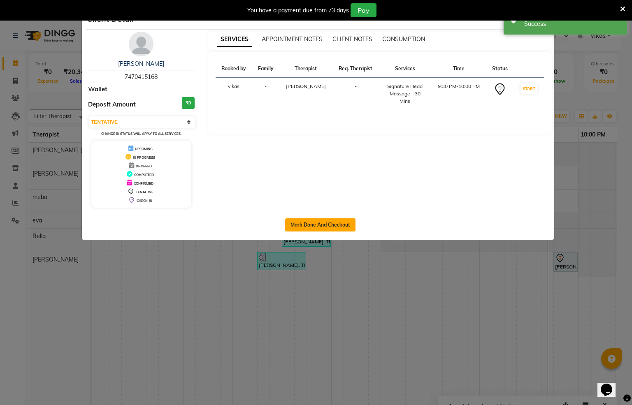
click at [335, 219] on button "Mark Done And Checkout" at bounding box center [320, 225] width 70 height 13
select select "service"
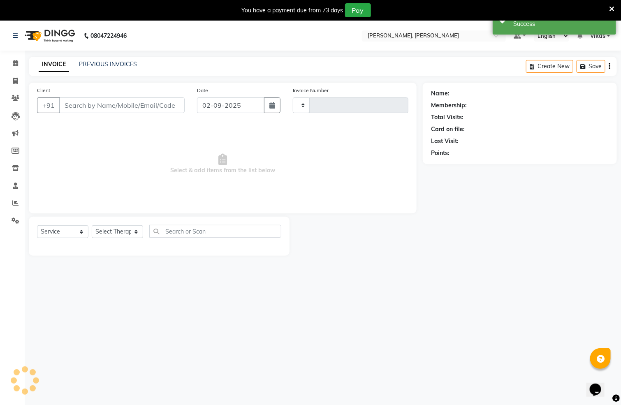
type input "1294"
select select "6399"
type input "7470415168"
select select "83147"
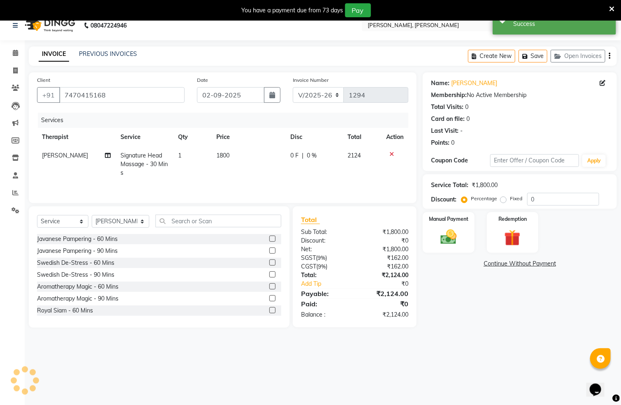
scroll to position [21, 0]
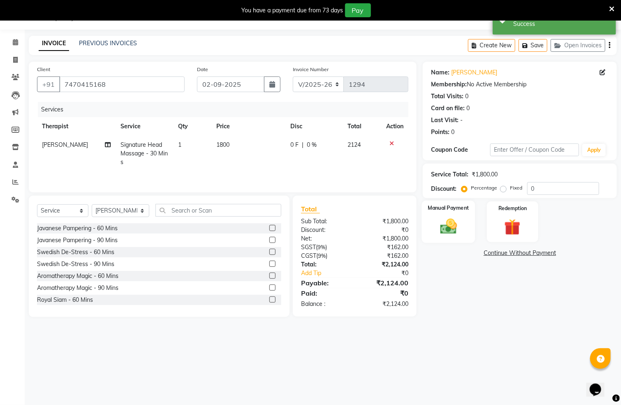
click at [454, 228] on img at bounding box center [449, 226] width 28 height 19
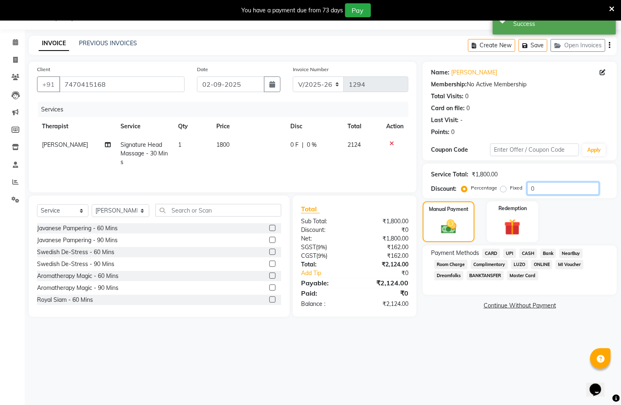
click at [541, 188] on input "0" at bounding box center [564, 188] width 72 height 13
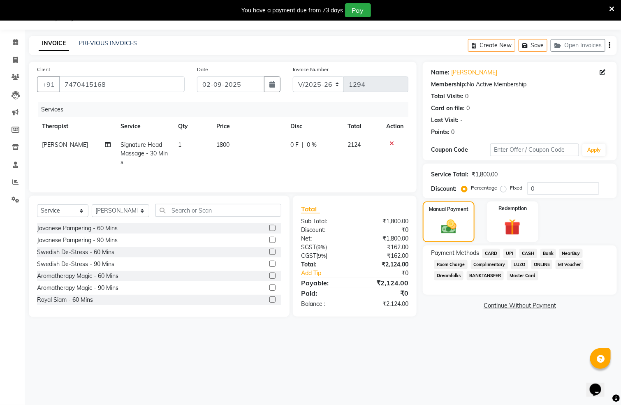
click at [510, 186] on label "Fixed" at bounding box center [516, 187] width 12 height 7
click at [504, 186] on input "Fixed" at bounding box center [506, 188] width 6 height 6
radio input "true"
click at [542, 193] on input "0" at bounding box center [564, 188] width 72 height 13
click at [528, 252] on span "CASH" at bounding box center [529, 253] width 18 height 9
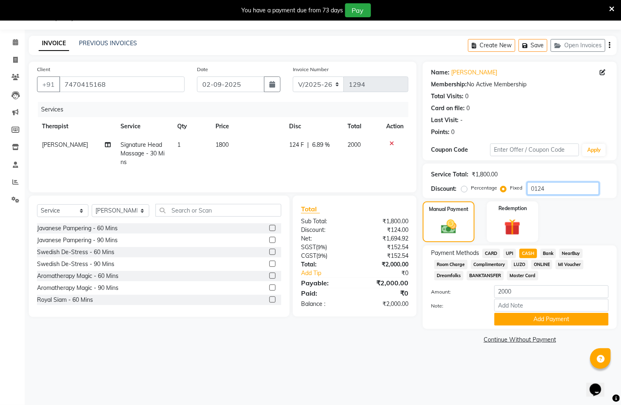
click at [552, 184] on div "Service Total: ₹1,800.00 Discount: Percentage Fixed 0124" at bounding box center [520, 181] width 178 height 28
type input "0"
type input "24"
drag, startPoint x: 540, startPoint y: 286, endPoint x: 470, endPoint y: 309, distance: 72.9
click at [470, 309] on div "Amount: 2000 Note: Add Payment" at bounding box center [520, 306] width 178 height 40
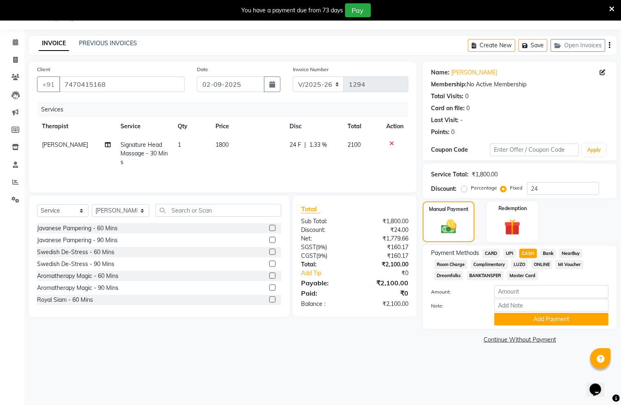
click at [508, 252] on span "UPI" at bounding box center [510, 253] width 13 height 9
type input "2100"
drag, startPoint x: 520, startPoint y: 253, endPoint x: 525, endPoint y: 253, distance: 4.9
click at [520, 253] on span "CASH" at bounding box center [529, 253] width 18 height 9
click at [542, 320] on button "Add Payment" at bounding box center [552, 319] width 114 height 13
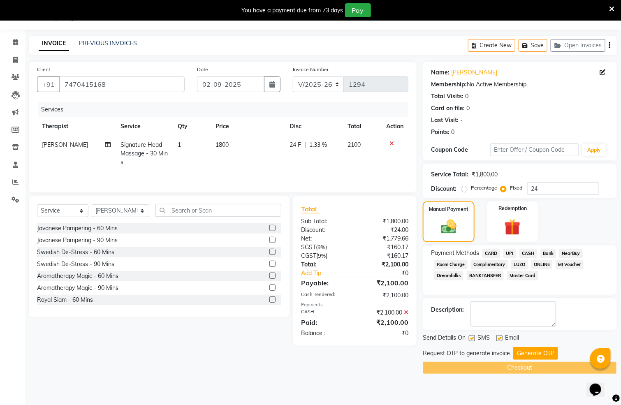
drag, startPoint x: 521, startPoint y: 356, endPoint x: 517, endPoint y: 353, distance: 5.2
click at [520, 354] on button "Generate OTP" at bounding box center [536, 353] width 45 height 13
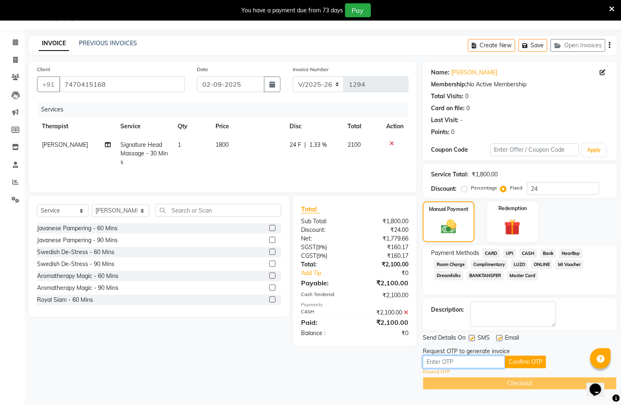
click at [479, 363] on input "text" at bounding box center [464, 362] width 82 height 13
paste input "9263"
type input "9263"
drag, startPoint x: 519, startPoint y: 351, endPoint x: 524, endPoint y: 383, distance: 32.1
click at [517, 351] on div "Request OTP to generate invoice" at bounding box center [520, 351] width 194 height 9
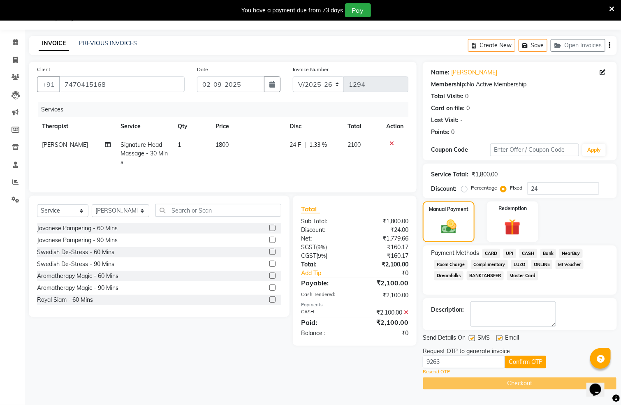
click at [522, 352] on div "Request OTP to generate invoice" at bounding box center [520, 351] width 194 height 9
click at [522, 368] on button "Confirm OTP" at bounding box center [525, 362] width 41 height 13
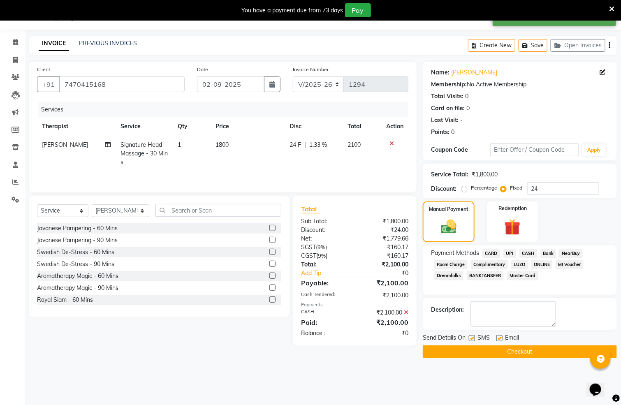
click at [524, 350] on button "Checkout" at bounding box center [520, 352] width 194 height 13
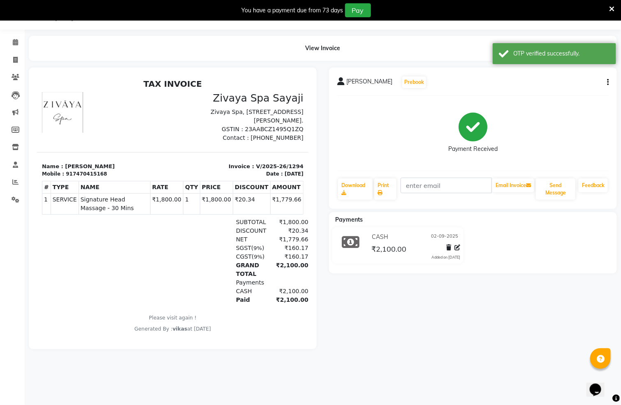
click at [612, 7] on icon at bounding box center [612, 8] width 5 height 7
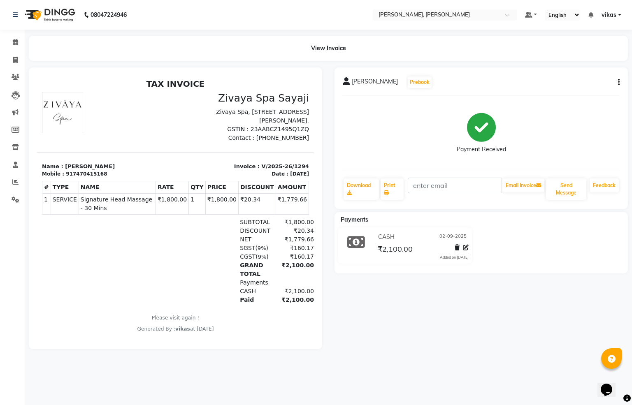
click at [14, 33] on div "Calendar Invoice Clients Leads Marketing Members Inventory Staff Reports Settin…" at bounding box center [55, 208] width 111 height 370
click at [14, 40] on icon at bounding box center [15, 42] width 5 height 6
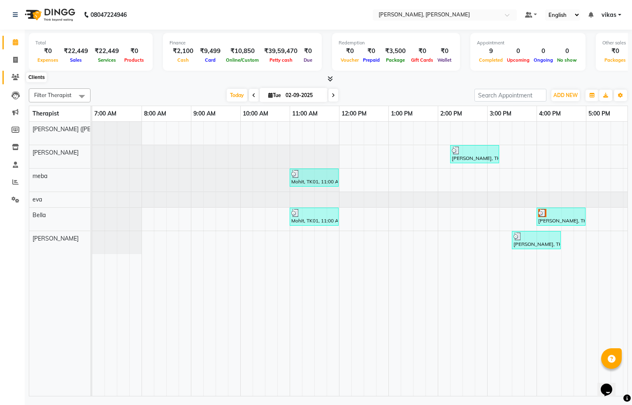
click at [12, 73] on span at bounding box center [15, 77] width 14 height 9
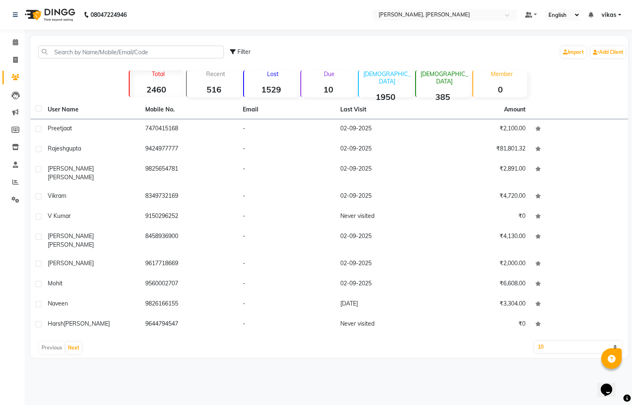
click at [7, 35] on li "Calendar" at bounding box center [12, 43] width 25 height 18
click at [10, 37] on link "Calendar" at bounding box center [12, 43] width 20 height 14
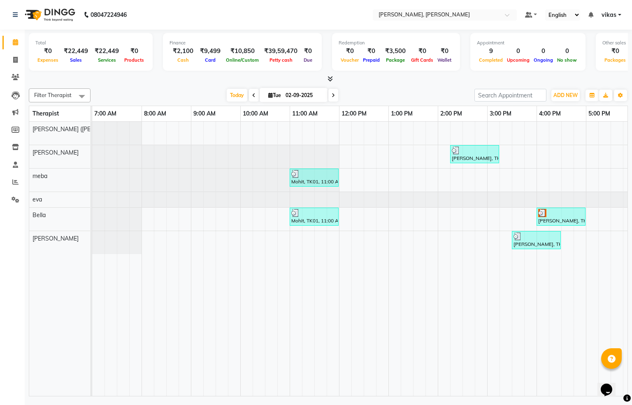
drag, startPoint x: 301, startPoint y: 384, endPoint x: 369, endPoint y: 357, distance: 73.1
click at [299, 389] on div "Vikram, TK06, 06:00 PM-07:30 PM, Javanese Pampering - 90 Mins Dr Parth, TK02, 0…" at bounding box center [359, 259] width 535 height 275
click at [553, 221] on div "V Kumar, TK05, 04:00 PM-05:00 PM, Swedish De-Stress - 60 Mins" at bounding box center [561, 217] width 47 height 16
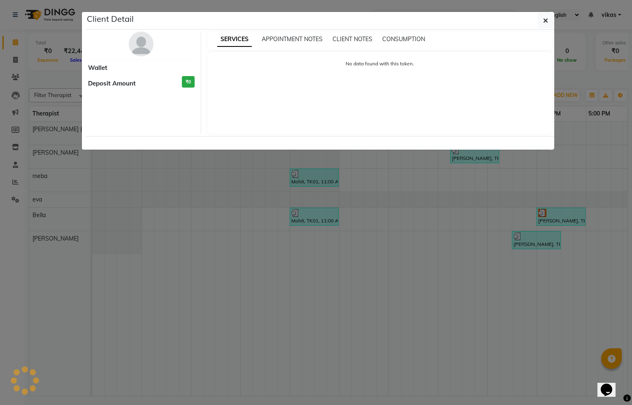
select select "3"
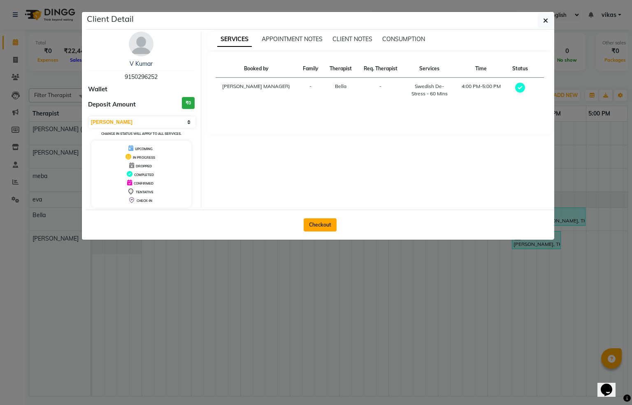
drag, startPoint x: 309, startPoint y: 224, endPoint x: 333, endPoint y: 132, distance: 94.8
click at [309, 224] on button "Checkout" at bounding box center [320, 225] width 33 height 13
select select "service"
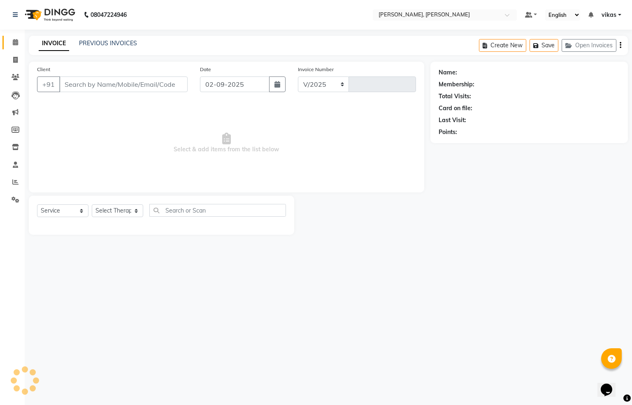
select select "6399"
type input "1295"
type input "9150296252"
select select "66488"
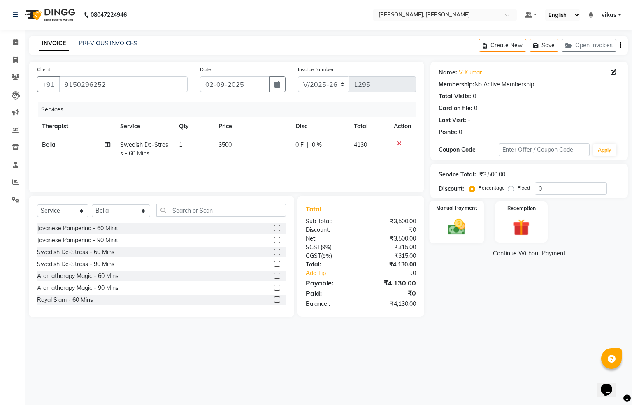
drag, startPoint x: 465, startPoint y: 226, endPoint x: 461, endPoint y: 240, distance: 14.5
click at [467, 226] on img at bounding box center [456, 227] width 28 height 20
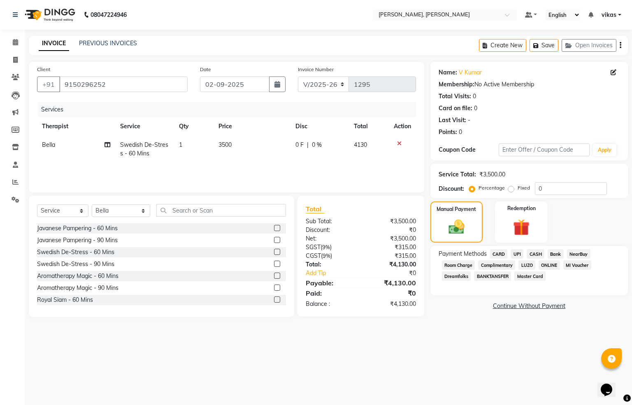
drag, startPoint x: 549, startPoint y: 176, endPoint x: 549, endPoint y: 186, distance: 9.9
click at [550, 176] on div "Service Total: ₹3,500.00" at bounding box center [529, 174] width 181 height 9
click at [549, 186] on input "0" at bounding box center [571, 188] width 72 height 13
type input "030"
click at [518, 191] on label "Fixed" at bounding box center [524, 187] width 12 height 7
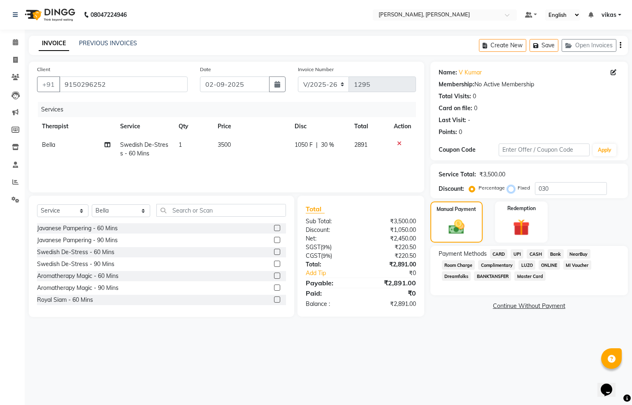
click at [510, 191] on input "Fixed" at bounding box center [513, 188] width 6 height 6
radio input "true"
click at [536, 251] on span "CASH" at bounding box center [536, 253] width 18 height 9
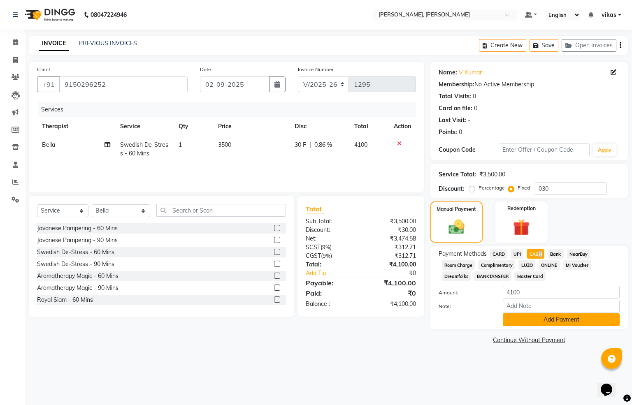
click at [517, 315] on button "Add Payment" at bounding box center [561, 320] width 117 height 13
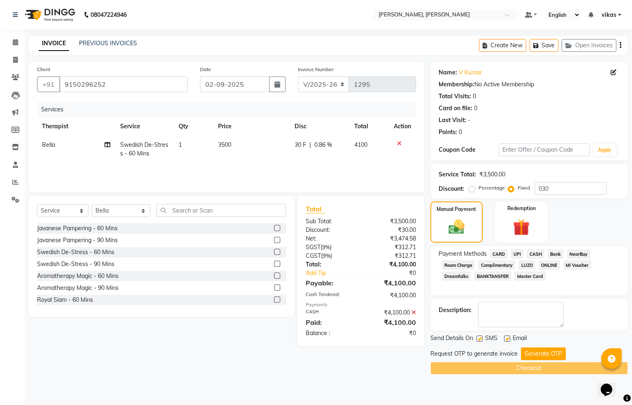
click at [477, 341] on label at bounding box center [480, 339] width 6 height 6
click at [477, 341] on input "checkbox" at bounding box center [479, 339] width 5 height 5
checkbox input "false"
click at [506, 340] on label at bounding box center [507, 339] width 6 height 6
click at [506, 340] on input "checkbox" at bounding box center [506, 339] width 5 height 5
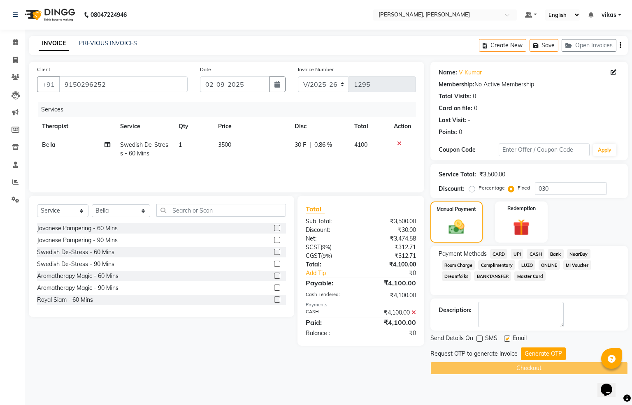
checkbox input "false"
drag, startPoint x: 528, startPoint y: 337, endPoint x: 526, endPoint y: 348, distance: 10.9
click at [528, 343] on div "Email" at bounding box center [518, 339] width 29 height 10
click at [526, 348] on button "Generate OTP" at bounding box center [543, 354] width 45 height 13
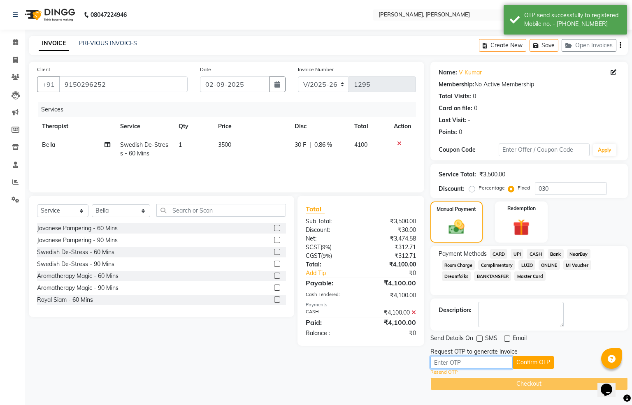
click at [457, 363] on input "text" at bounding box center [472, 362] width 82 height 13
paste input "2555"
type input "2555"
click at [518, 363] on button "Confirm OTP" at bounding box center [533, 362] width 41 height 13
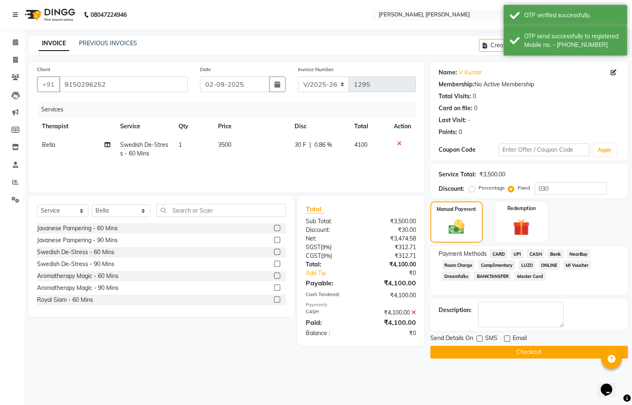
click at [533, 349] on button "Checkout" at bounding box center [530, 352] width 198 height 13
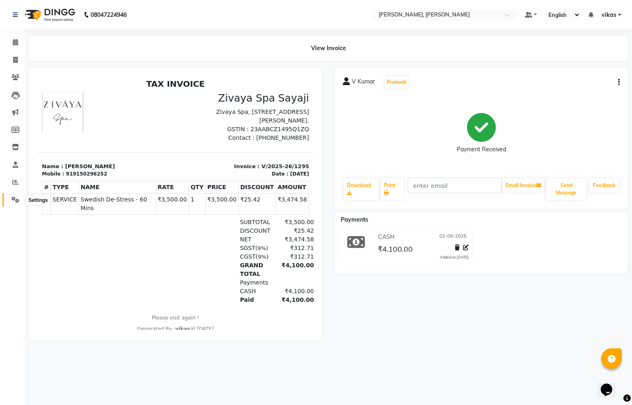
click at [16, 199] on icon at bounding box center [16, 200] width 8 height 6
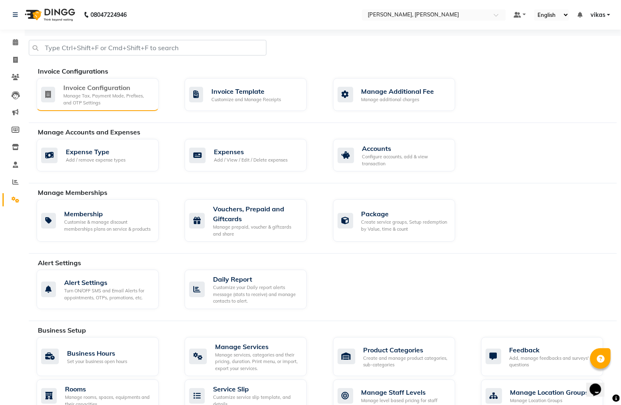
click at [119, 92] on div "Invoice Configuration" at bounding box center [107, 88] width 89 height 10
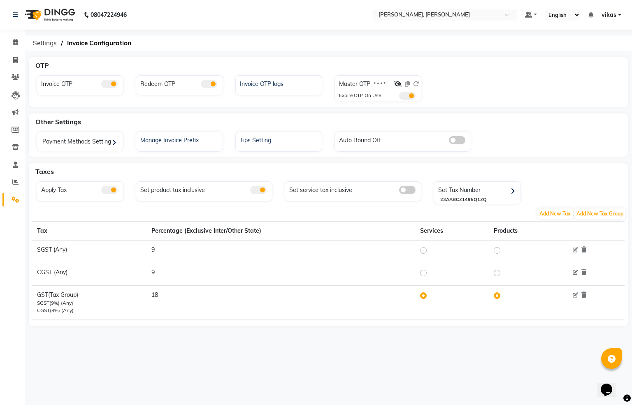
drag, startPoint x: 422, startPoint y: 96, endPoint x: 412, endPoint y: 98, distance: 10.0
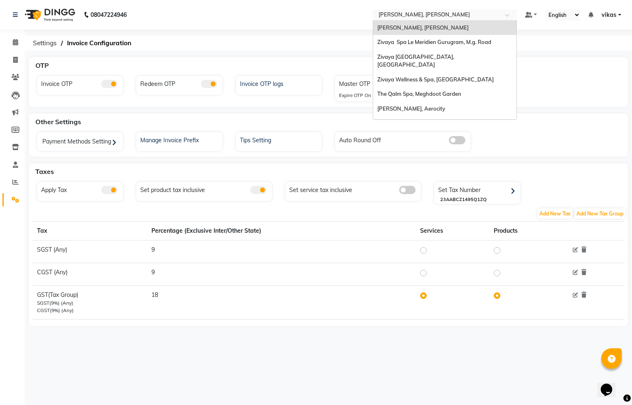
drag, startPoint x: 412, startPoint y: 98, endPoint x: 394, endPoint y: 17, distance: 82.3
click at [394, 17] on input "text" at bounding box center [436, 16] width 119 height 8
type input "qa"
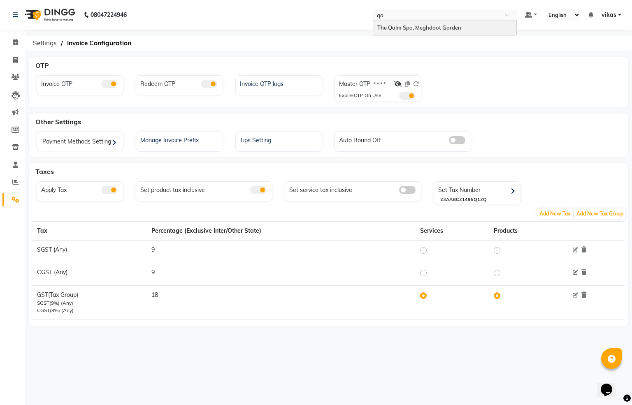
drag, startPoint x: 437, startPoint y: 26, endPoint x: 431, endPoint y: 35, distance: 11.0
click at [435, 26] on span "The Qalm Spa, Meghdoot Garden" at bounding box center [419, 27] width 84 height 7
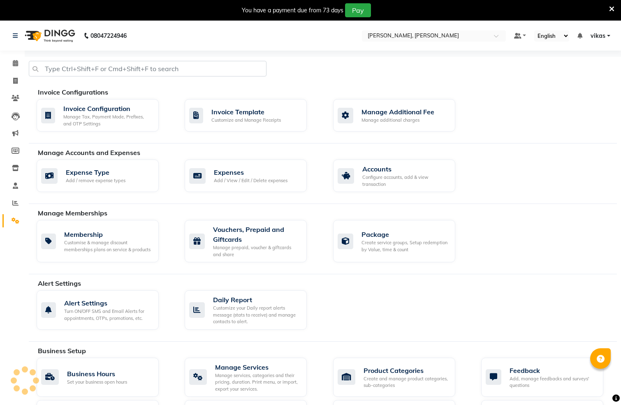
click at [74, 109] on div "Invoice Configuration" at bounding box center [107, 109] width 89 height 10
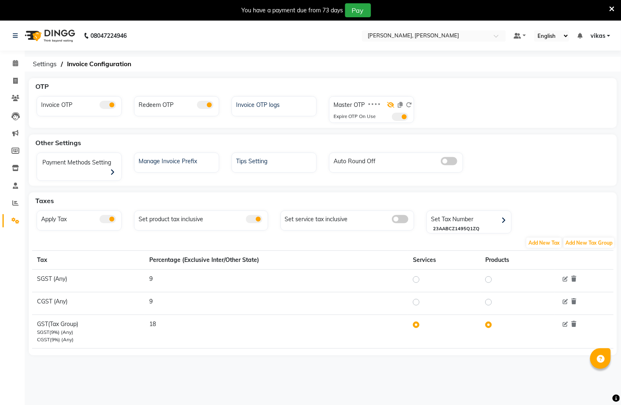
click at [389, 105] on icon at bounding box center [390, 105] width 7 height 6
click at [400, 105] on icon at bounding box center [400, 105] width 5 height 6
click at [406, 104] on icon at bounding box center [409, 105] width 6 height 6
click at [398, 104] on icon at bounding box center [400, 105] width 5 height 6
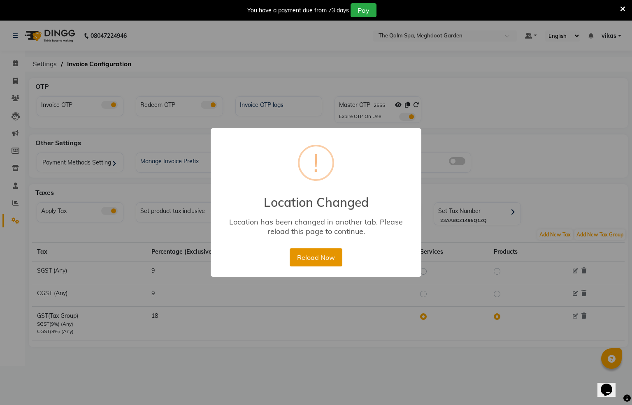
click at [298, 257] on button "Reload Now" at bounding box center [316, 258] width 52 height 18
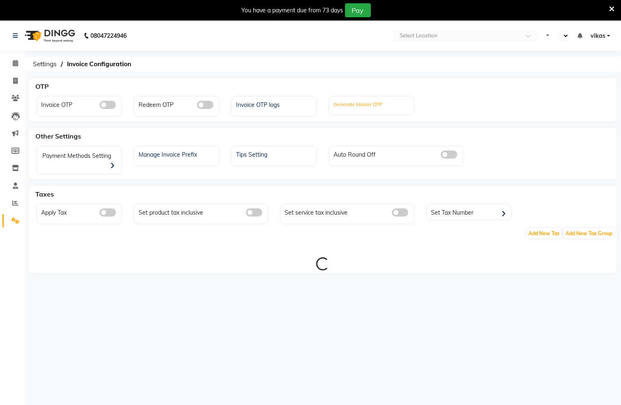
select select "en"
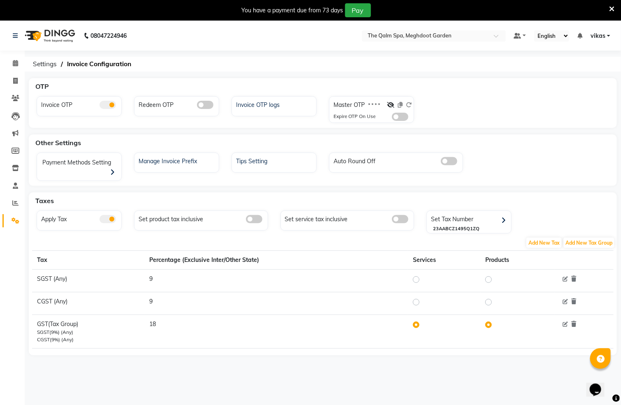
click at [391, 101] on div at bounding box center [399, 107] width 25 height 12
click at [388, 106] on icon at bounding box center [390, 105] width 7 height 6
click at [609, 8] on div "You have a payment due from 73 days Pay" at bounding box center [306, 10] width 606 height 14
click at [612, 9] on icon at bounding box center [612, 8] width 5 height 7
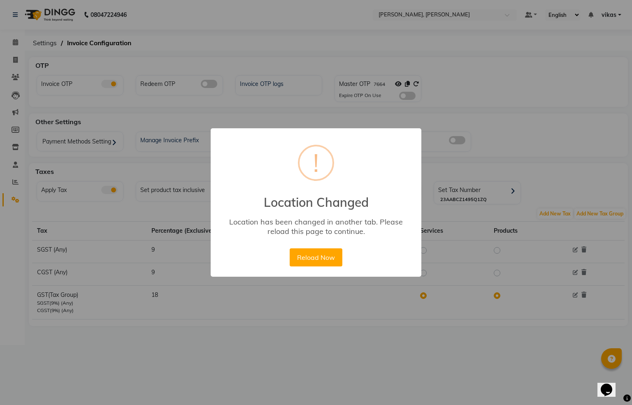
click at [289, 256] on div "Reload Now No Cancel" at bounding box center [316, 258] width 56 height 22
click at [319, 249] on button "Reload Now" at bounding box center [316, 258] width 52 height 18
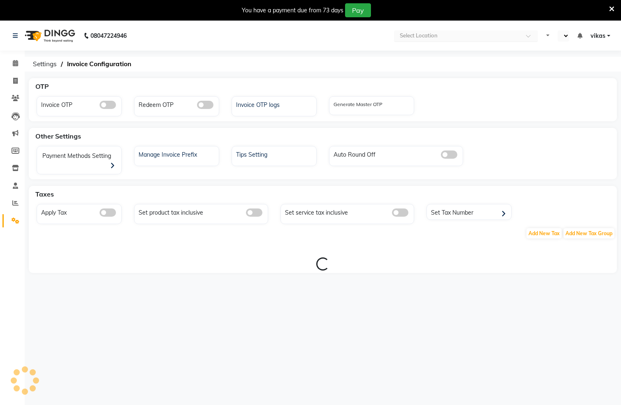
click at [407, 39] on input "text" at bounding box center [457, 37] width 119 height 8
select select "en"
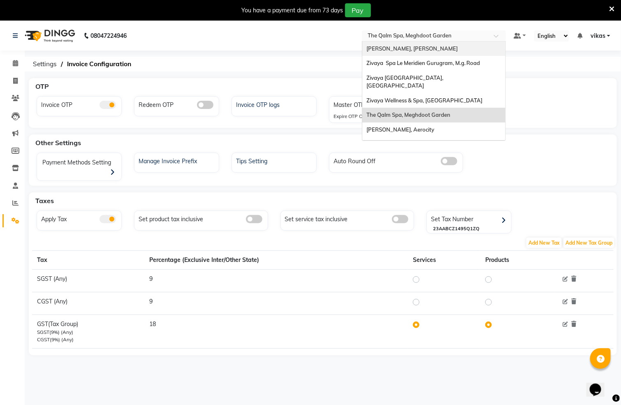
click at [409, 51] on span "[PERSON_NAME], [PERSON_NAME]" at bounding box center [412, 48] width 91 height 7
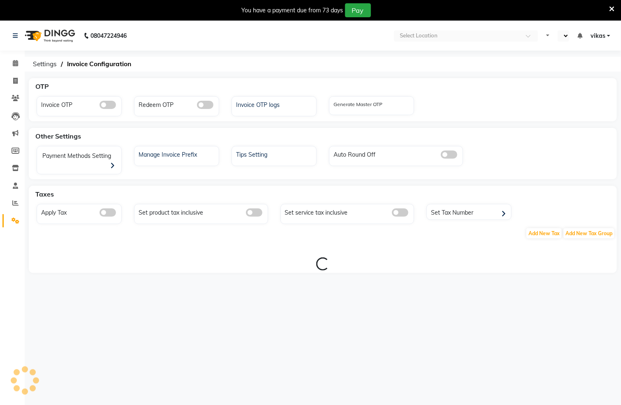
select select "en"
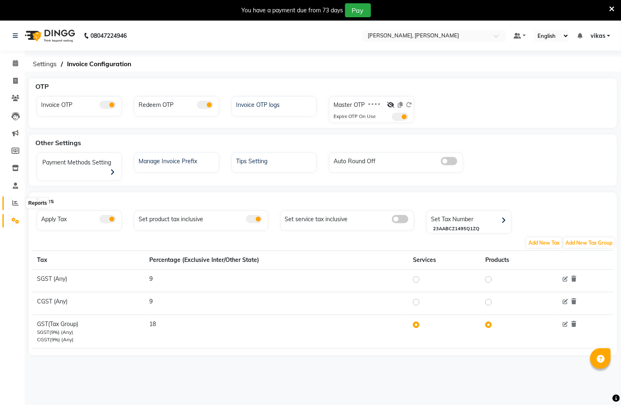
click at [13, 199] on span at bounding box center [15, 203] width 14 height 9
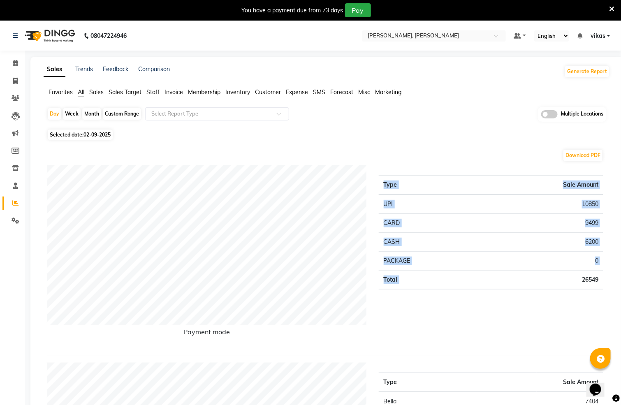
drag, startPoint x: 580, startPoint y: 278, endPoint x: 607, endPoint y: 284, distance: 27.2
click at [607, 284] on div "Type Sale Amount UPI 10850 CARD 9499 CASH 6200 PACKAGE 0 Total 26549" at bounding box center [491, 257] width 237 height 184
copy table "Type Sale Amount UPI 10850 CARD 9499 CASH 6200 PACKAGE 0 Total"
click at [86, 113] on div "Month" at bounding box center [91, 114] width 19 height 12
select select "9"
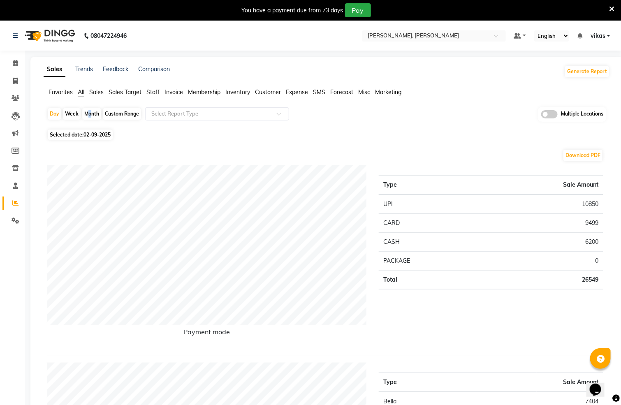
select select "2025"
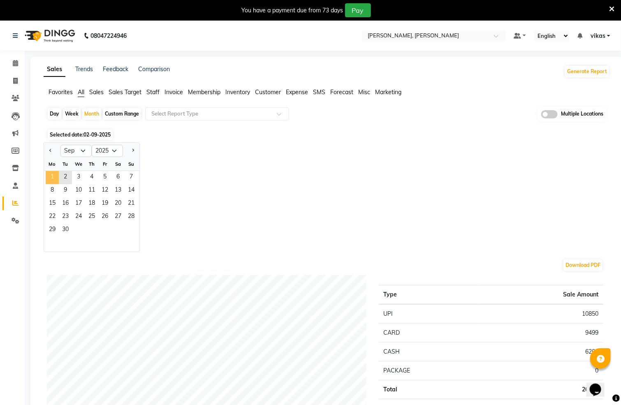
click at [56, 174] on span "1" at bounding box center [52, 177] width 13 height 13
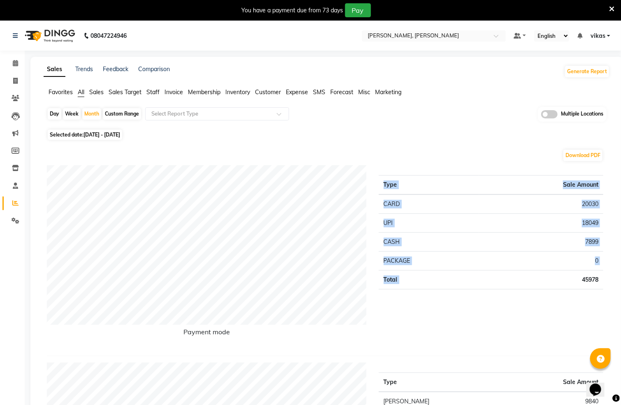
drag, startPoint x: 572, startPoint y: 279, endPoint x: 609, endPoint y: 275, distance: 37.3
click at [609, 275] on div "Type Sale Amount CARD 20030 UPI 18049 CASH 7899 PACKAGE 0 Total 45978" at bounding box center [491, 257] width 237 height 184
copy table "Type Sale Amount CARD 20030 UPI 18049 CASH 7899 PACKAGE 0 Total"
click at [52, 112] on div "Day" at bounding box center [55, 114] width 14 height 12
select select "9"
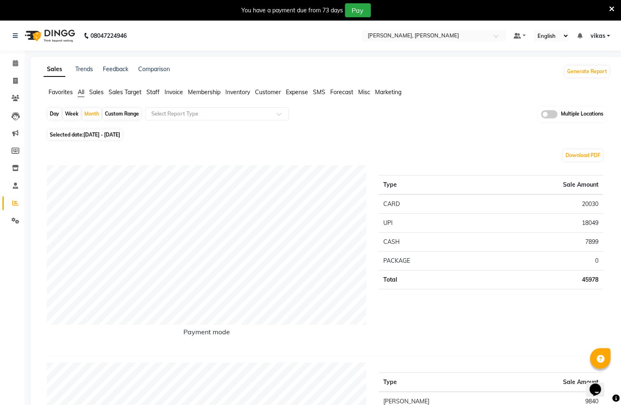
select select "2025"
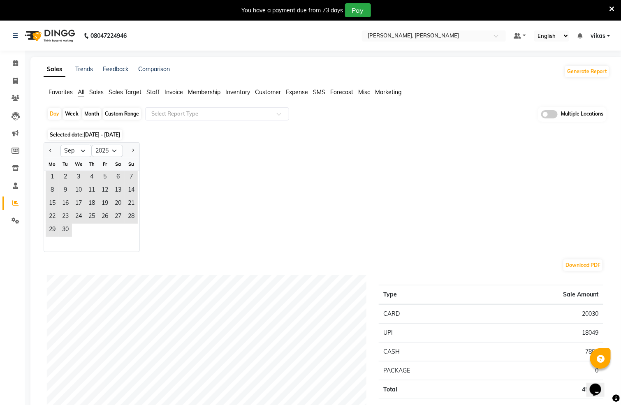
click at [64, 170] on div "Tu" at bounding box center [65, 164] width 13 height 13
drag, startPoint x: 65, startPoint y: 171, endPoint x: 349, endPoint y: 251, distance: 295.1
click at [66, 172] on span "2" at bounding box center [65, 177] width 13 height 13
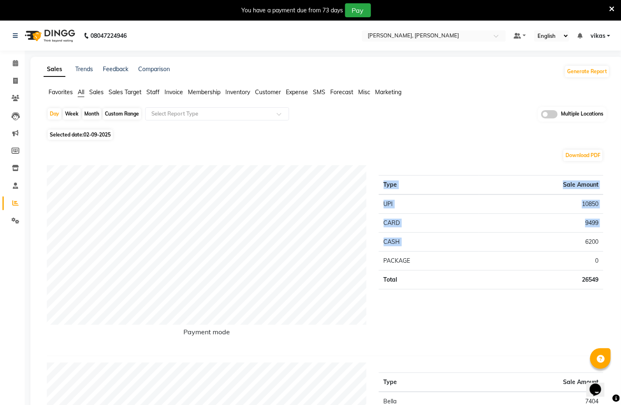
drag, startPoint x: 605, startPoint y: 240, endPoint x: 619, endPoint y: 235, distance: 14.1
click at [599, 233] on td "6200" at bounding box center [541, 242] width 124 height 19
drag, startPoint x: 488, startPoint y: 177, endPoint x: 247, endPoint y: -2, distance: 299.8
click at [87, 111] on div "Month" at bounding box center [91, 114] width 19 height 12
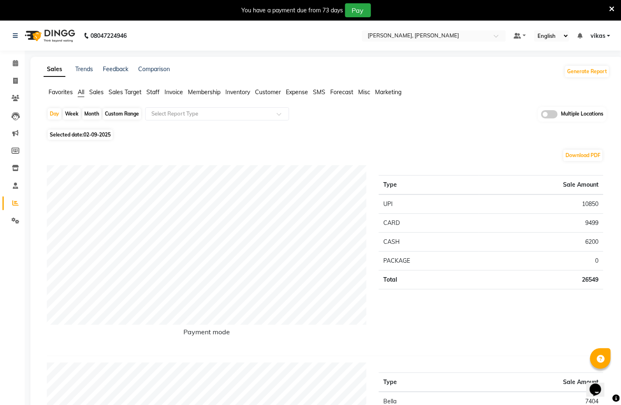
select select "9"
select select "2025"
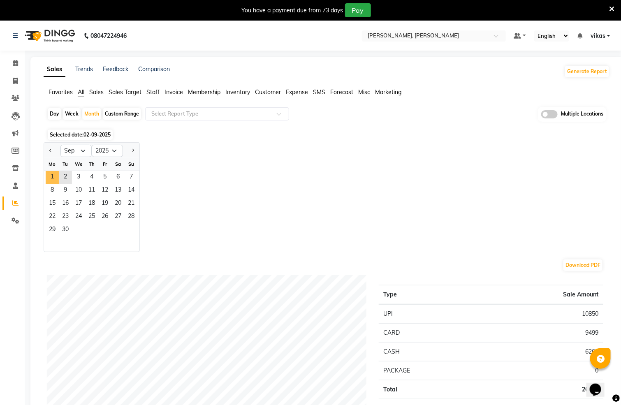
drag, startPoint x: 50, startPoint y: 177, endPoint x: 113, endPoint y: 165, distance: 64.1
click at [51, 176] on span "1" at bounding box center [52, 177] width 13 height 13
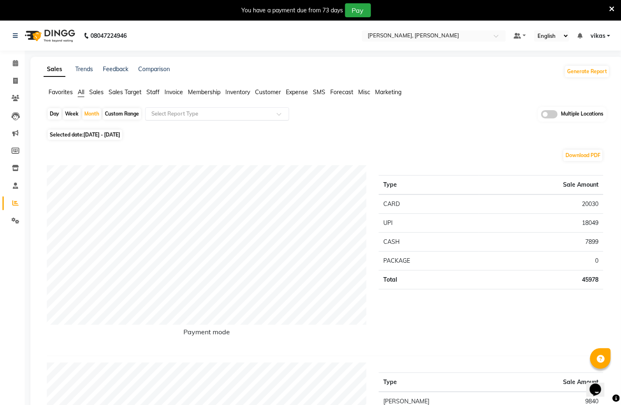
click at [185, 113] on input "text" at bounding box center [209, 114] width 119 height 8
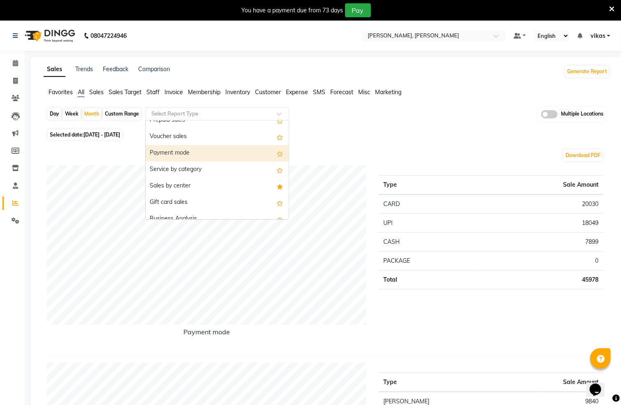
scroll to position [62, 0]
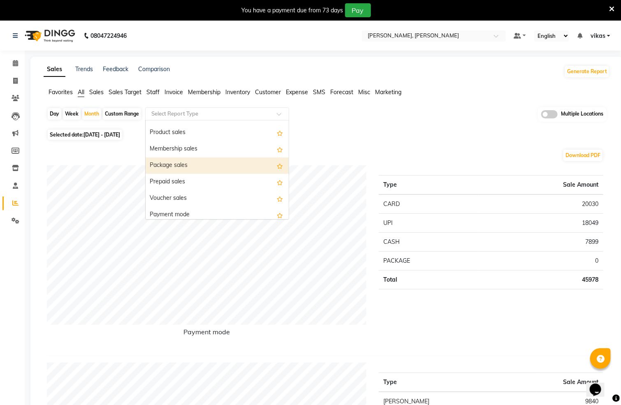
click at [185, 162] on div "Package sales" at bounding box center [217, 166] width 143 height 16
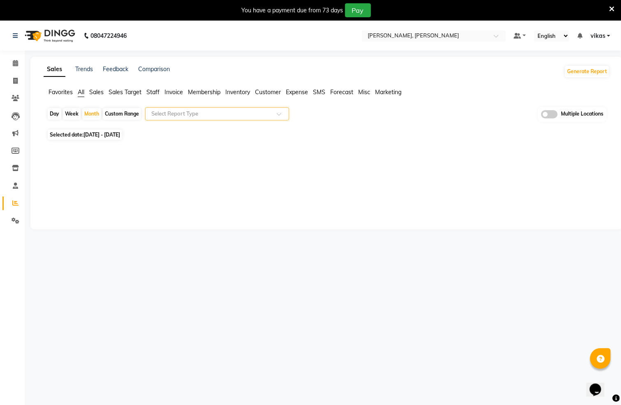
click at [52, 112] on div "Day" at bounding box center [55, 114] width 14 height 12
select select "9"
select select "2025"
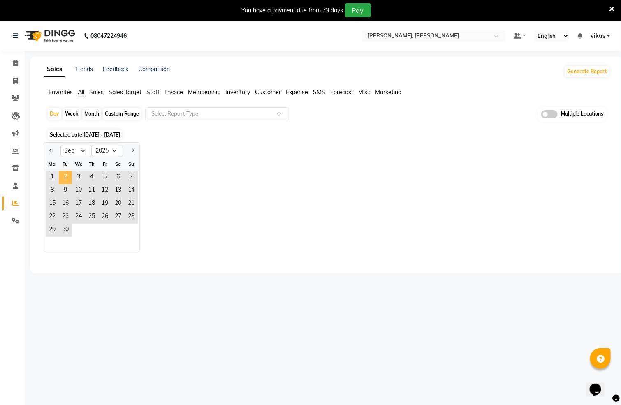
click at [64, 177] on span "2" at bounding box center [65, 177] width 13 height 13
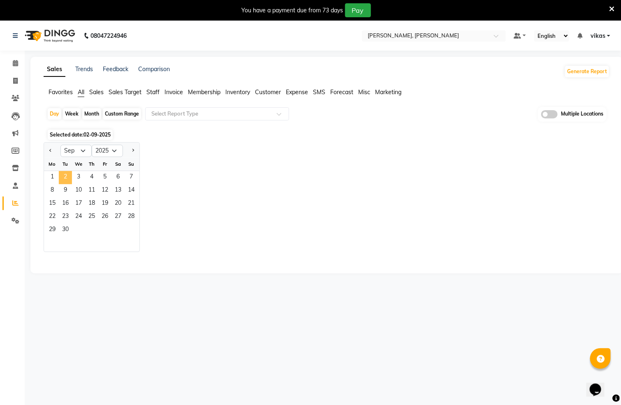
click at [65, 175] on span "2" at bounding box center [65, 177] width 13 height 13
click at [19, 58] on link "Calendar" at bounding box center [12, 64] width 20 height 14
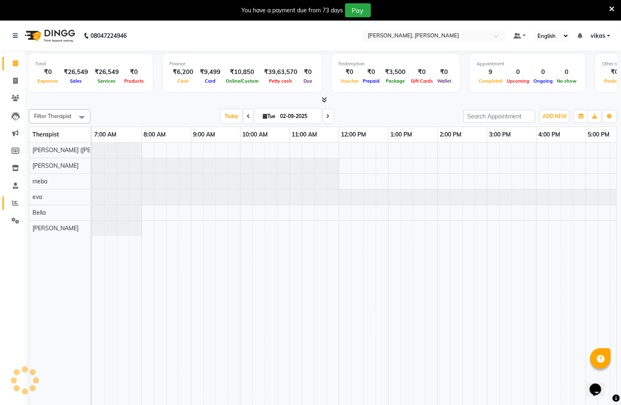
click at [15, 204] on icon at bounding box center [15, 203] width 6 height 6
